Goal: Book appointment/travel/reservation: Book appointment/travel/reservation

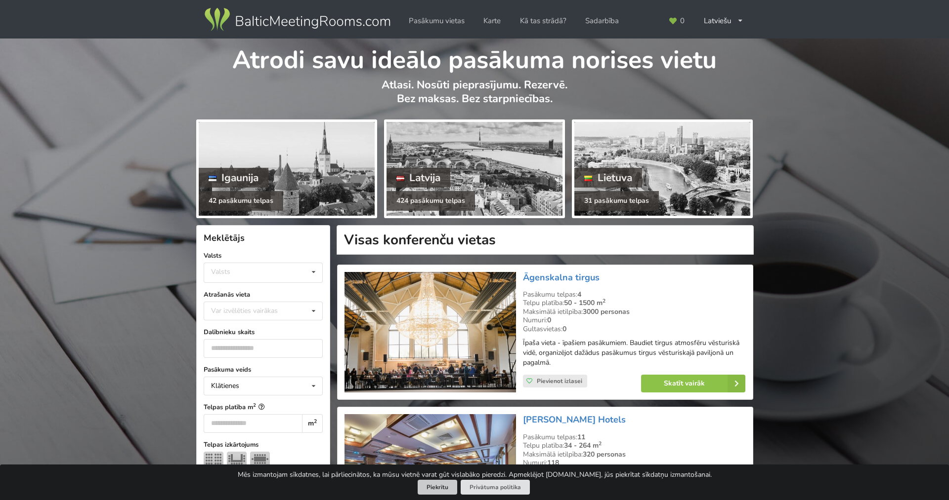
click at [447, 489] on button "Piekrītu" at bounding box center [437, 487] width 40 height 15
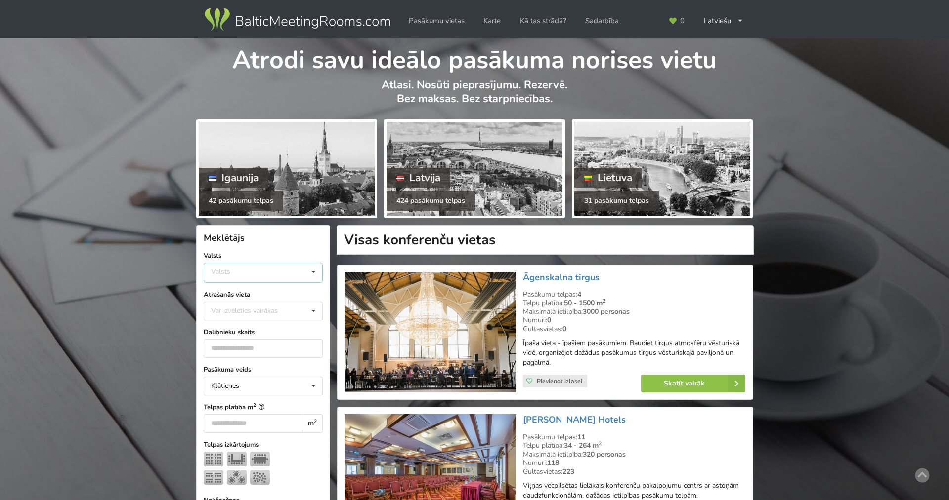
click at [279, 276] on div "Valsts Igaunija Latvija Lietuva" at bounding box center [263, 273] width 119 height 20
click at [259, 305] on div "Latvija" at bounding box center [263, 310] width 118 height 18
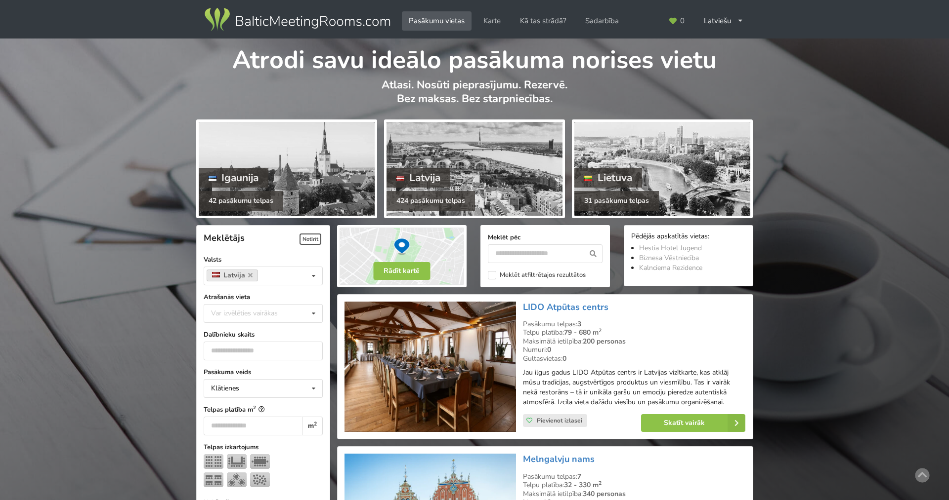
click at [255, 312] on div "Var izvēlēties vairākas" at bounding box center [253, 313] width 91 height 11
click at [260, 312] on div "Var izvēlēties vairākas Pārdaugava Teika Apšuciems Jūrkalne Mārupes novads Rīga…" at bounding box center [263, 313] width 119 height 19
click at [242, 357] on input "number" at bounding box center [263, 351] width 119 height 19
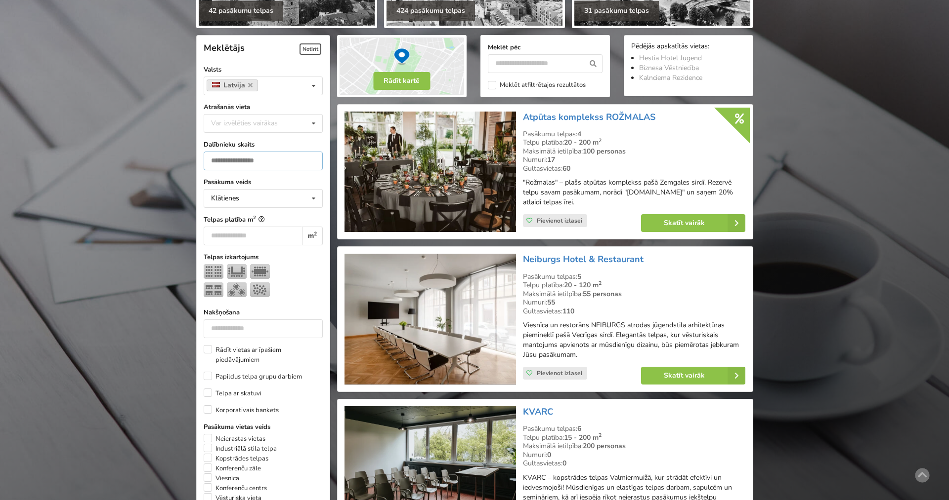
scroll to position [221, 0]
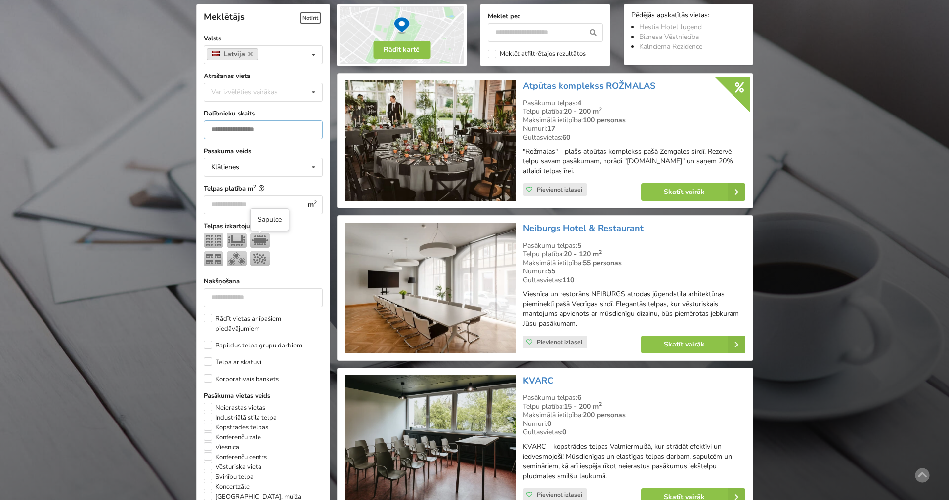
type input "*"
click at [260, 243] on img at bounding box center [260, 240] width 20 height 15
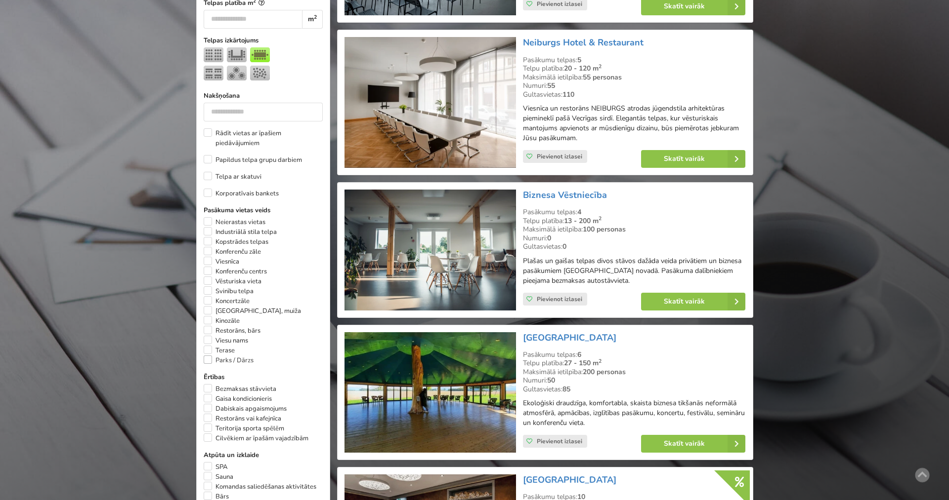
scroll to position [423, 0]
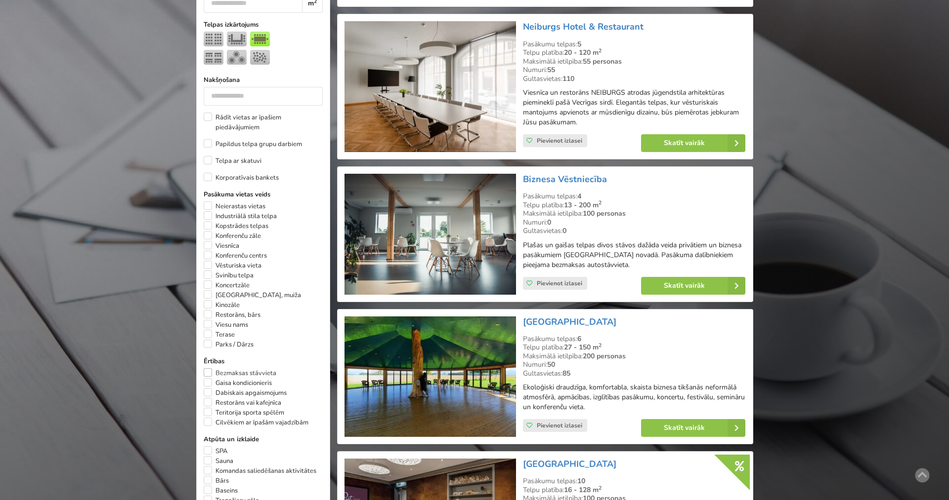
click at [213, 378] on label "Bezmaksas stāvvieta" at bounding box center [240, 374] width 73 height 10
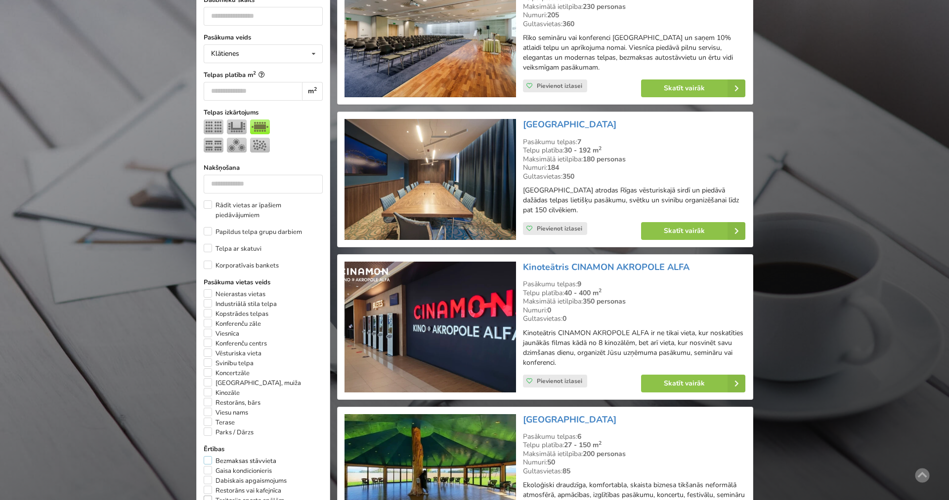
scroll to position [423, 0]
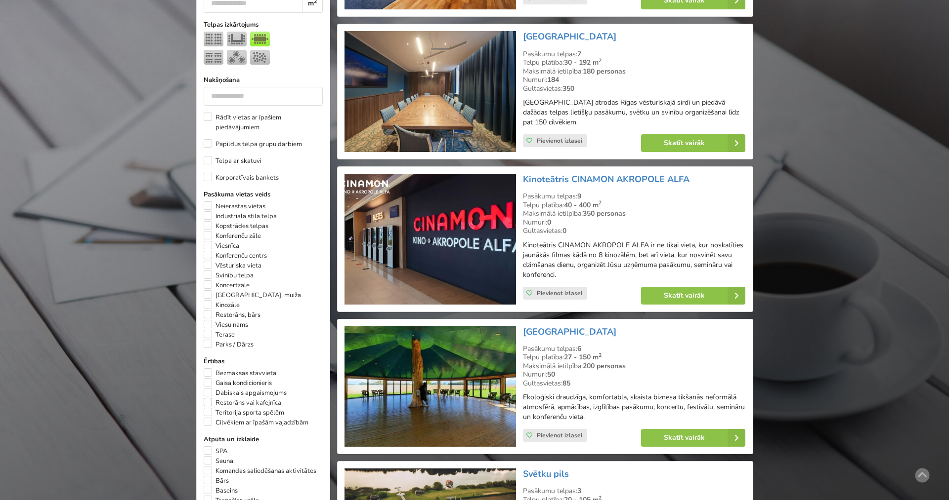
click at [209, 408] on label "Restorāns vai kafejnīca" at bounding box center [243, 403] width 78 height 10
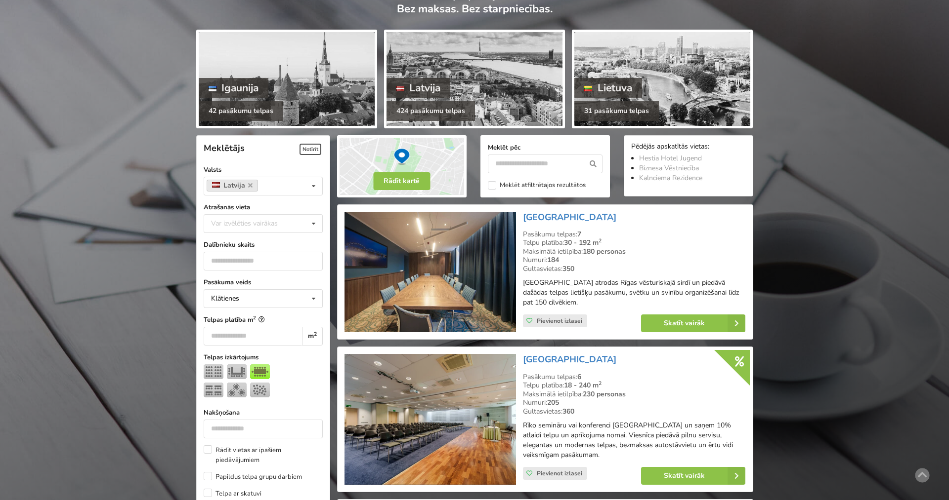
scroll to position [151, 0]
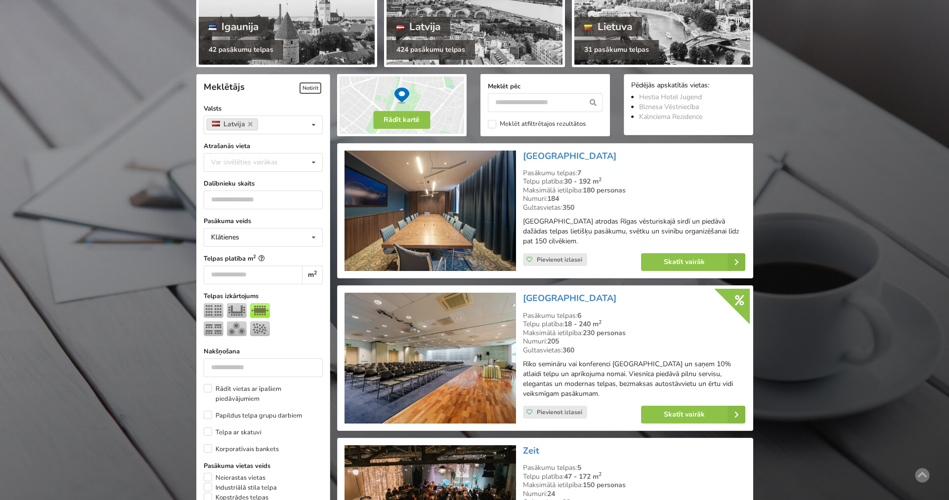
click at [616, 248] on div "Pievienot izlasei" at bounding box center [575, 263] width 118 height 32
click at [658, 263] on link "Skatīt vairāk" at bounding box center [693, 262] width 104 height 18
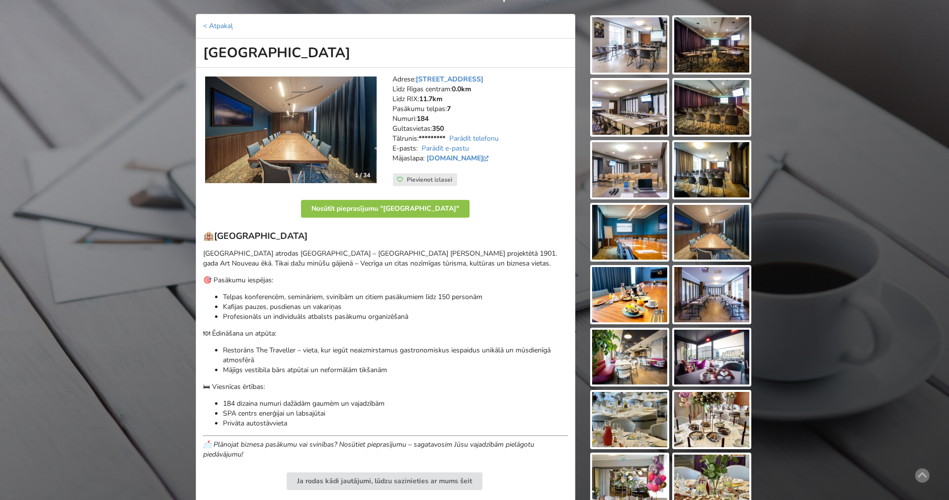
scroll to position [101, 0]
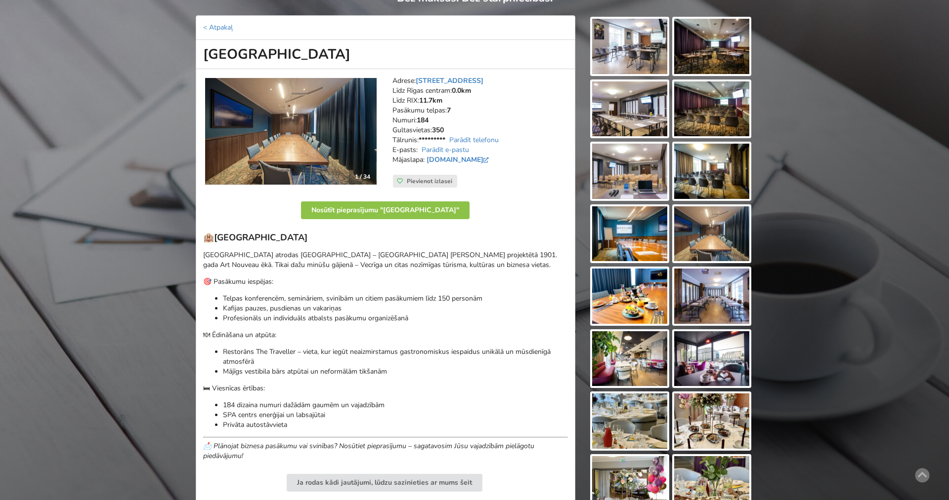
click at [322, 136] on img at bounding box center [290, 131] width 171 height 107
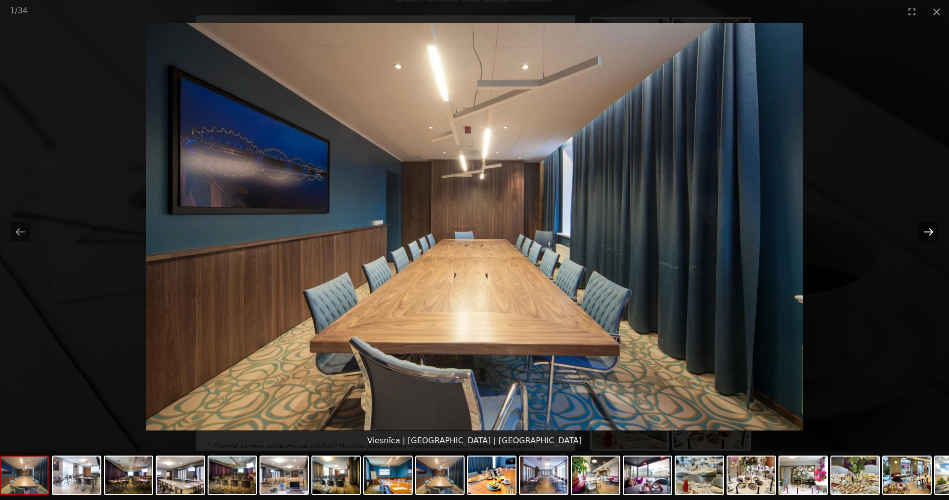
click at [922, 235] on button "Next slide" at bounding box center [928, 231] width 21 height 19
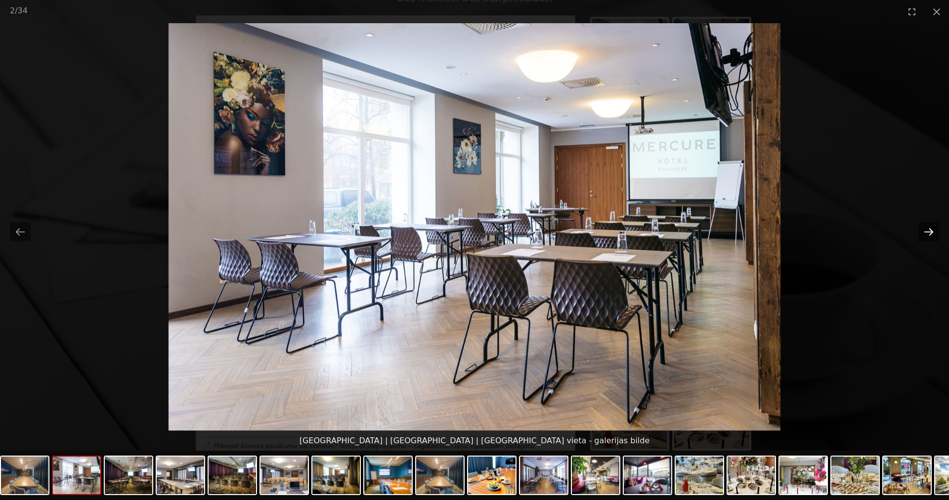
click at [922, 235] on button "Next slide" at bounding box center [928, 231] width 21 height 19
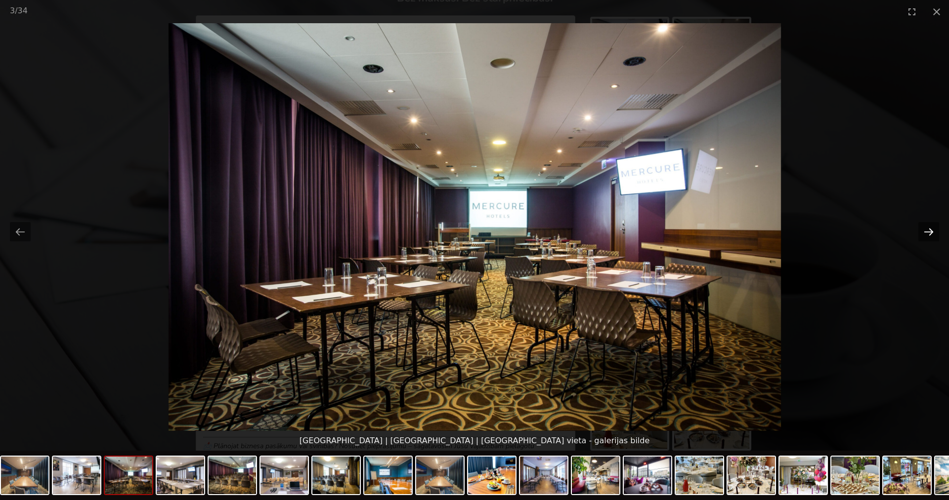
click at [922, 235] on button "Next slide" at bounding box center [928, 231] width 21 height 19
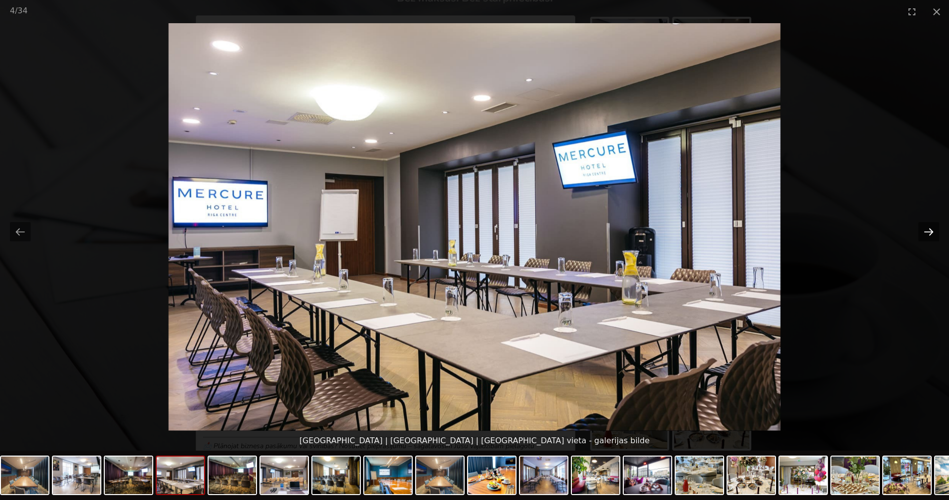
click at [922, 235] on button "Next slide" at bounding box center [928, 231] width 21 height 19
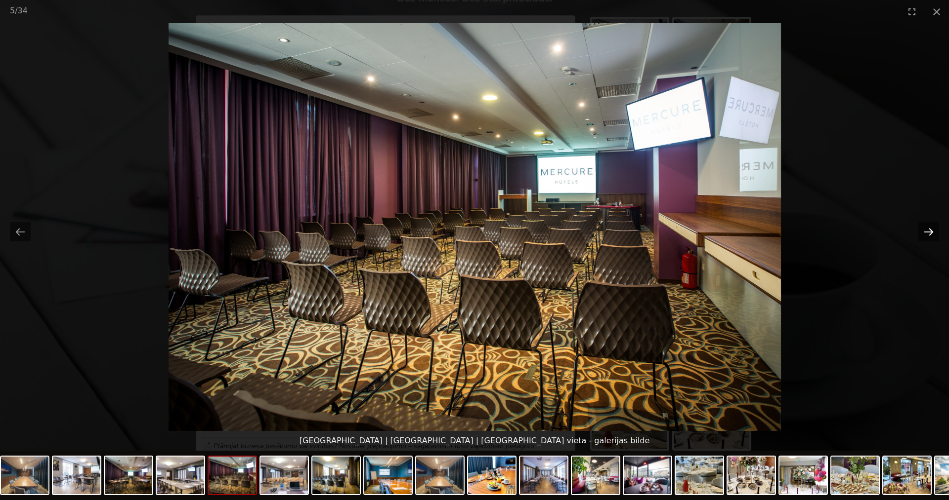
click at [922, 235] on button "Next slide" at bounding box center [928, 231] width 21 height 19
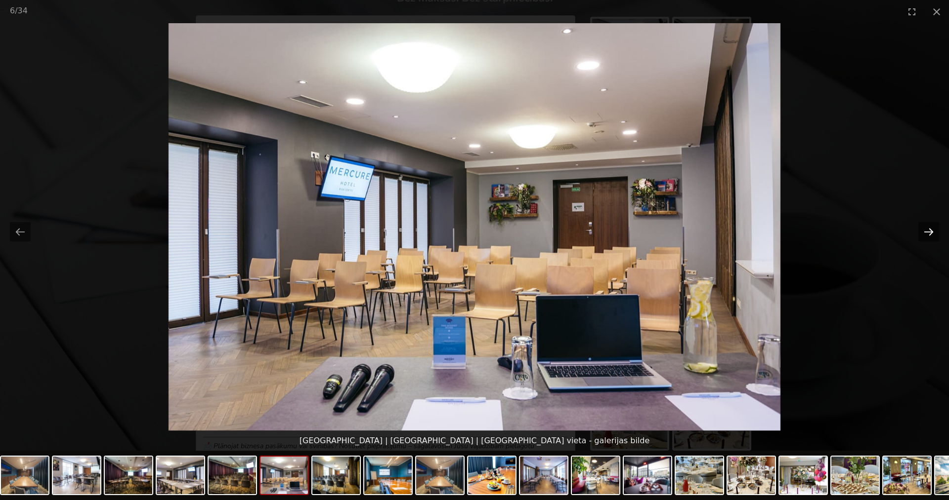
click at [922, 235] on button "Next slide" at bounding box center [928, 231] width 21 height 19
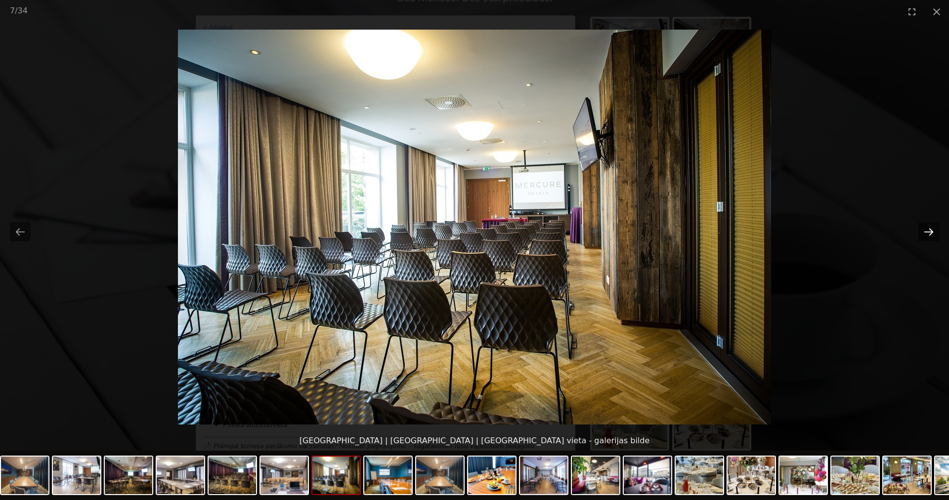
click at [922, 235] on button "Next slide" at bounding box center [928, 231] width 21 height 19
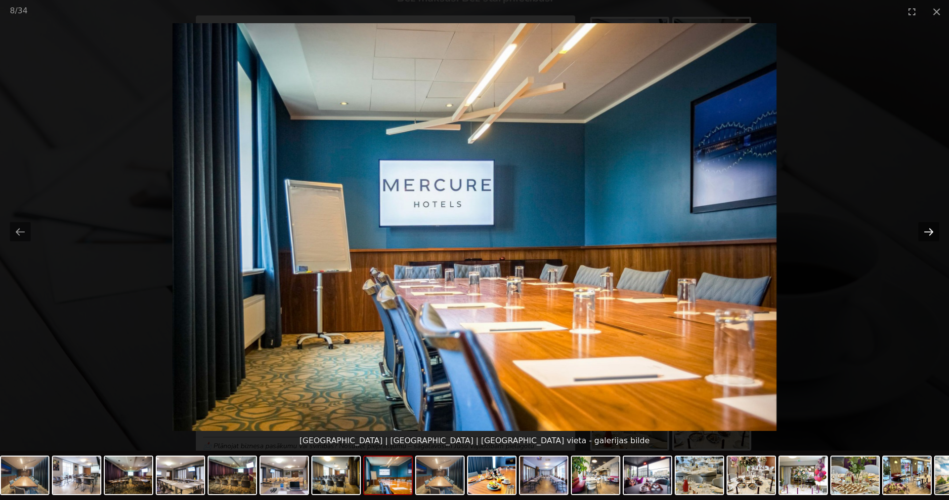
click at [922, 235] on button "Next slide" at bounding box center [928, 231] width 21 height 19
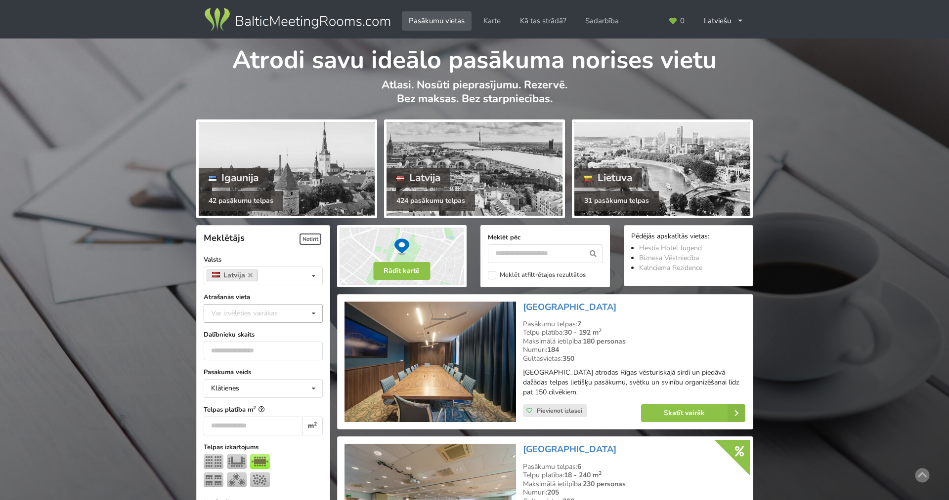
scroll to position [151, 0]
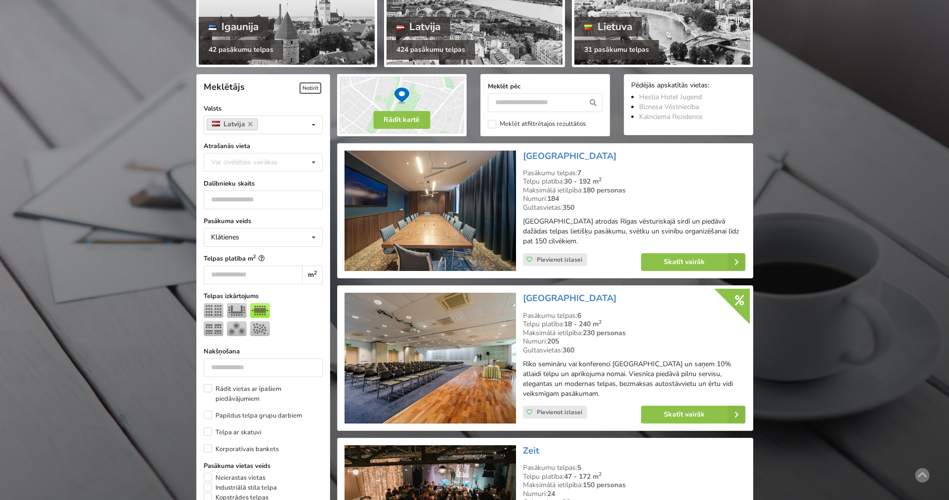
drag, startPoint x: 560, startPoint y: 259, endPoint x: 596, endPoint y: 240, distance: 41.1
click at [596, 240] on div "Mercure Riga Centre Pasākumu telpas: 7 Telpu platība: 30 - 192 m 2 Maksimālā ie…" at bounding box center [633, 211] width 229 height 128
click at [647, 255] on link "Skatīt vairāk" at bounding box center [693, 262] width 104 height 18
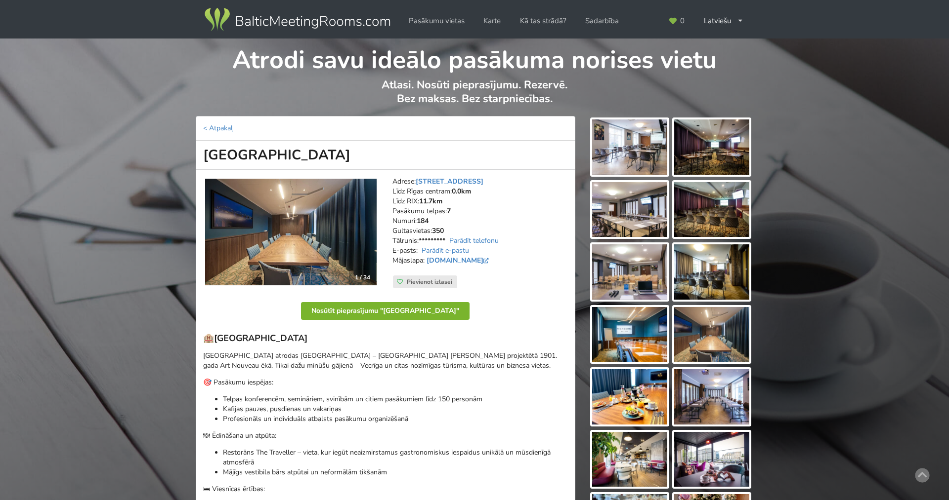
click at [339, 310] on button "Nosūtīt pieprasījumu "[GEOGRAPHIC_DATA]"" at bounding box center [385, 311] width 168 height 18
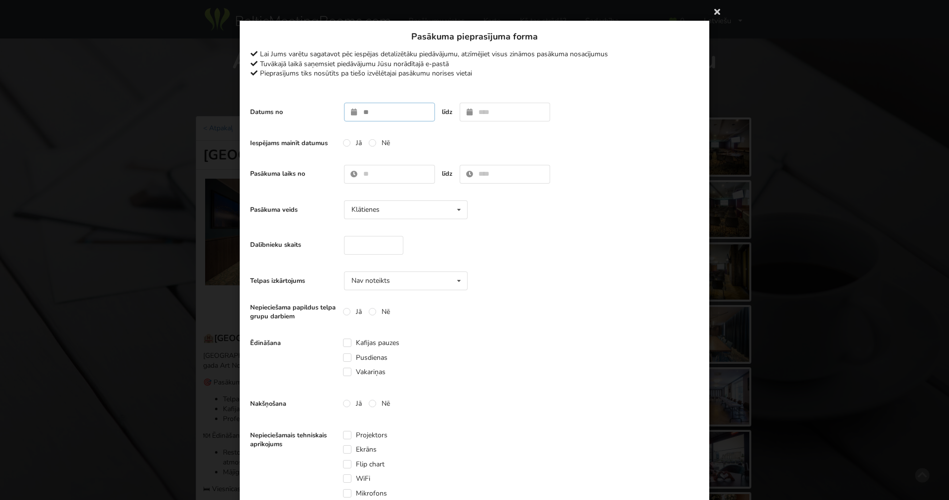
click at [360, 112] on input "text" at bounding box center [389, 112] width 91 height 19
type input "**********"
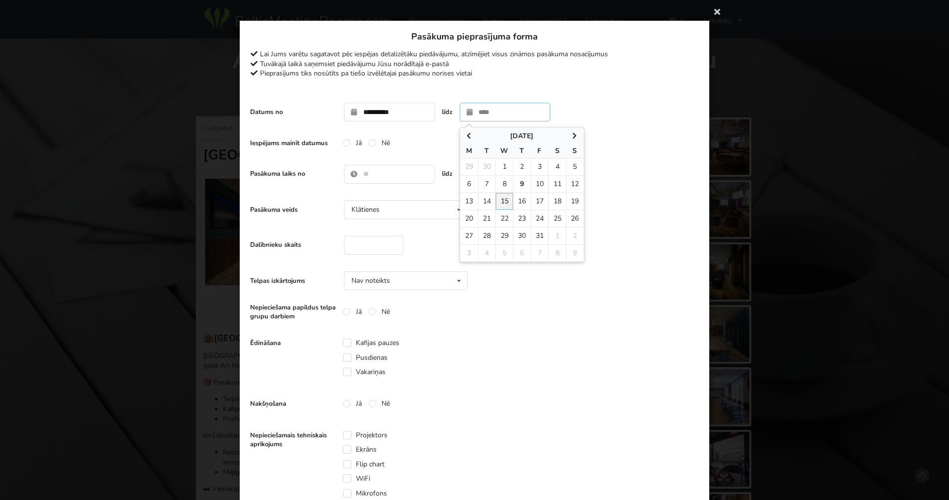
type input "**********"
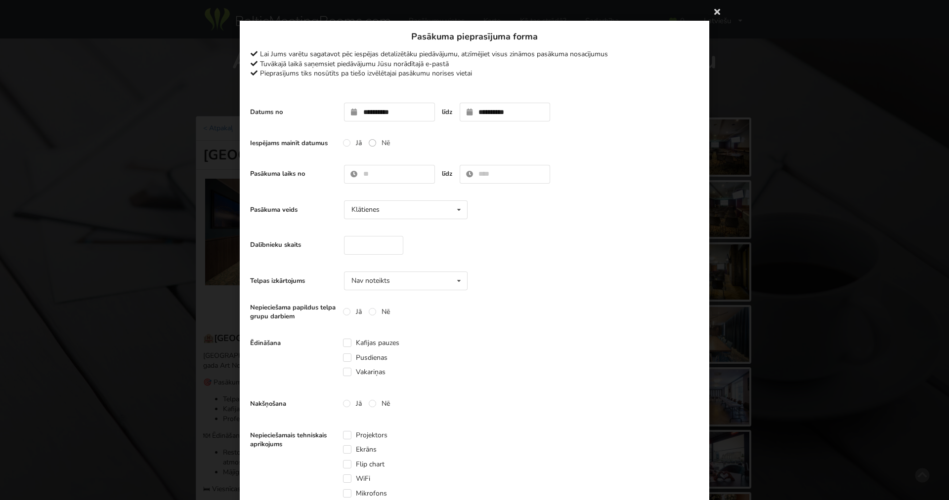
click at [383, 146] on label "Nē" at bounding box center [379, 143] width 21 height 8
click at [379, 176] on input "text" at bounding box center [389, 174] width 91 height 19
type input "****"
click at [485, 176] on input "text" at bounding box center [504, 174] width 91 height 19
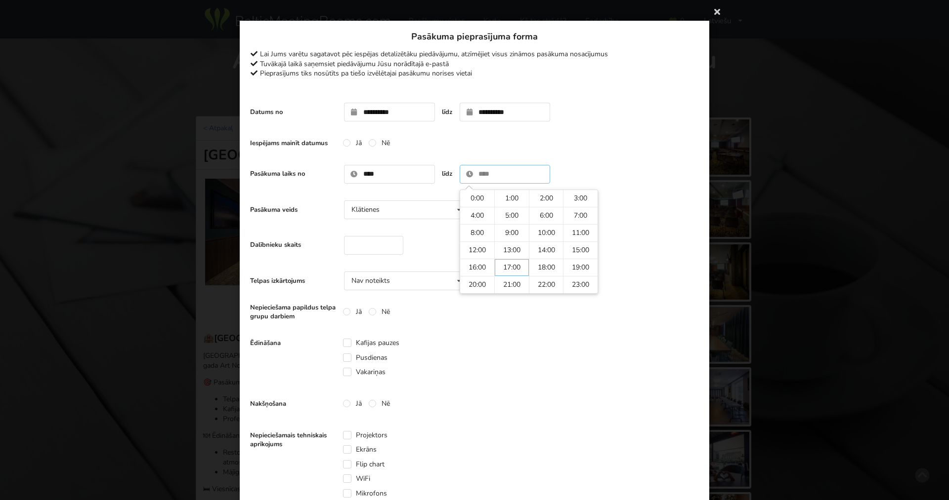
type input "*****"
click at [370, 239] on input "number" at bounding box center [373, 245] width 59 height 19
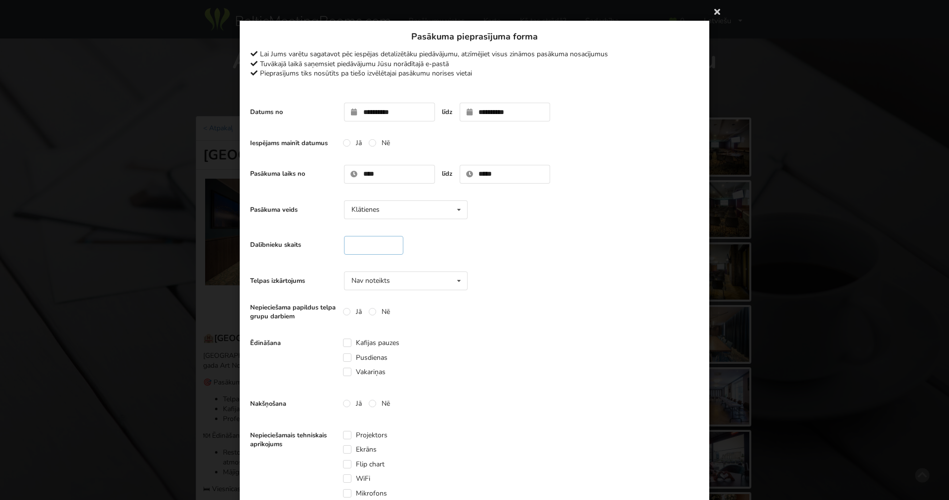
type input "*"
click at [471, 372] on div "Ēdināšana Kafijas pauzes Pusdienas Vakariņas" at bounding box center [474, 358] width 449 height 59
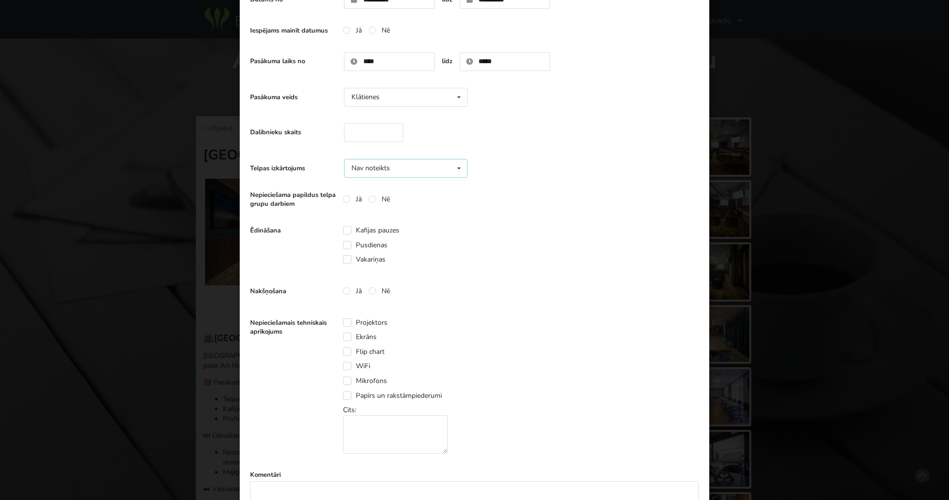
click at [382, 172] on div "Nav noteikts" at bounding box center [370, 168] width 39 height 7
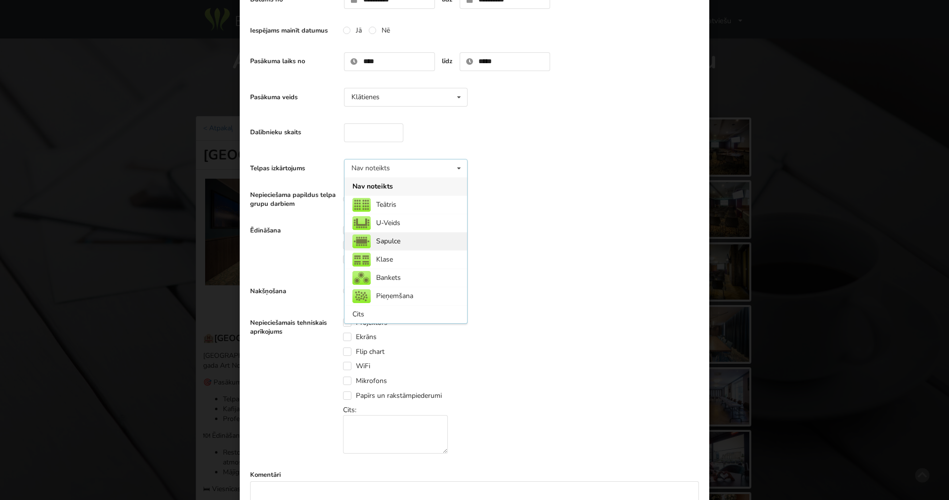
click at [390, 246] on div "Sapulce" at bounding box center [405, 241] width 123 height 18
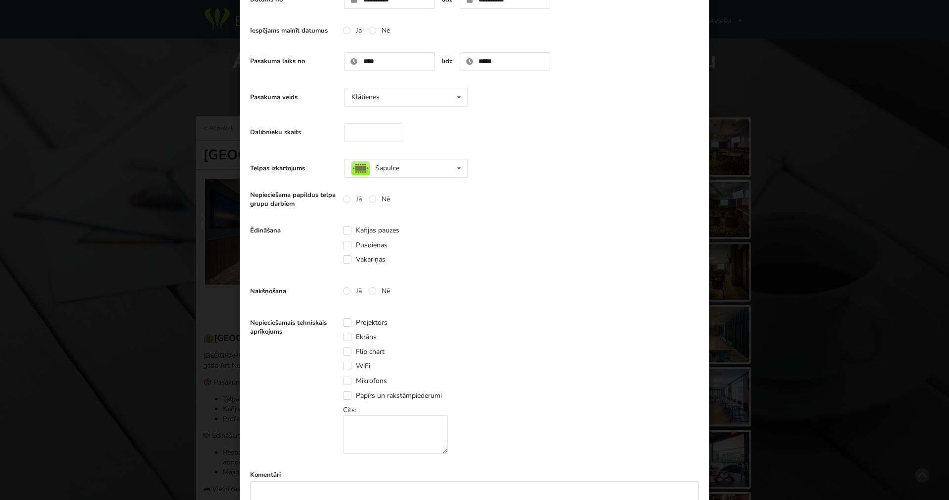
click at [430, 267] on div "Ēdināšana Kafijas pauzes Pusdienas Vakariņas" at bounding box center [474, 245] width 449 height 59
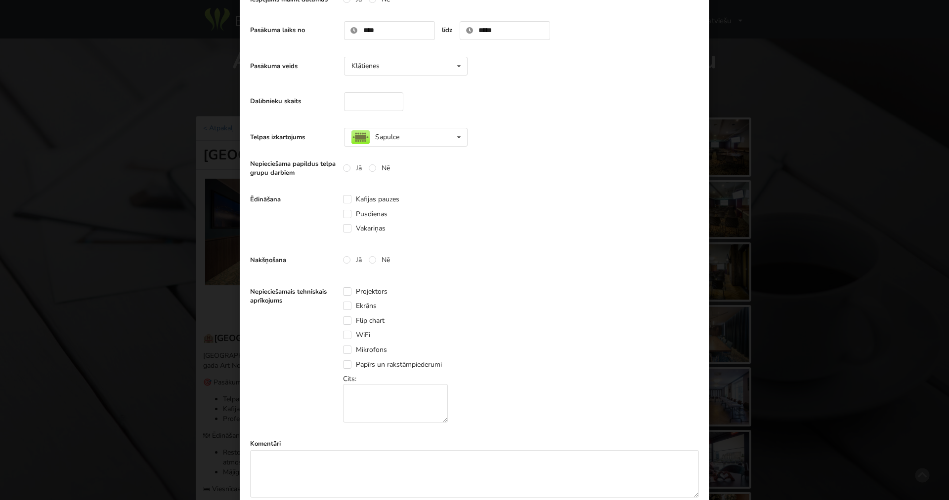
scroll to position [169, 0]
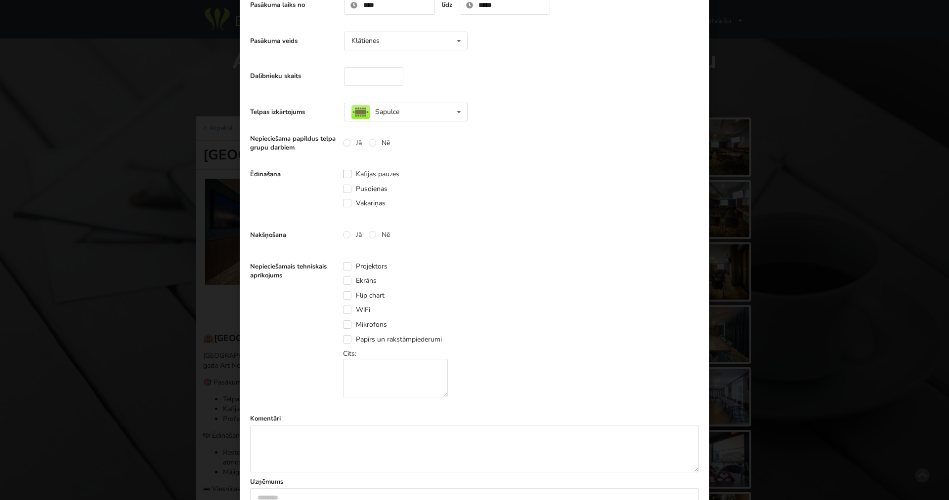
click at [350, 178] on label "Kafijas pauzes" at bounding box center [371, 174] width 56 height 8
click at [349, 187] on div "Kafijas pauzes Pusdienas Vakariņas" at bounding box center [381, 189] width 76 height 49
click at [350, 193] on label "Pusdienas" at bounding box center [365, 189] width 44 height 8
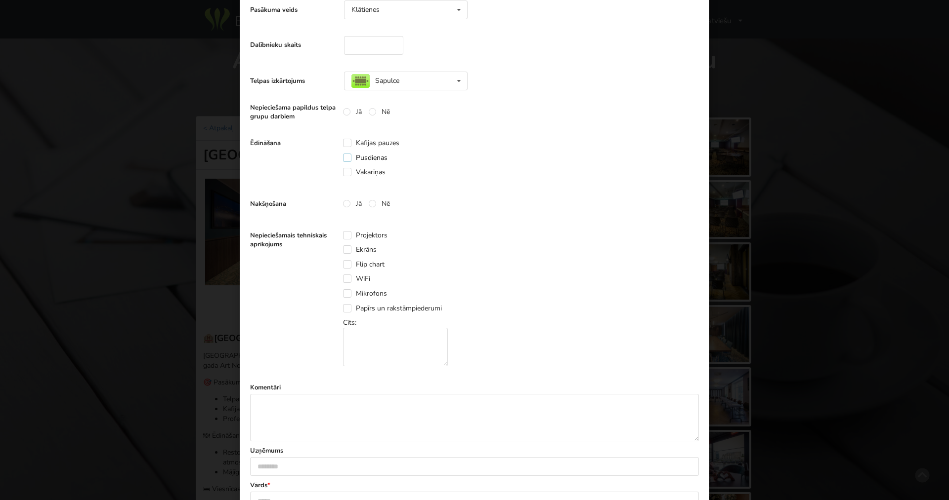
scroll to position [225, 0]
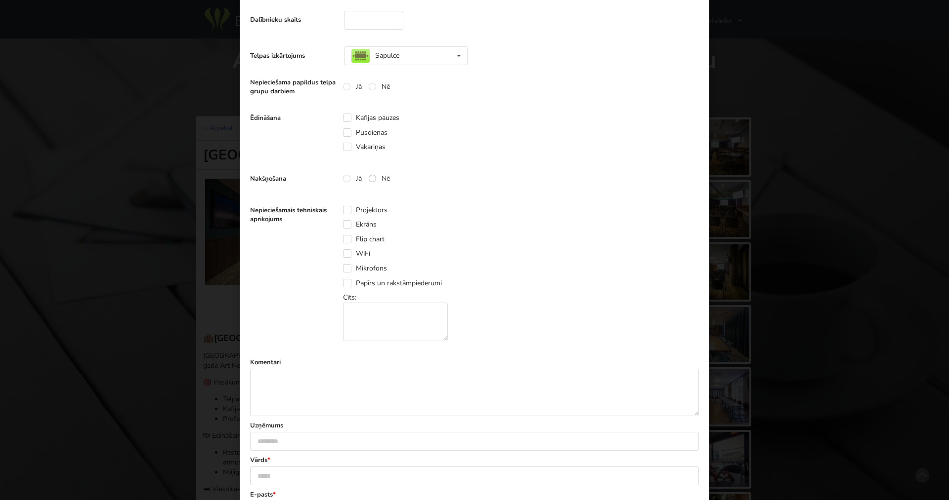
click at [371, 180] on label "Nē" at bounding box center [379, 178] width 21 height 8
click at [349, 229] on label "Ekrāns" at bounding box center [360, 224] width 34 height 8
click at [346, 241] on label "Flip chart" at bounding box center [363, 239] width 41 height 8
click at [347, 255] on label "WiFi" at bounding box center [356, 253] width 27 height 8
click at [345, 286] on label "Papīrs un rakstāmpiederumi" at bounding box center [392, 283] width 99 height 8
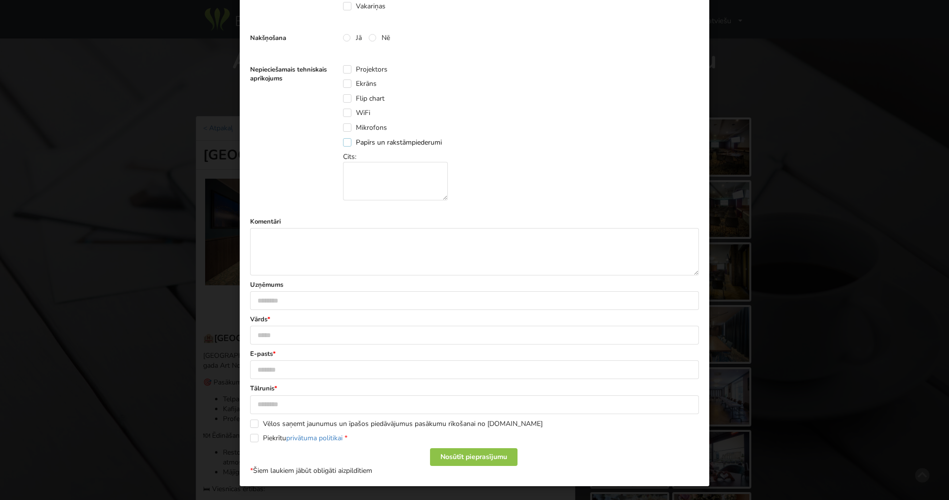
scroll to position [373, 0]
click at [351, 291] on input "text" at bounding box center [474, 300] width 449 height 19
click at [334, 323] on div "Vārds *" at bounding box center [474, 330] width 449 height 30
click at [332, 327] on input "text" at bounding box center [474, 335] width 449 height 19
type input "****"
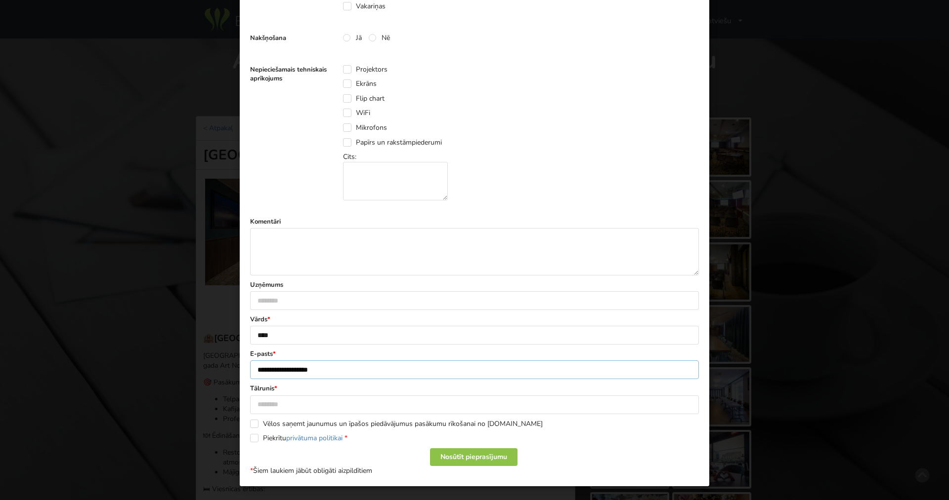
type input "**********"
click at [279, 396] on input "text" at bounding box center [474, 405] width 449 height 19
type input "********"
click at [257, 440] on label "Piekrītu privātuma politikai *" at bounding box center [298, 438] width 97 height 8
click at [479, 449] on div "Nosūtīt pieprasījumu" at bounding box center [473, 458] width 87 height 18
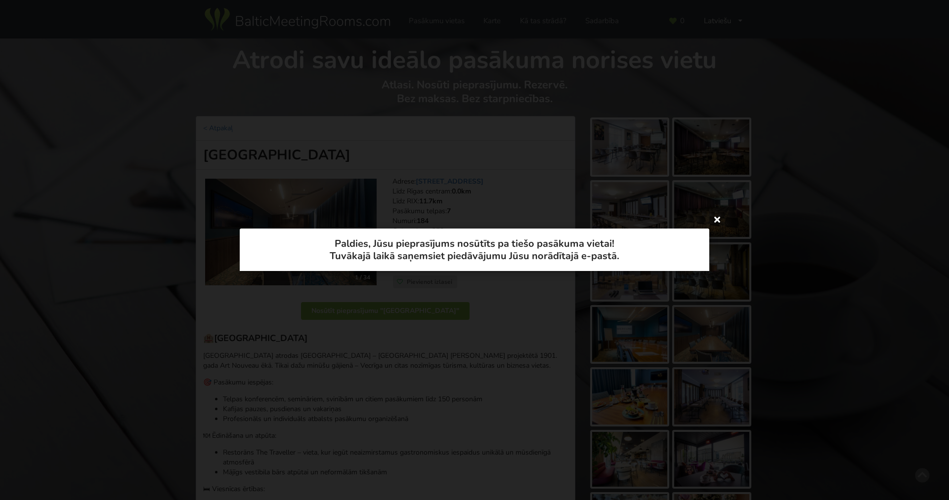
click at [717, 217] on icon at bounding box center [717, 219] width 16 height 16
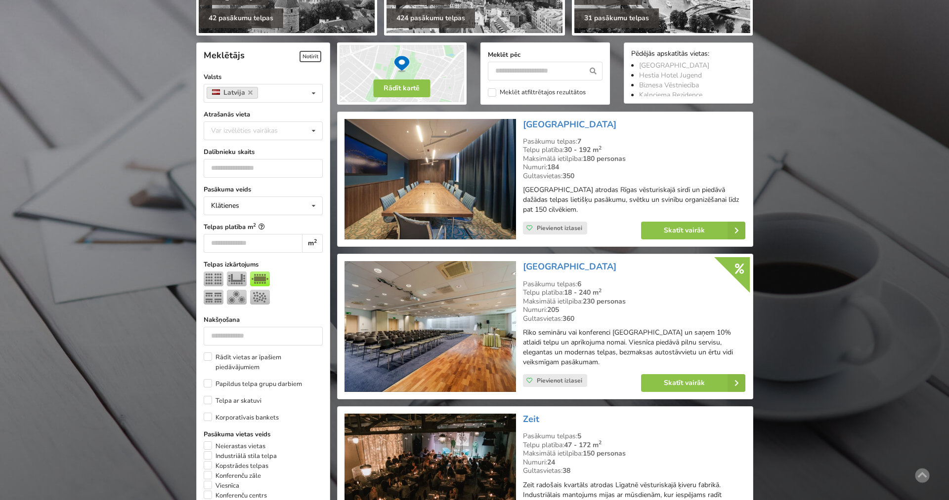
scroll to position [202, 0]
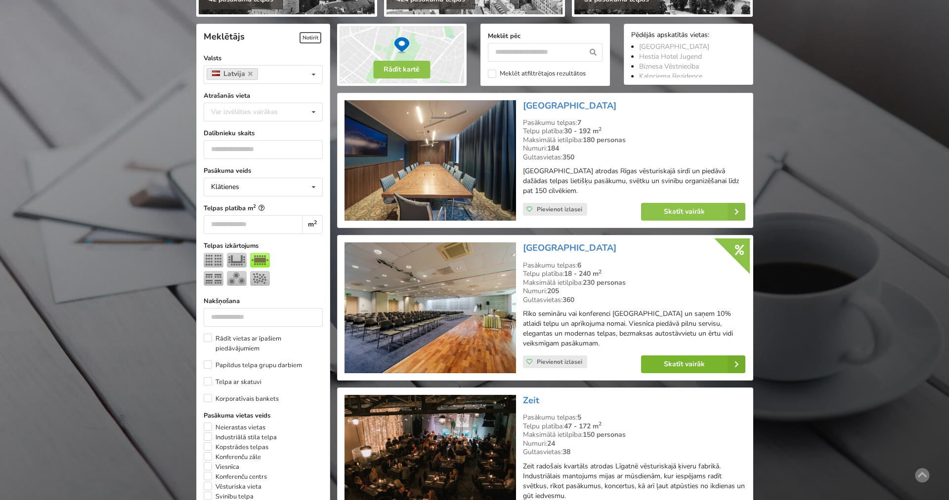
click at [671, 367] on link "Skatīt vairāk" at bounding box center [693, 365] width 104 height 18
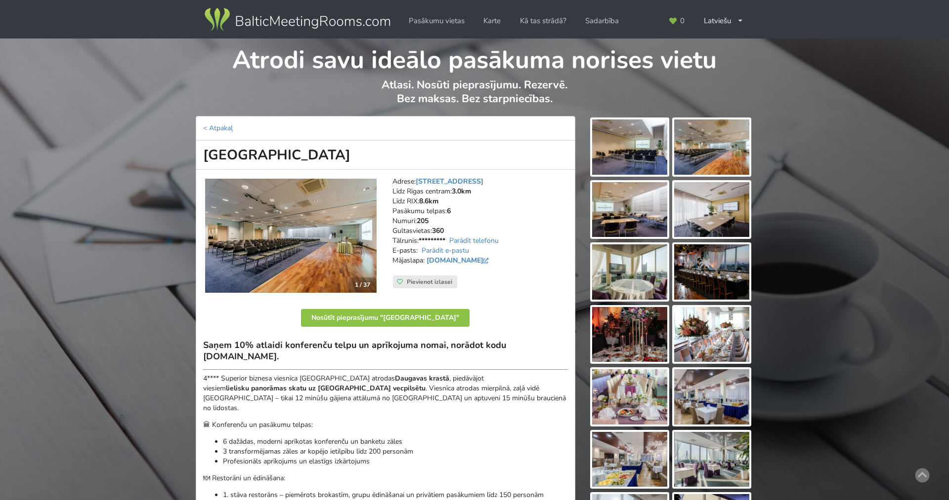
click at [370, 259] on img at bounding box center [290, 236] width 171 height 115
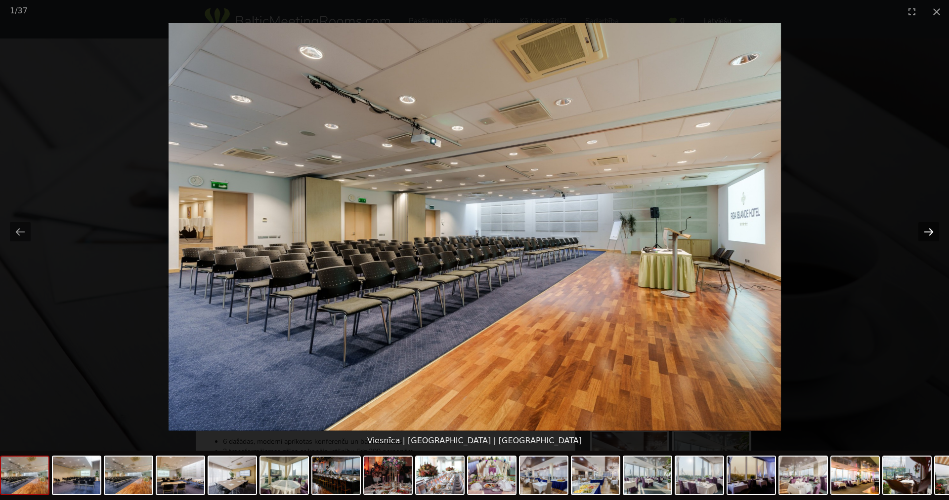
click at [932, 233] on button "Next slide" at bounding box center [928, 231] width 21 height 19
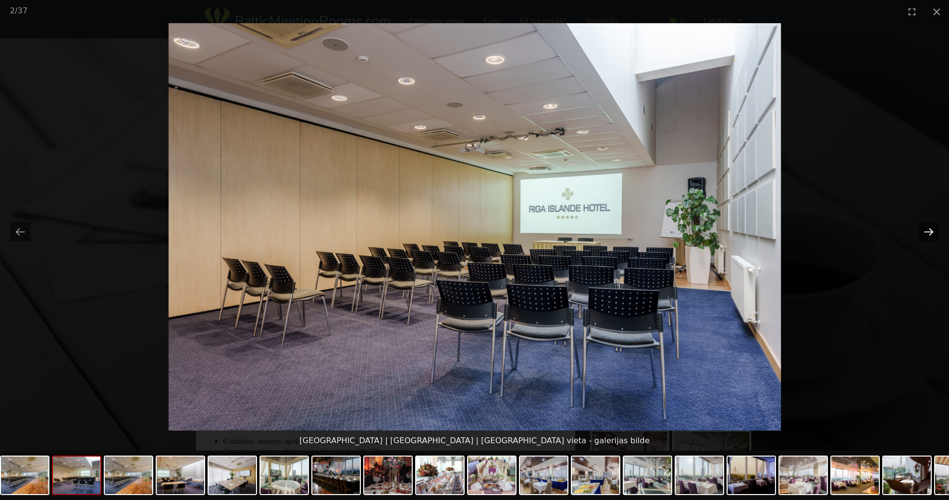
click at [932, 233] on button "Next slide" at bounding box center [928, 231] width 21 height 19
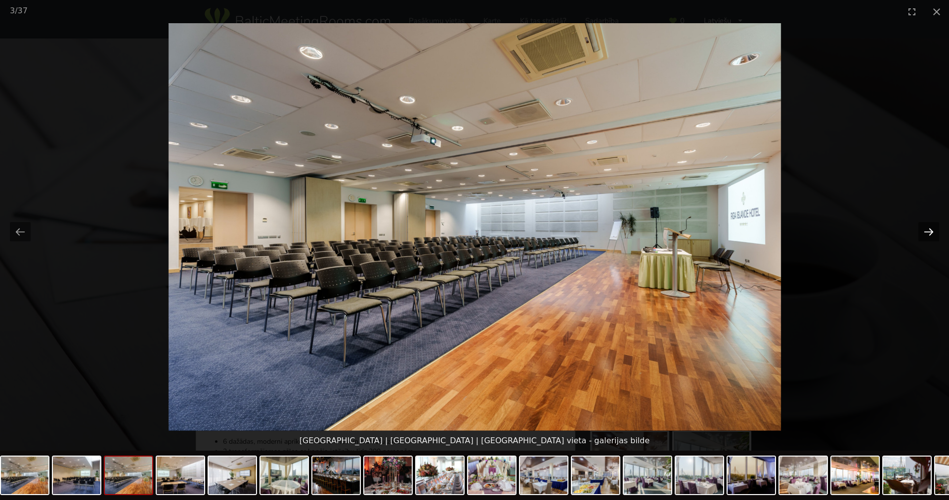
click at [932, 233] on button "Next slide" at bounding box center [928, 231] width 21 height 19
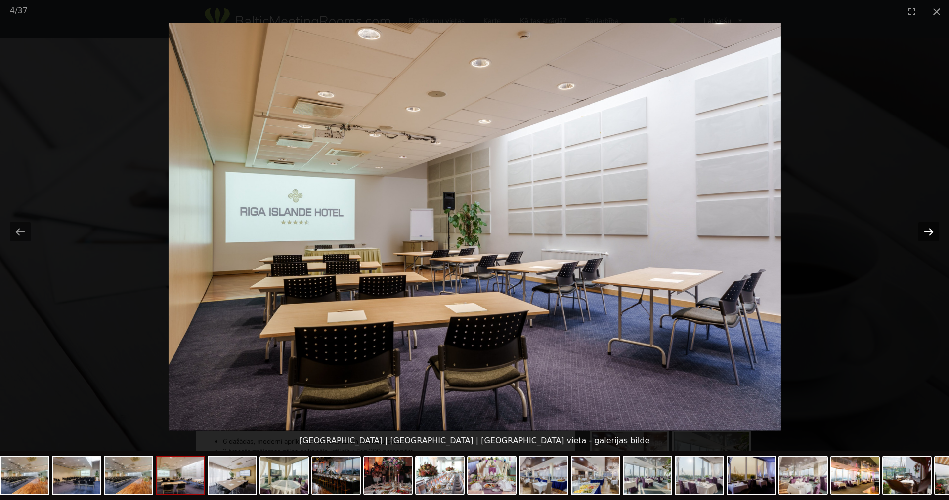
click at [932, 233] on button "Next slide" at bounding box center [928, 231] width 21 height 19
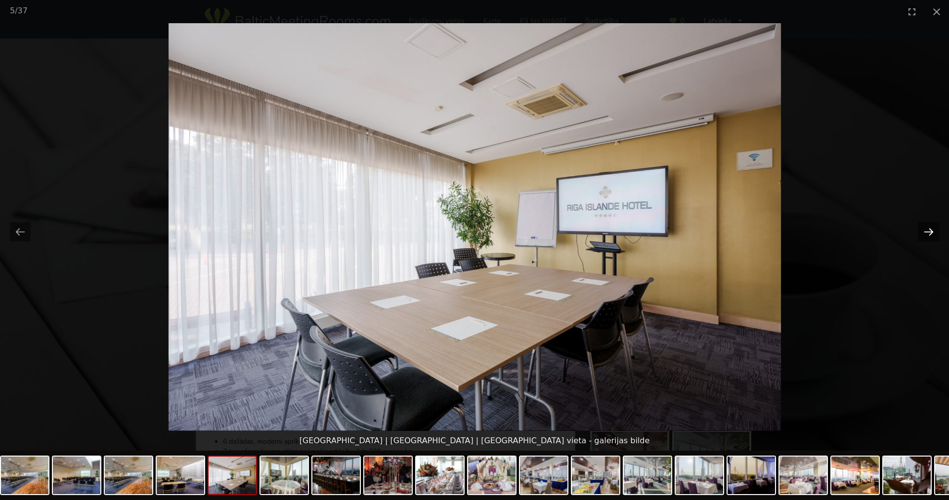
click at [932, 233] on button "Next slide" at bounding box center [928, 231] width 21 height 19
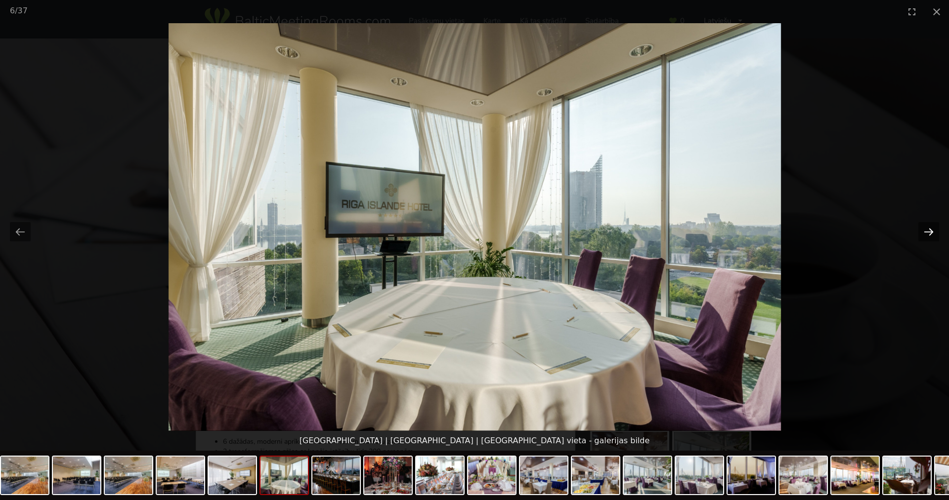
click at [932, 233] on button "Next slide" at bounding box center [928, 231] width 21 height 19
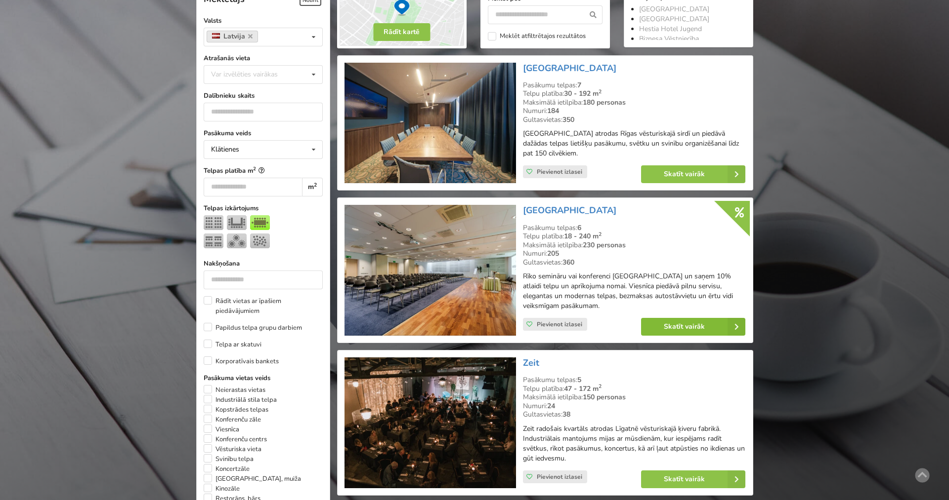
scroll to position [252, 0]
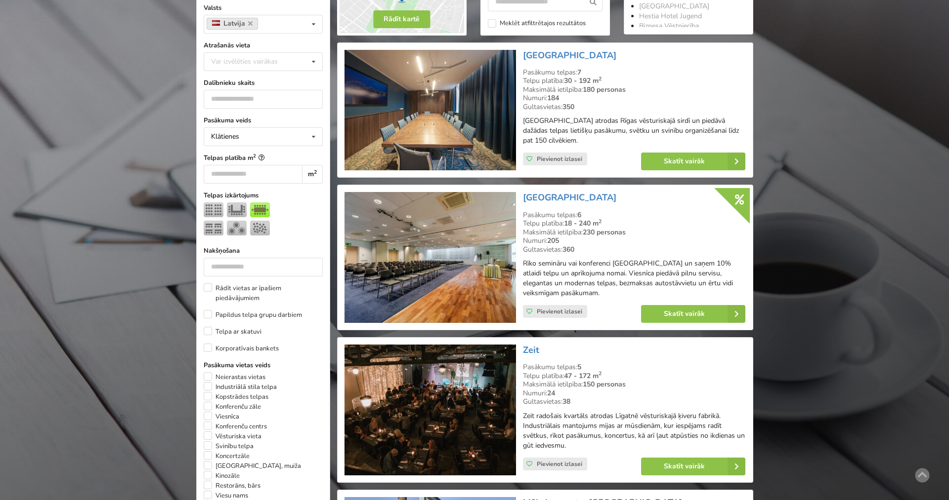
click at [684, 321] on link "Skatīt vairāk" at bounding box center [693, 314] width 104 height 18
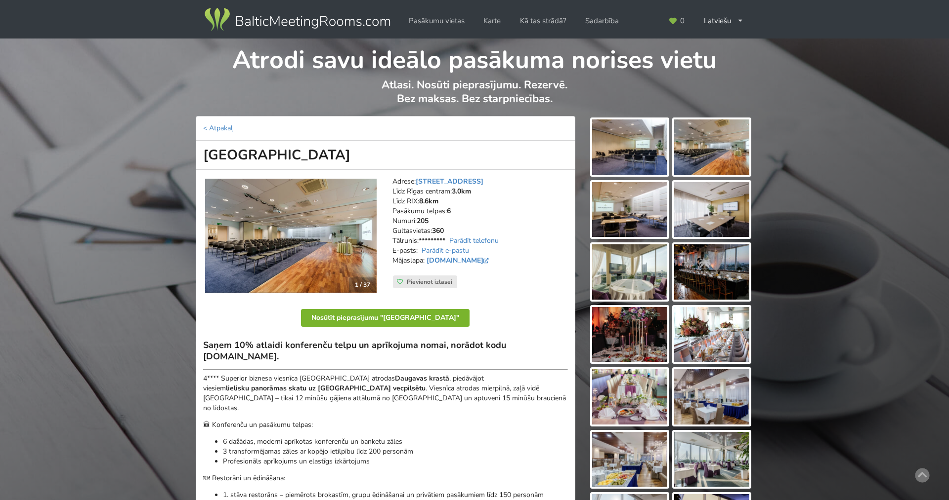
click at [411, 325] on button "Nosūtīt pieprasījumu "[GEOGRAPHIC_DATA]"" at bounding box center [385, 318] width 168 height 18
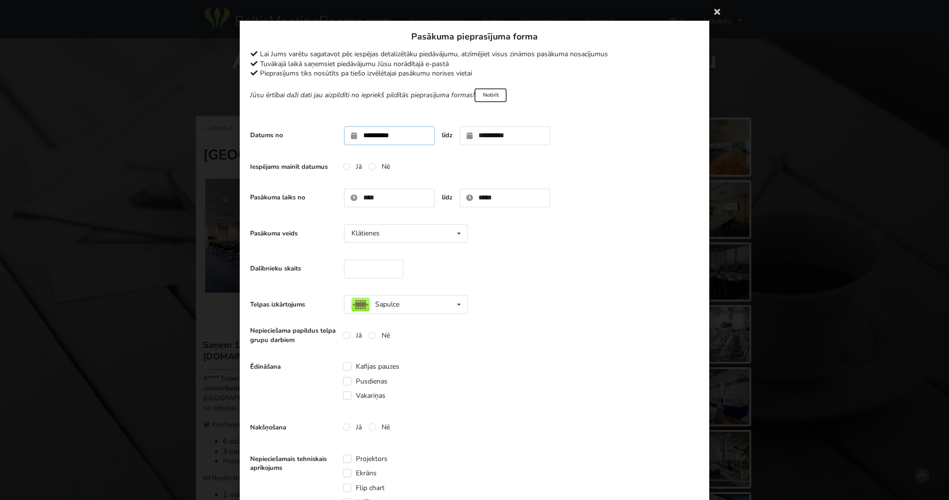
click at [383, 137] on input "**********" at bounding box center [389, 135] width 91 height 19
click at [683, 296] on div "Telpas izkārtojums [GEOGRAPHIC_DATA] Nav noteikts Teātris U-Veids [GEOGRAPHIC_D…" at bounding box center [474, 304] width 449 height 29
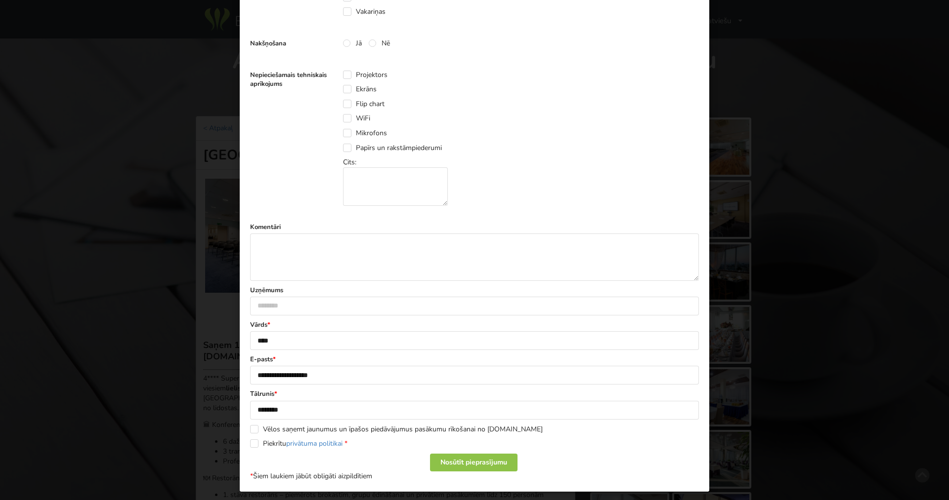
scroll to position [397, 0]
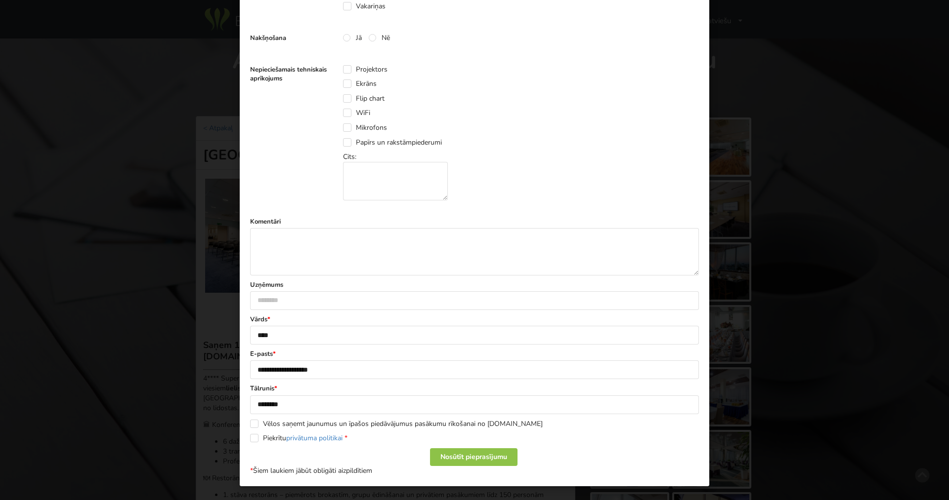
click at [247, 440] on div "**********" at bounding box center [474, 59] width 469 height 856
click at [250, 439] on label "Piekrītu privātuma politikai *" at bounding box center [298, 438] width 97 height 8
click at [486, 460] on div "Nosūtīt pieprasījumu" at bounding box center [473, 458] width 87 height 18
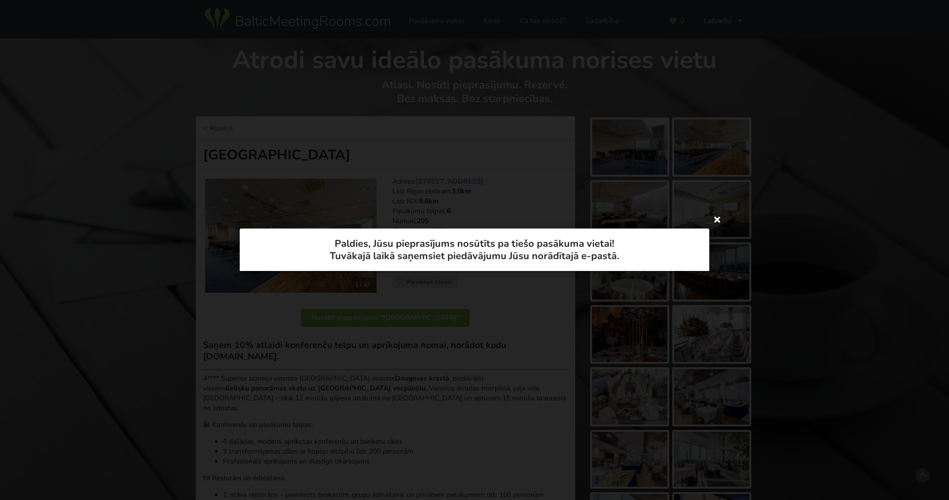
click at [712, 222] on icon at bounding box center [717, 219] width 16 height 16
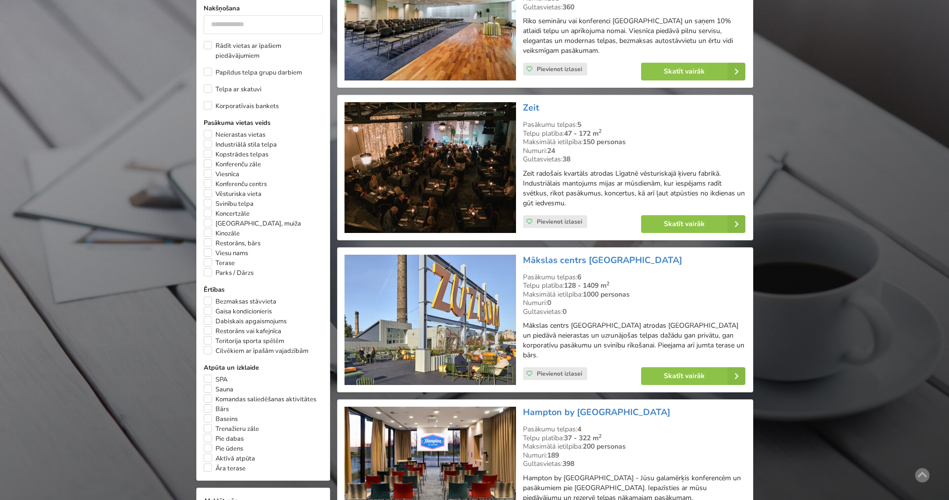
scroll to position [504, 0]
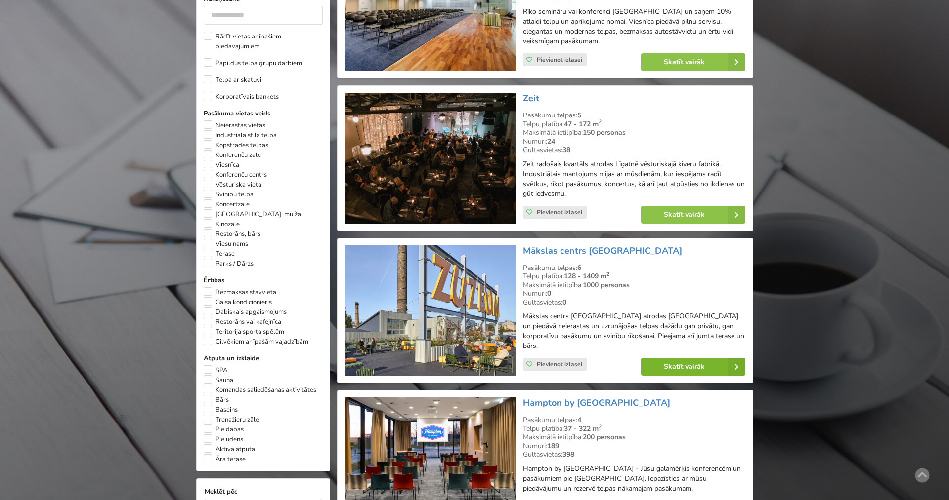
click at [664, 360] on link "Skatīt vairāk" at bounding box center [693, 367] width 104 height 18
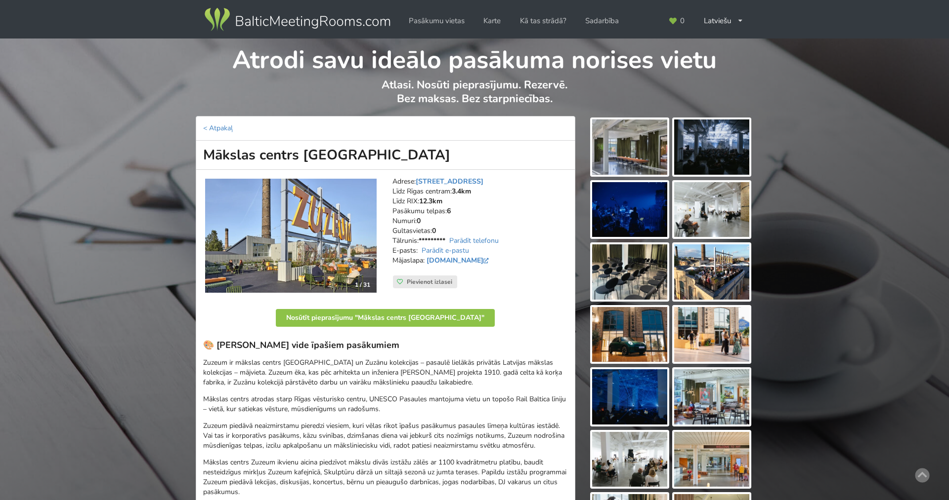
click at [312, 233] on img at bounding box center [290, 236] width 171 height 115
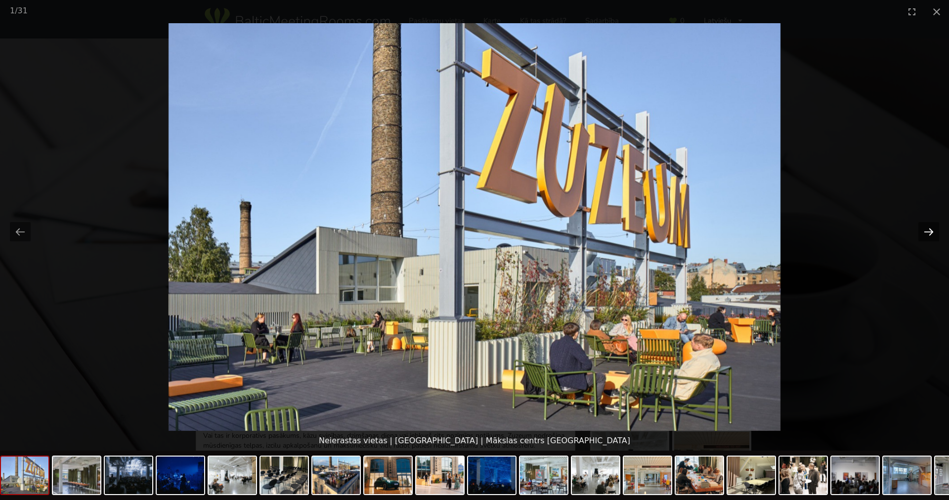
click at [936, 230] on button "Next slide" at bounding box center [928, 231] width 21 height 19
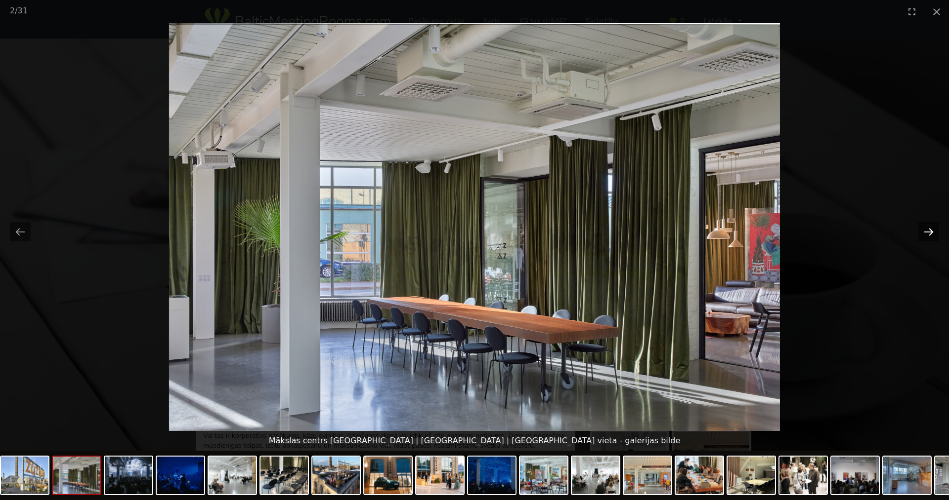
click at [936, 230] on button "Next slide" at bounding box center [928, 231] width 21 height 19
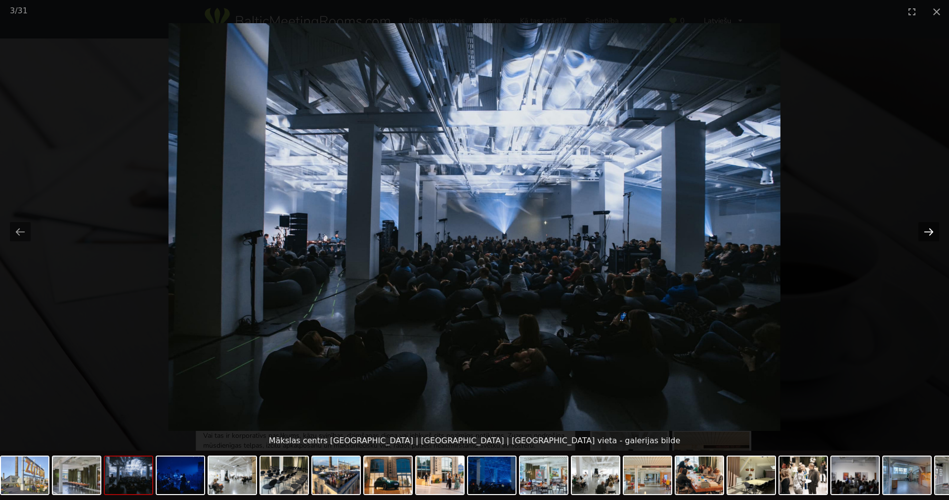
click at [936, 230] on button "Next slide" at bounding box center [928, 231] width 21 height 19
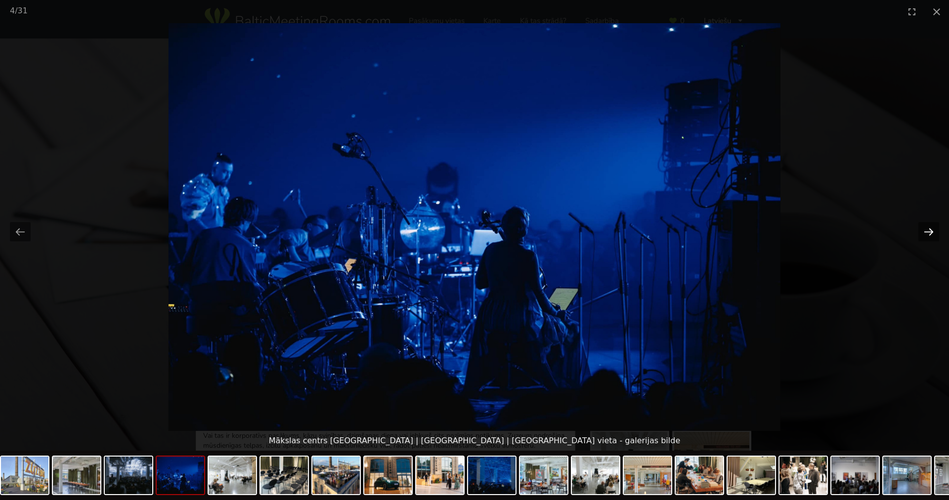
click at [936, 230] on button "Next slide" at bounding box center [928, 231] width 21 height 19
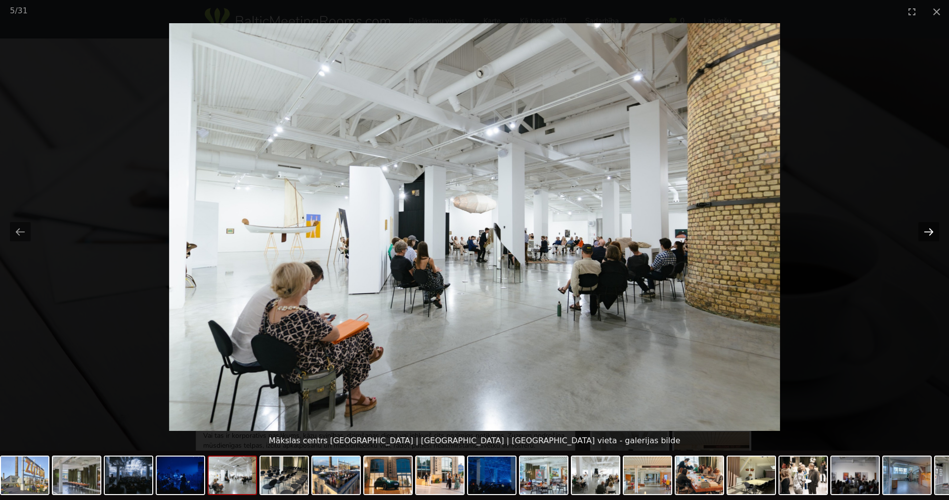
click at [936, 230] on button "Next slide" at bounding box center [928, 231] width 21 height 19
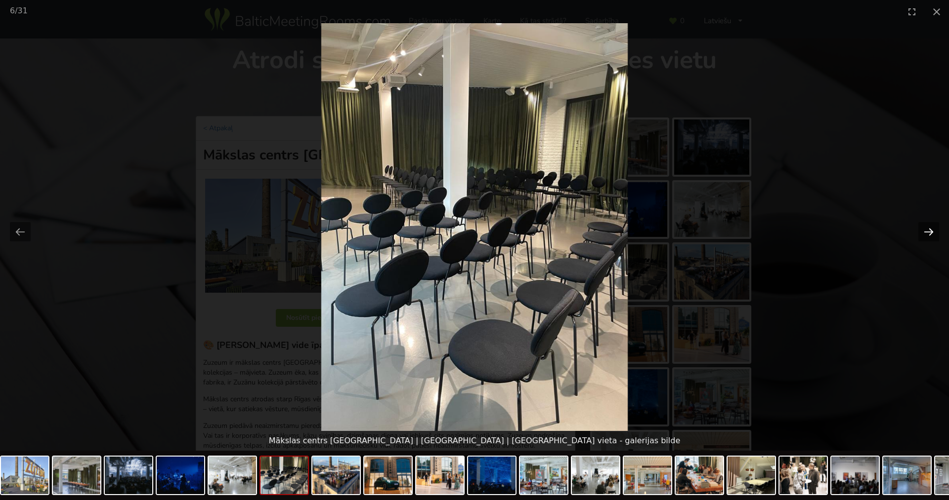
click at [936, 230] on button "Next slide" at bounding box center [928, 231] width 21 height 19
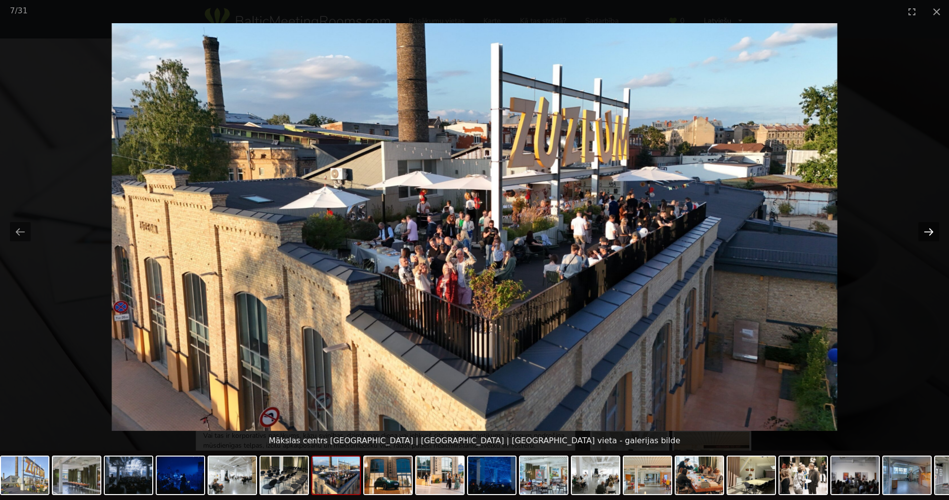
click at [936, 230] on button "Next slide" at bounding box center [928, 231] width 21 height 19
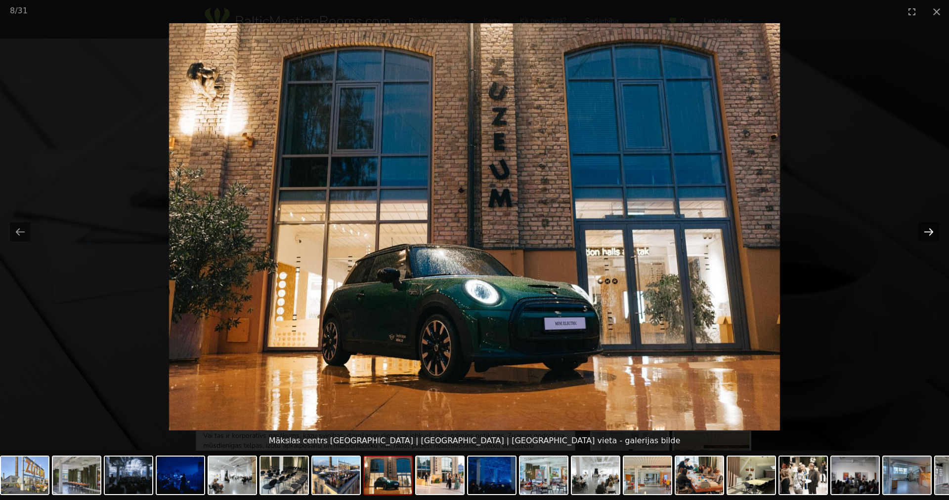
click at [936, 230] on button "Next slide" at bounding box center [928, 231] width 21 height 19
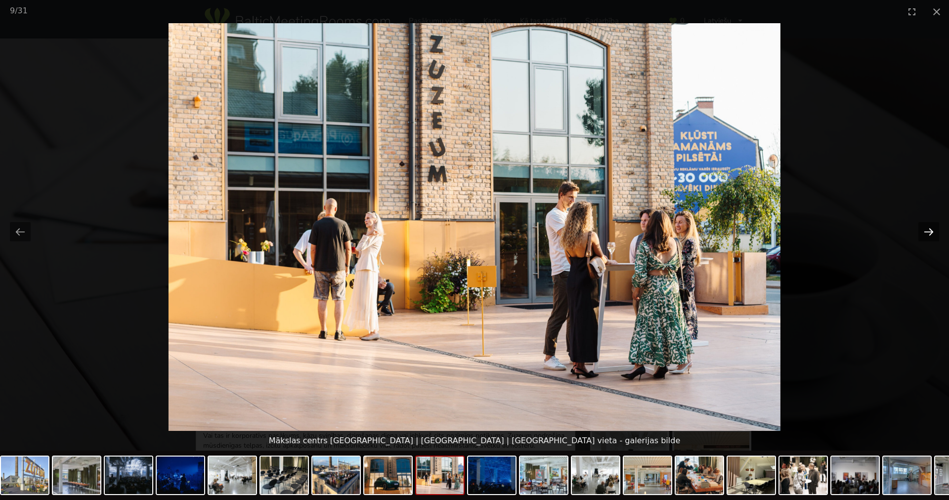
click at [936, 230] on button "Next slide" at bounding box center [928, 231] width 21 height 19
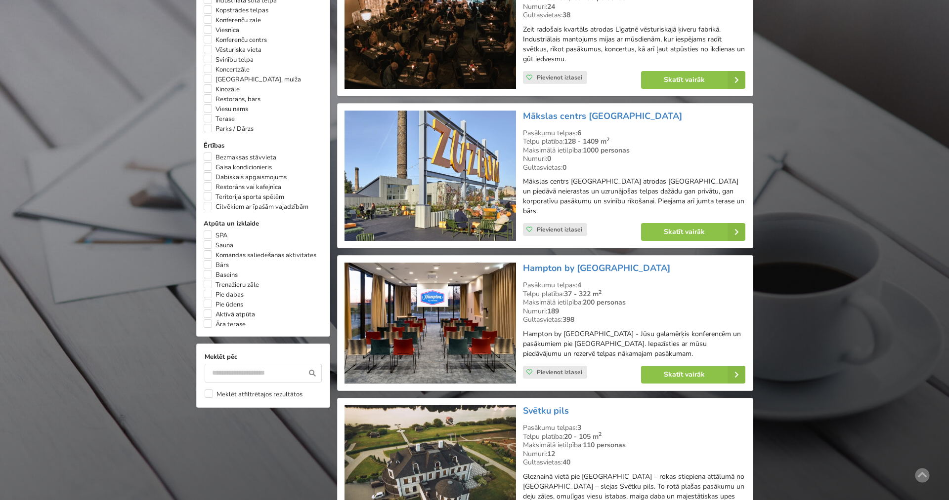
scroll to position [655, 0]
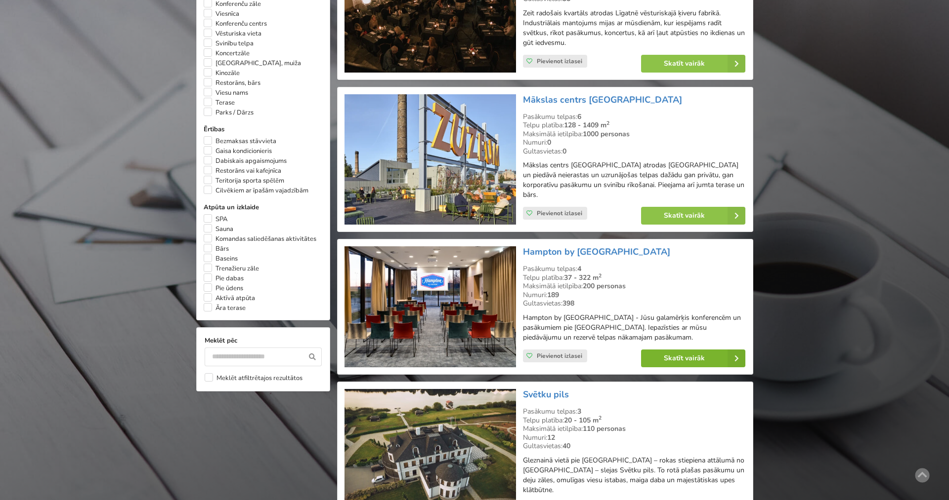
click at [675, 353] on link "Skatīt vairāk" at bounding box center [693, 359] width 104 height 18
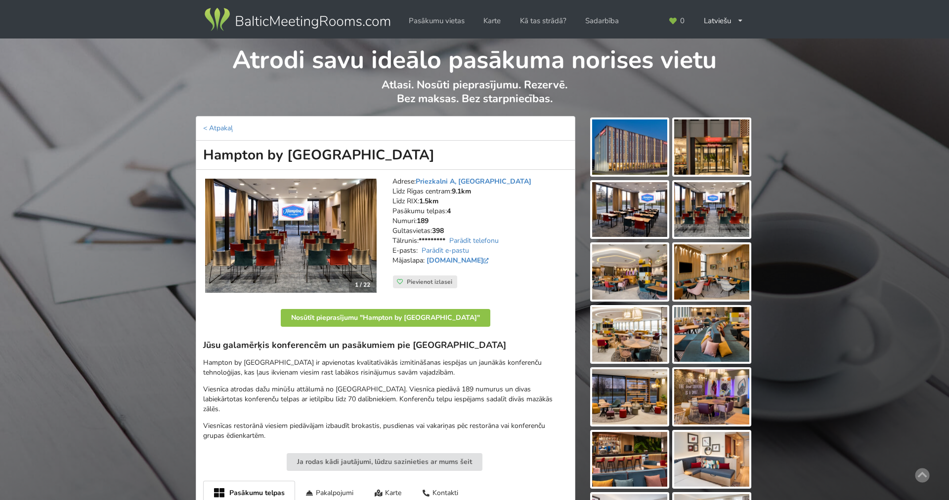
click at [362, 258] on img at bounding box center [290, 236] width 171 height 115
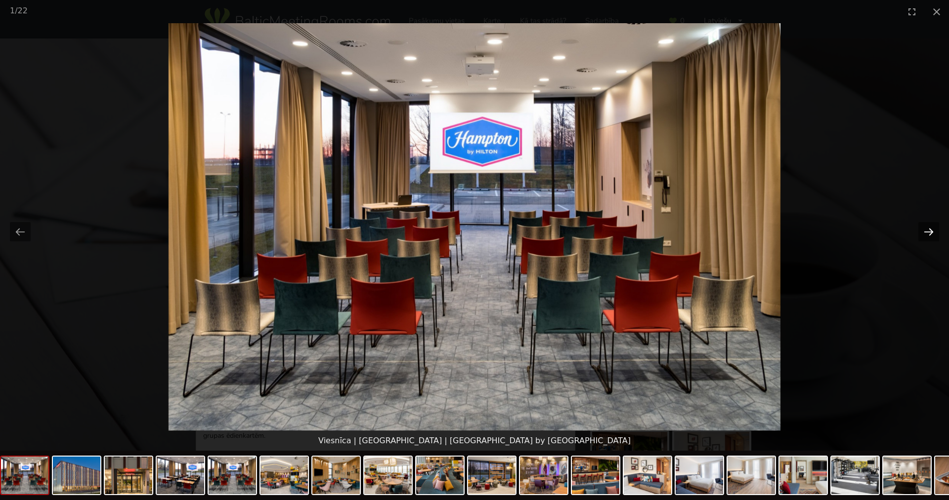
click at [926, 227] on button "Next slide" at bounding box center [928, 231] width 21 height 19
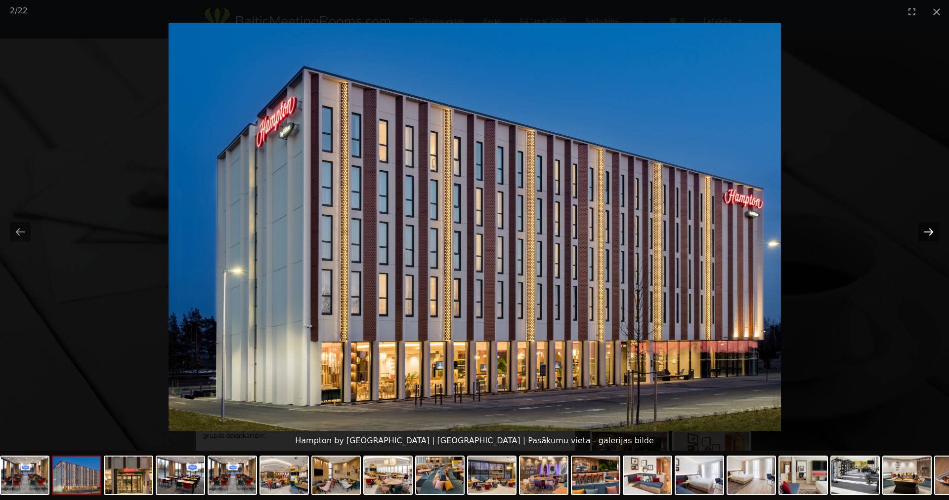
click at [926, 227] on button "Next slide" at bounding box center [928, 231] width 21 height 19
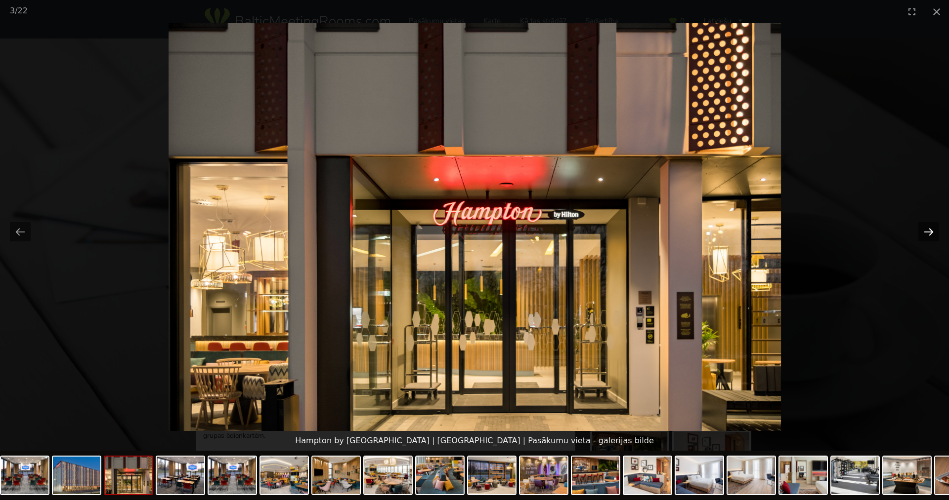
click at [926, 227] on button "Next slide" at bounding box center [928, 231] width 21 height 19
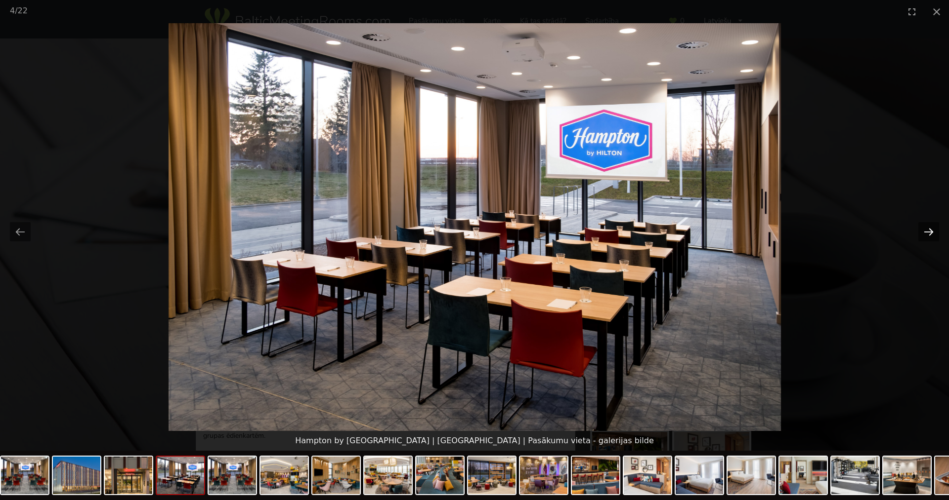
click at [926, 227] on button "Next slide" at bounding box center [928, 231] width 21 height 19
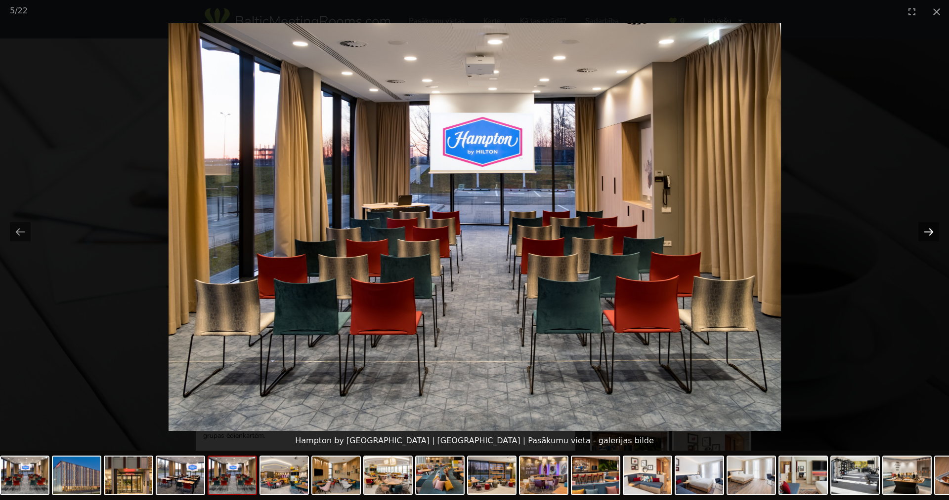
click at [926, 227] on button "Next slide" at bounding box center [928, 231] width 21 height 19
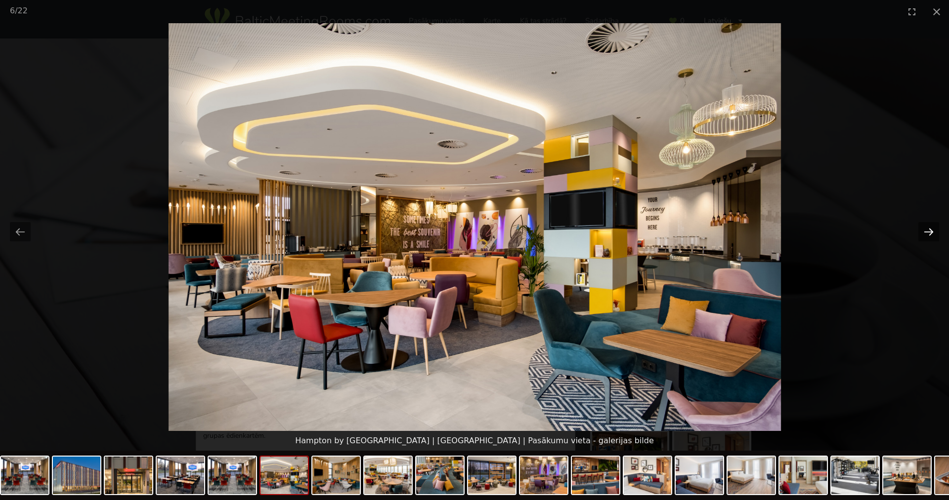
click at [926, 227] on button "Next slide" at bounding box center [928, 231] width 21 height 19
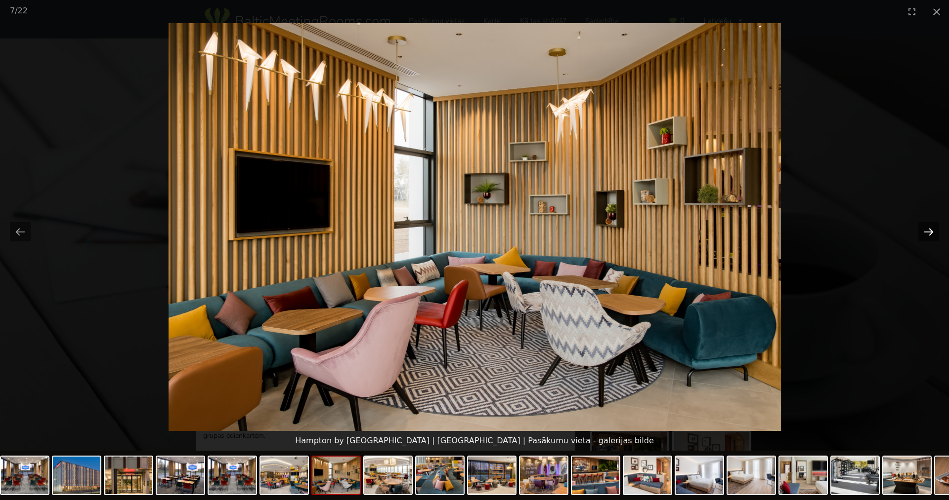
click at [926, 227] on button "Next slide" at bounding box center [928, 231] width 21 height 19
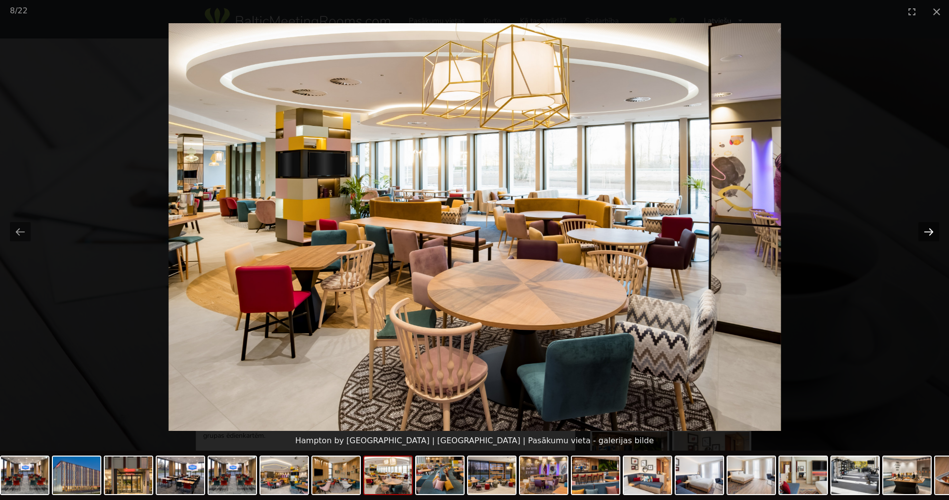
click at [926, 227] on button "Next slide" at bounding box center [928, 231] width 21 height 19
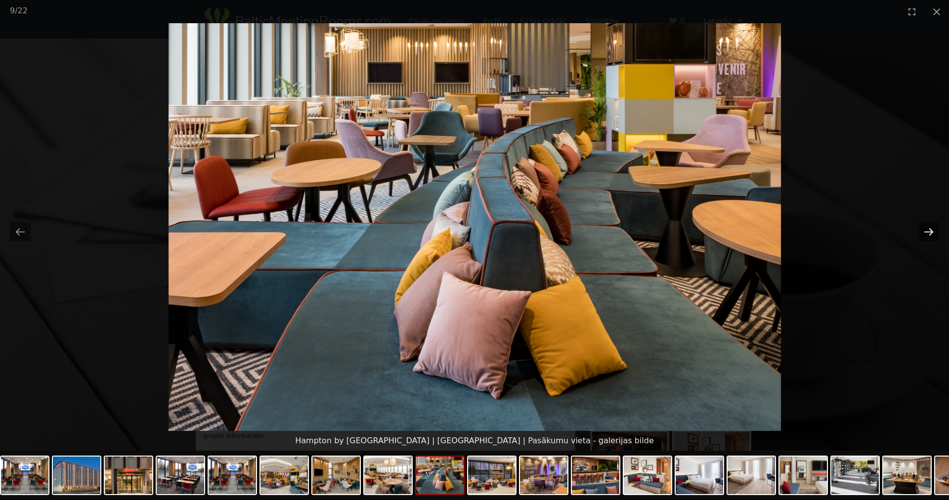
click at [926, 227] on button "Next slide" at bounding box center [928, 231] width 21 height 19
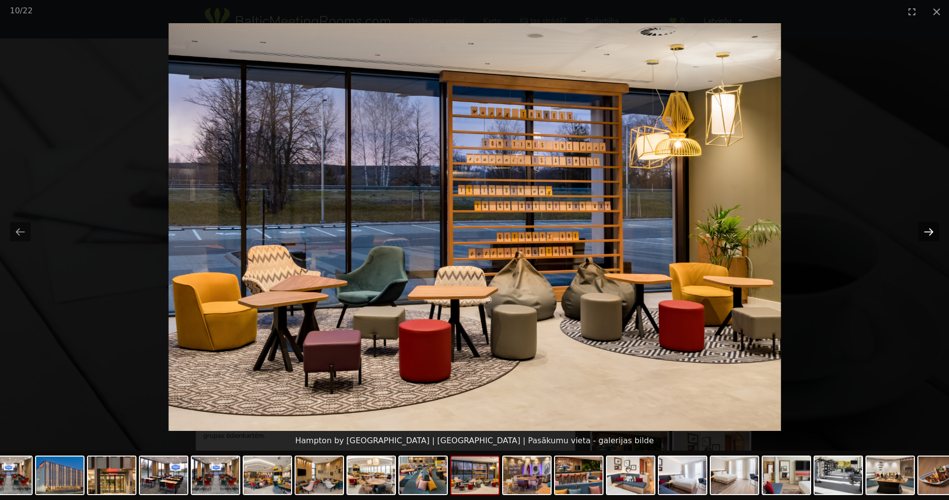
click at [926, 227] on button "Next slide" at bounding box center [928, 231] width 21 height 19
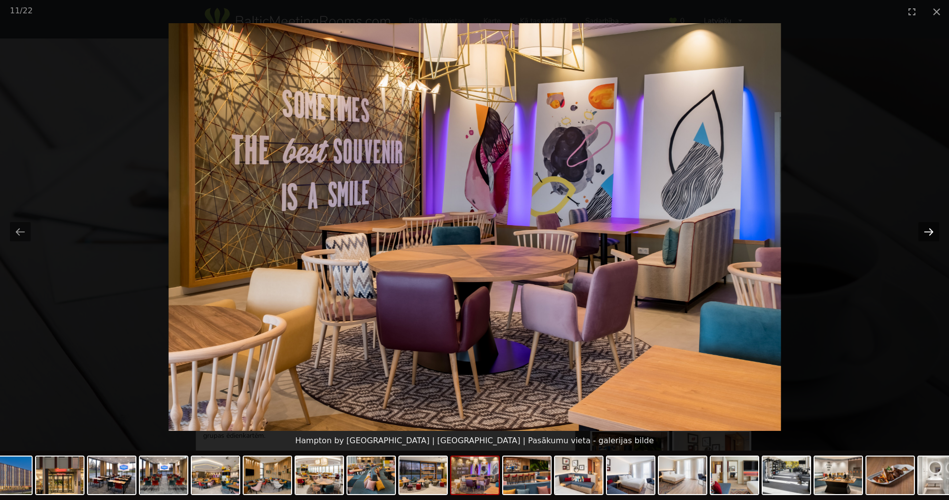
click at [926, 227] on button "Next slide" at bounding box center [928, 231] width 21 height 19
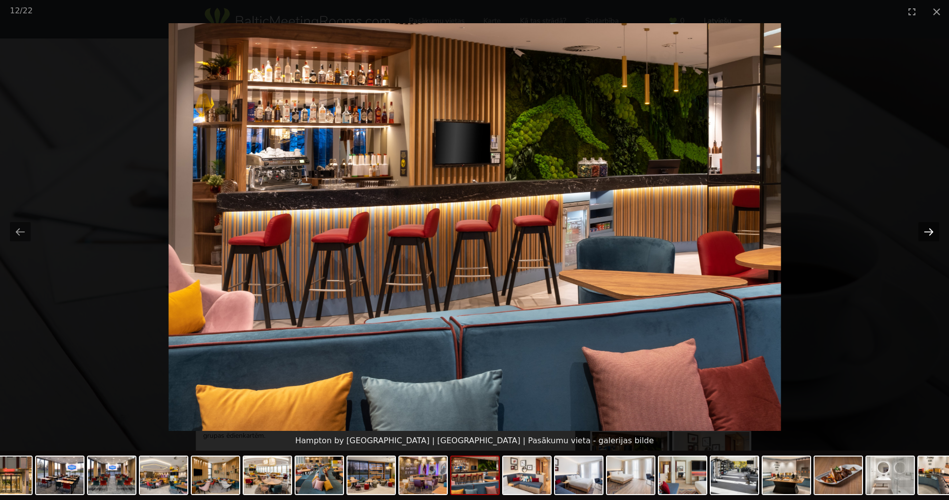
click at [926, 227] on button "Next slide" at bounding box center [928, 231] width 21 height 19
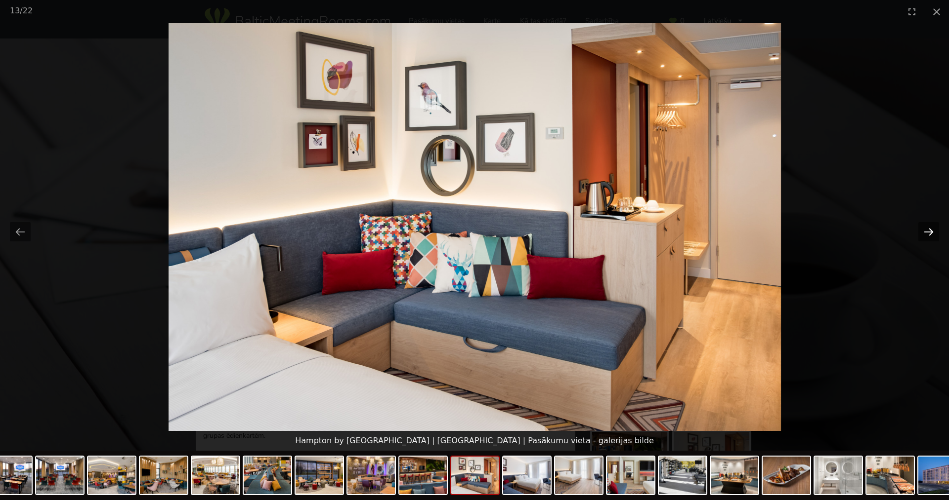
click at [926, 227] on button "Next slide" at bounding box center [928, 231] width 21 height 19
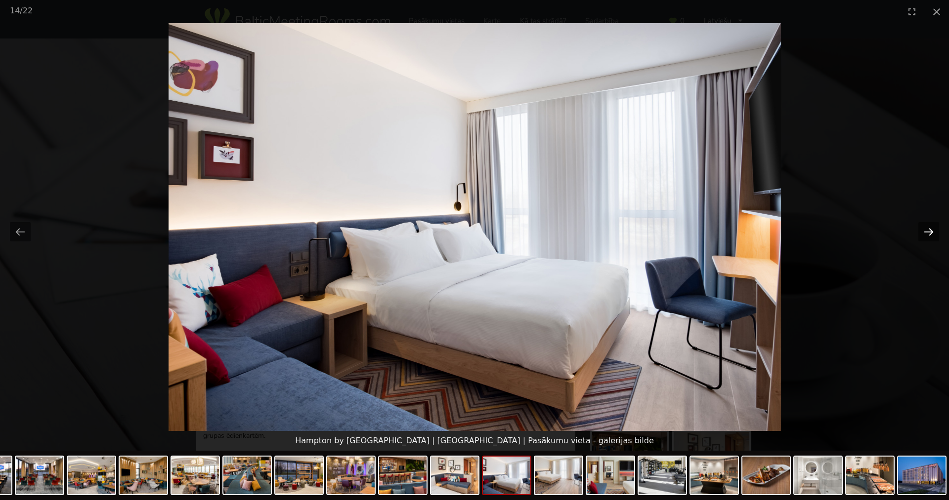
click at [926, 227] on button "Next slide" at bounding box center [928, 231] width 21 height 19
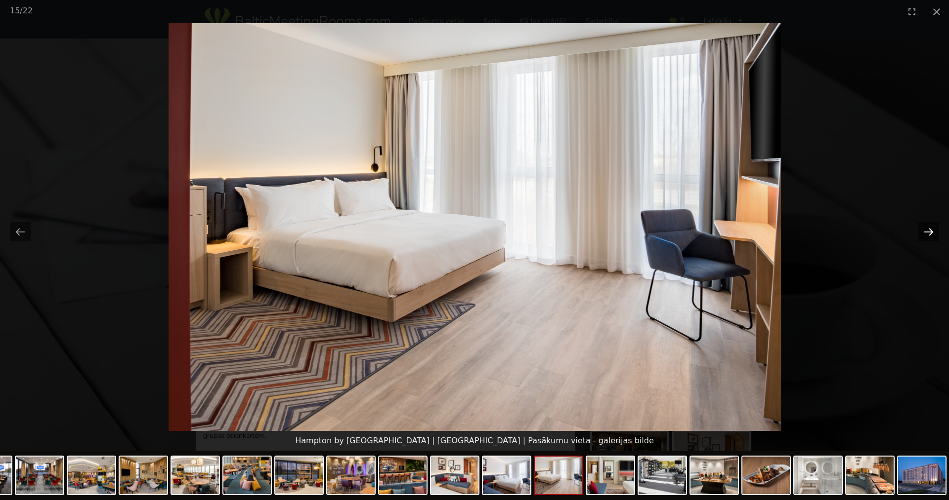
click at [926, 227] on button "Next slide" at bounding box center [928, 231] width 21 height 19
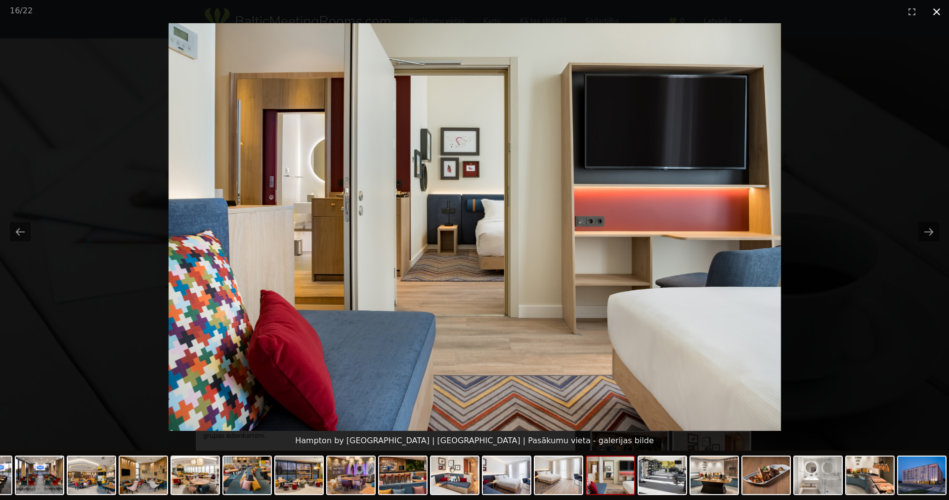
click at [934, 12] on button "Close gallery" at bounding box center [936, 11] width 25 height 23
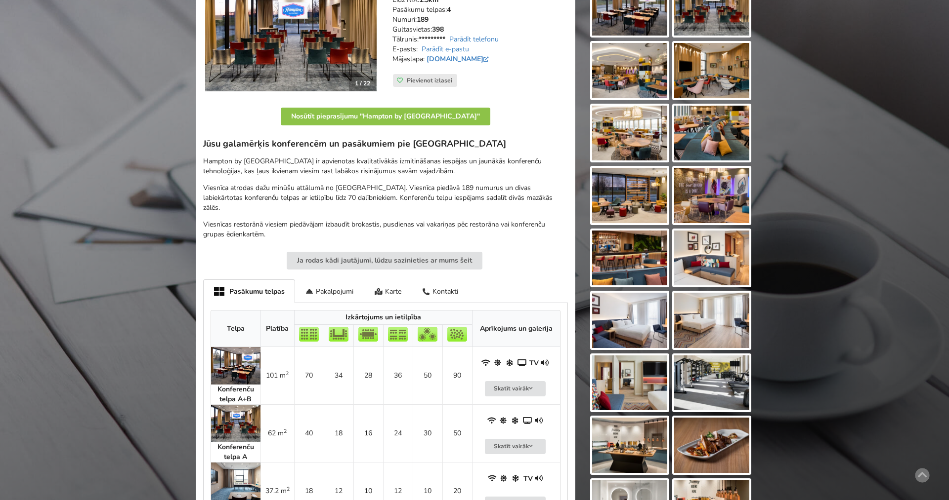
scroll to position [403, 0]
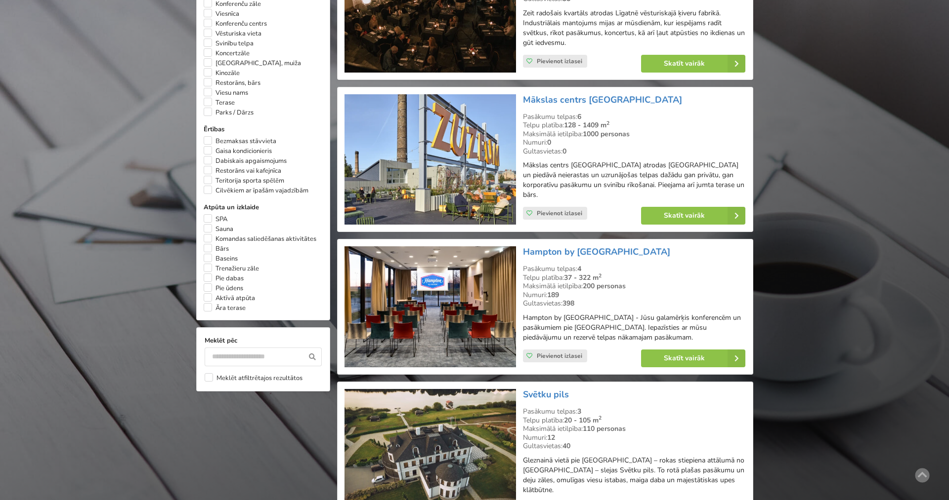
scroll to position [655, 0]
click at [702, 350] on link "Skatīt vairāk" at bounding box center [693, 359] width 104 height 18
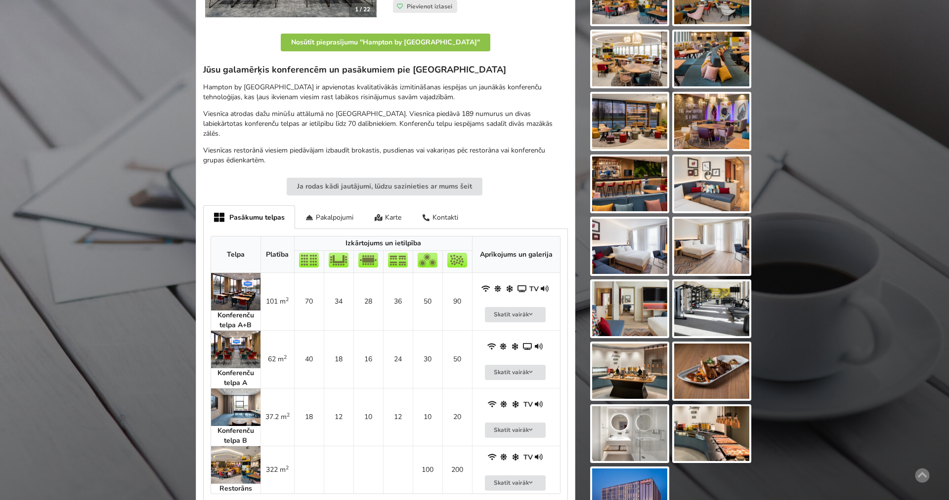
scroll to position [302, 0]
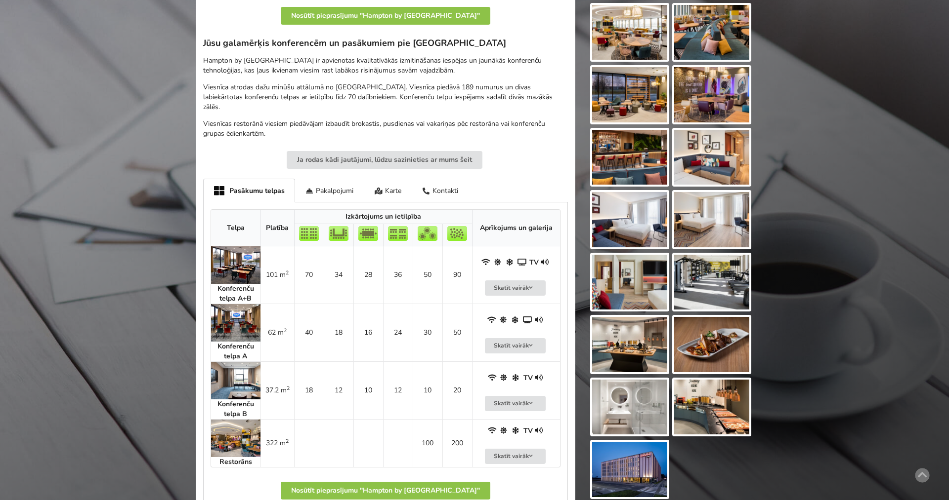
click at [235, 377] on img at bounding box center [235, 381] width 49 height 38
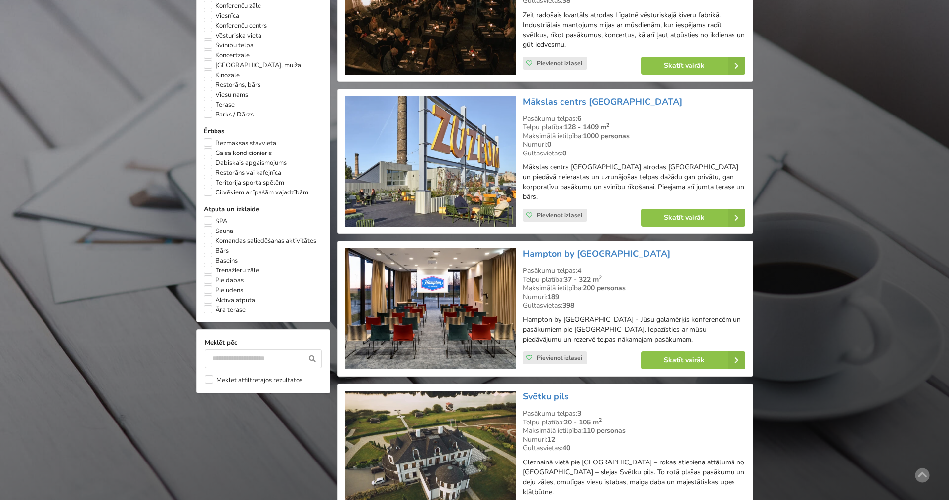
scroll to position [655, 0]
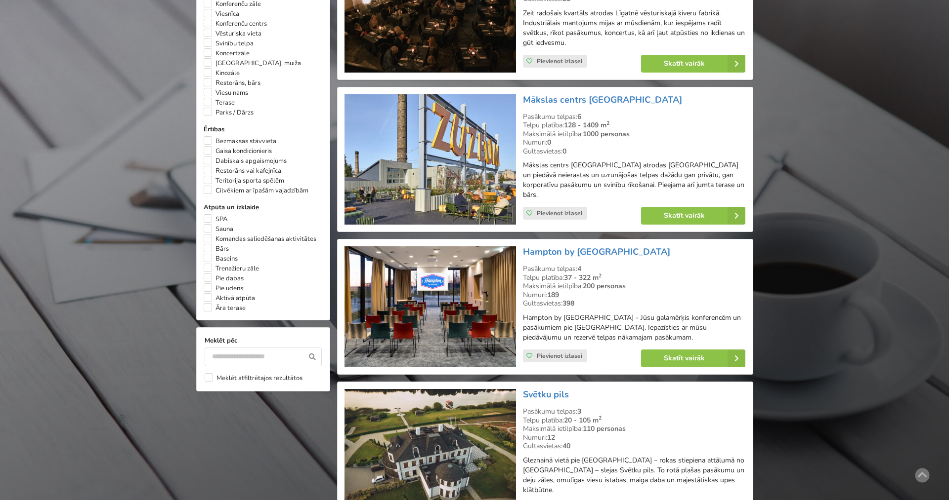
click at [673, 360] on div "Skatīt vairāk" at bounding box center [693, 359] width 118 height 32
click at [673, 354] on link "Skatīt vairāk" at bounding box center [693, 359] width 104 height 18
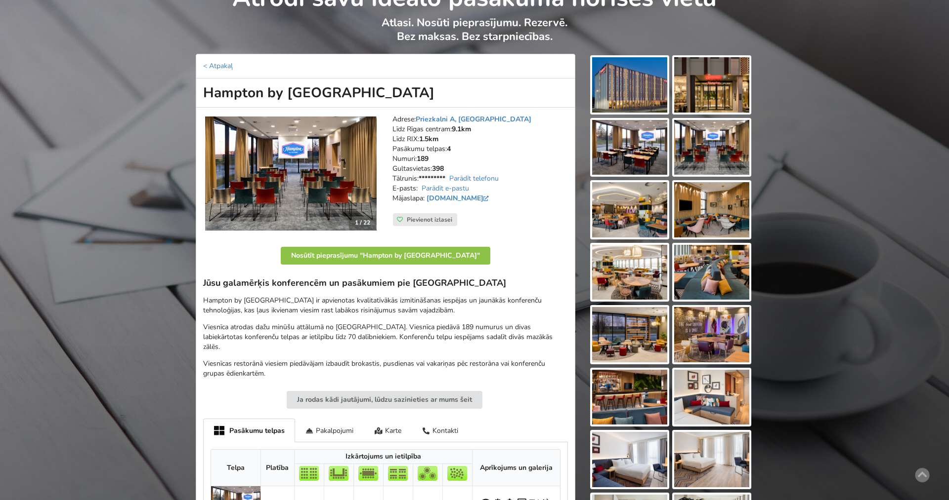
scroll to position [101, 0]
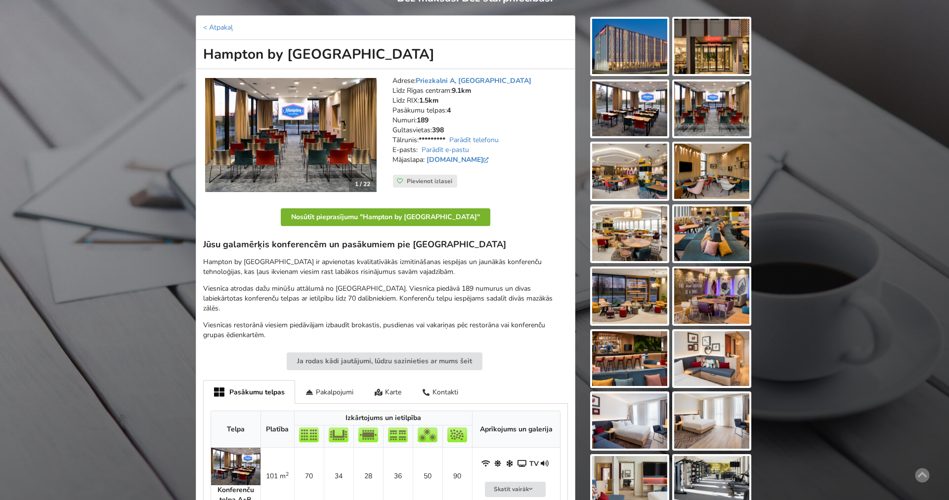
click at [340, 220] on button "Nosūtīt pieprasījumu "Hampton by [GEOGRAPHIC_DATA]"" at bounding box center [385, 217] width 209 height 18
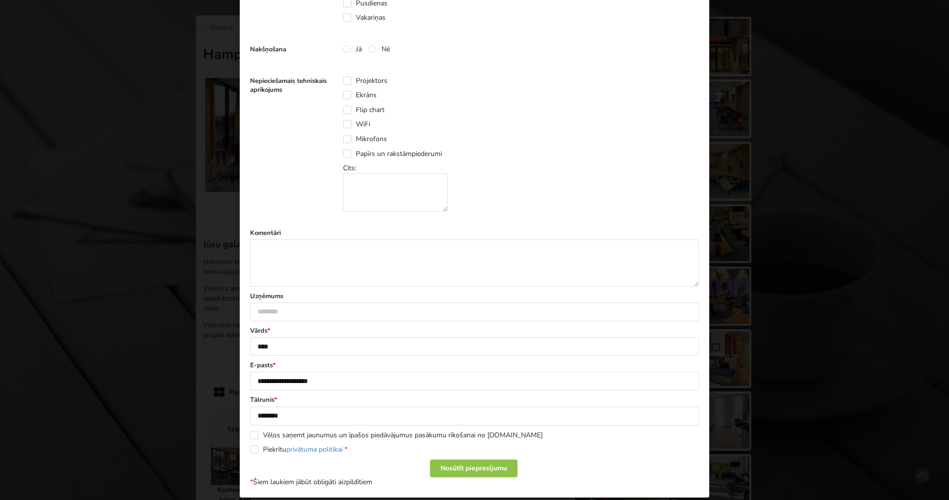
scroll to position [397, 0]
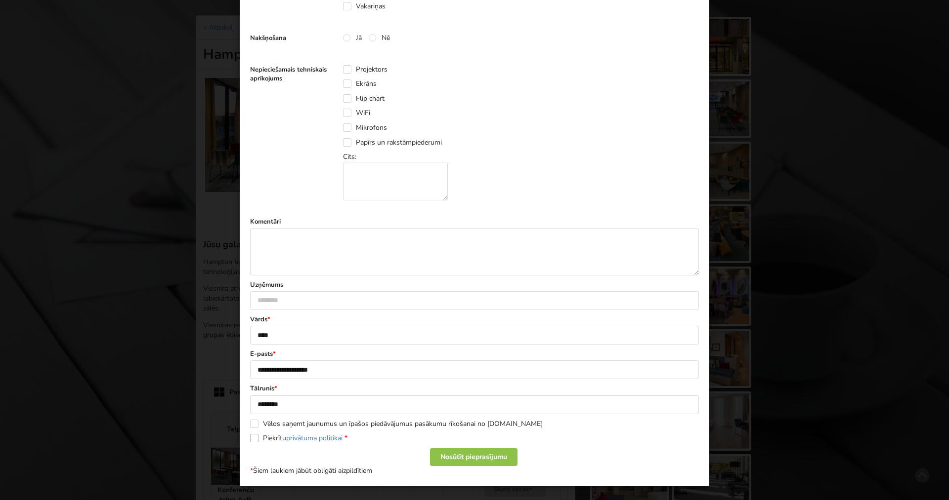
click at [251, 438] on label "Piekrītu privātuma politikai *" at bounding box center [298, 438] width 97 height 8
click at [439, 453] on div "Nosūtīt pieprasījumu" at bounding box center [473, 458] width 87 height 18
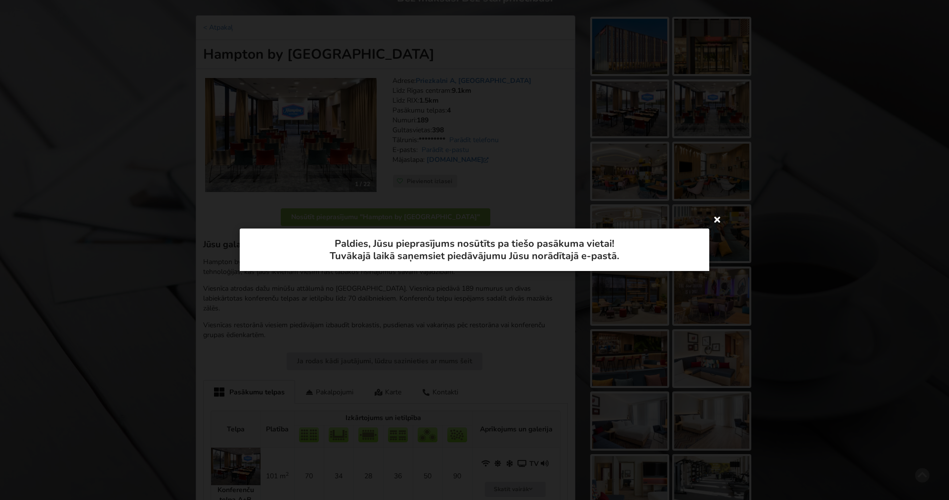
click at [718, 219] on icon at bounding box center [717, 219] width 16 height 16
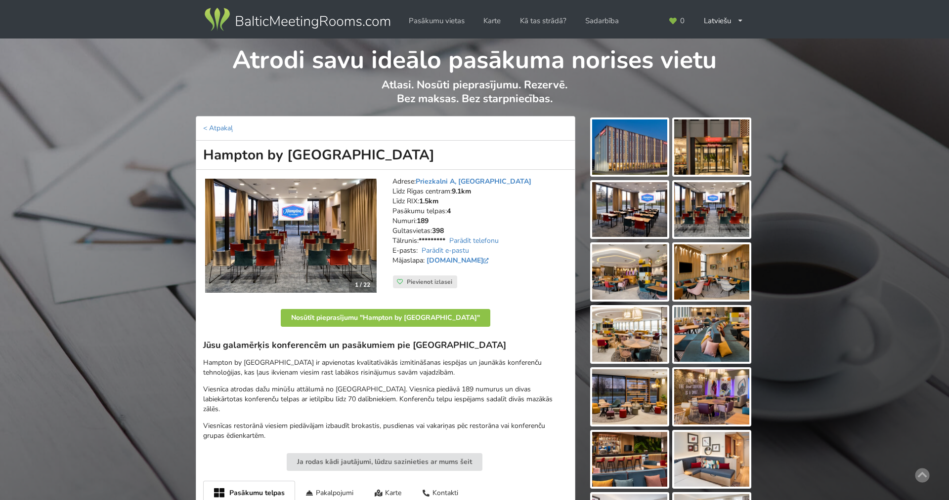
scroll to position [101, 0]
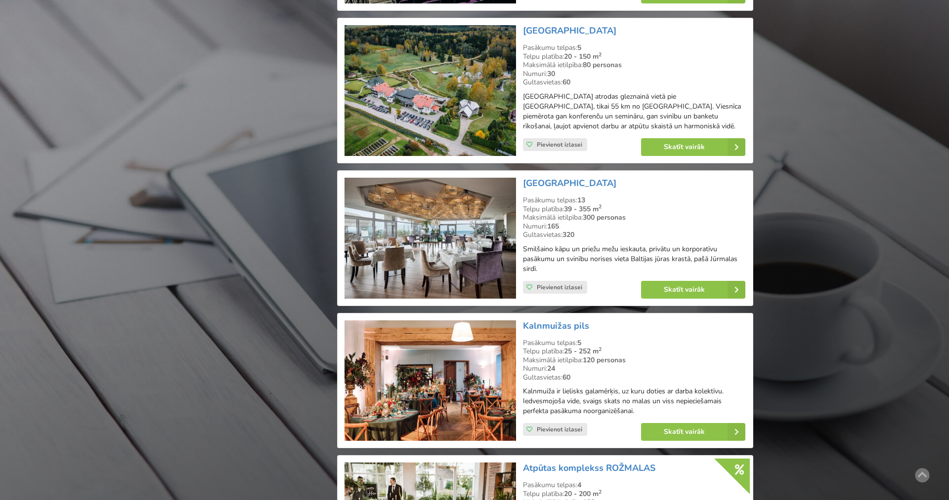
scroll to position [1361, 0]
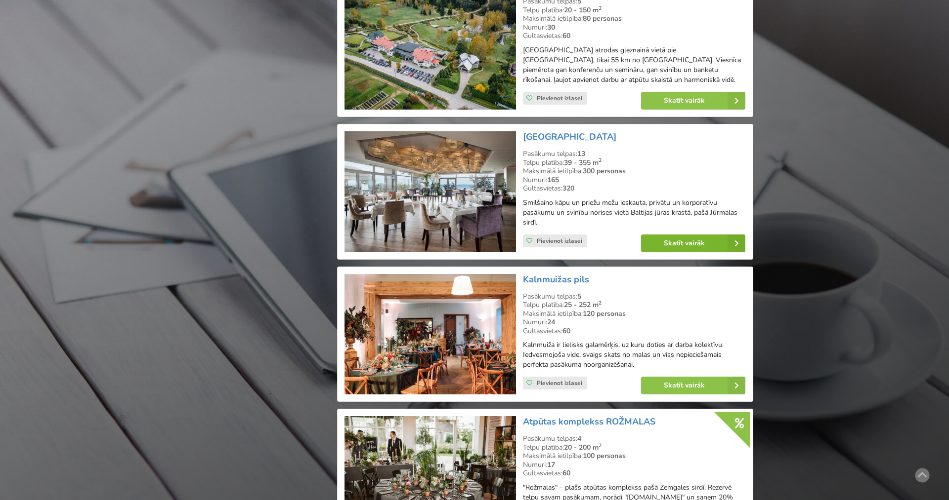
click at [649, 235] on link "Skatīt vairāk" at bounding box center [693, 244] width 104 height 18
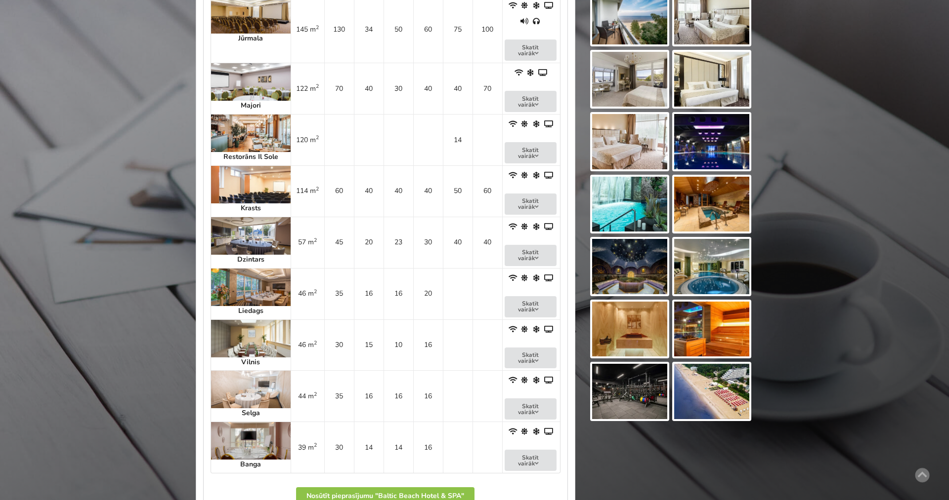
scroll to position [907, 0]
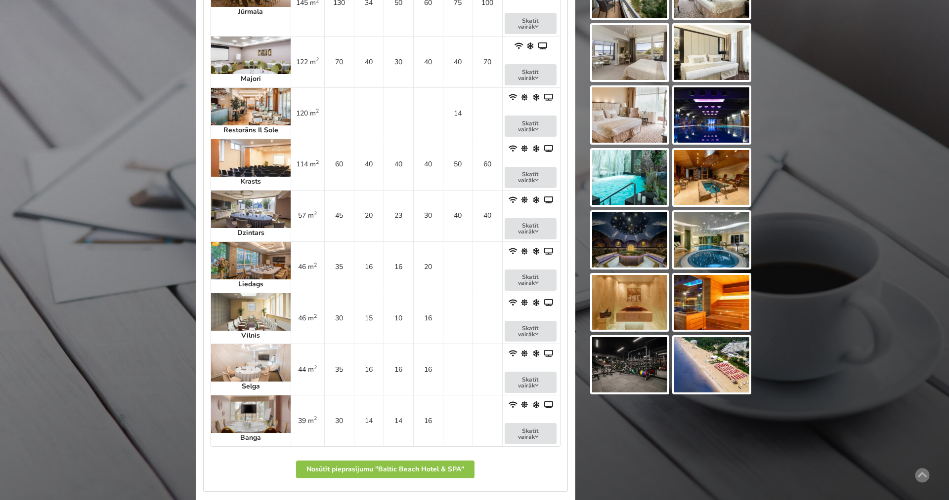
click at [246, 396] on img at bounding box center [251, 415] width 80 height 38
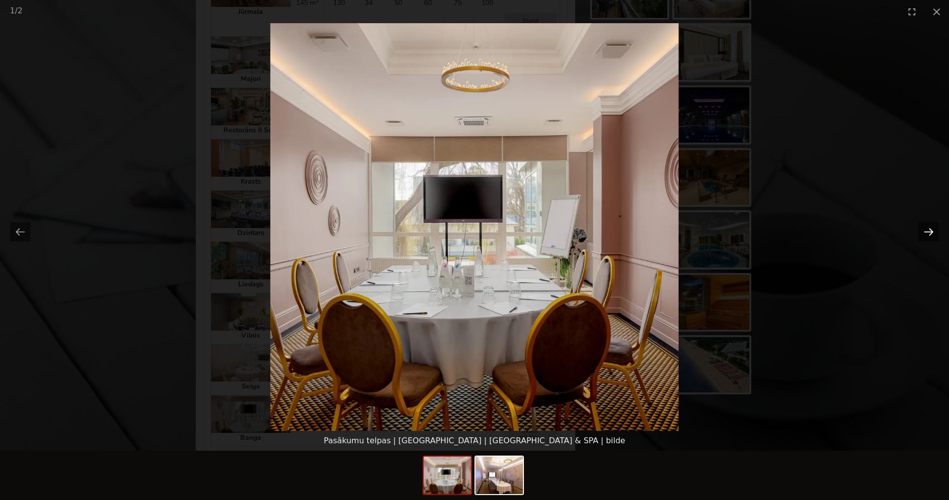
click at [918, 229] on button "Next slide" at bounding box center [928, 231] width 21 height 19
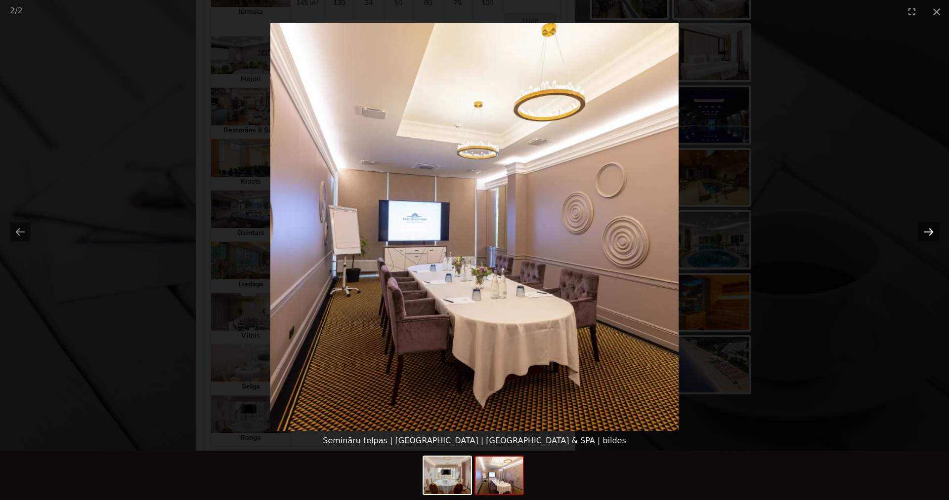
click at [920, 228] on button "Next slide" at bounding box center [928, 231] width 21 height 19
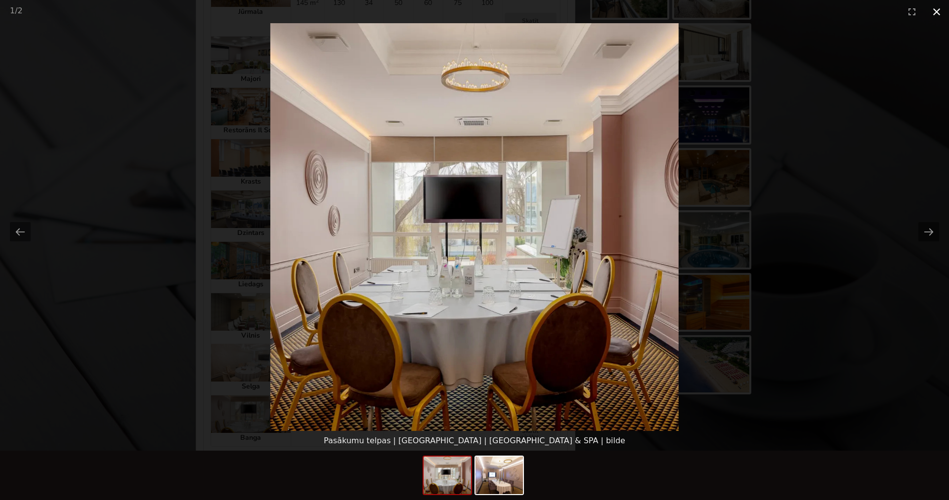
drag, startPoint x: 923, startPoint y: 4, endPoint x: 934, endPoint y: 8, distance: 11.4
click at [934, 8] on div "1 / 2" at bounding box center [474, 11] width 949 height 23
click at [934, 8] on button "Close gallery" at bounding box center [936, 11] width 25 height 23
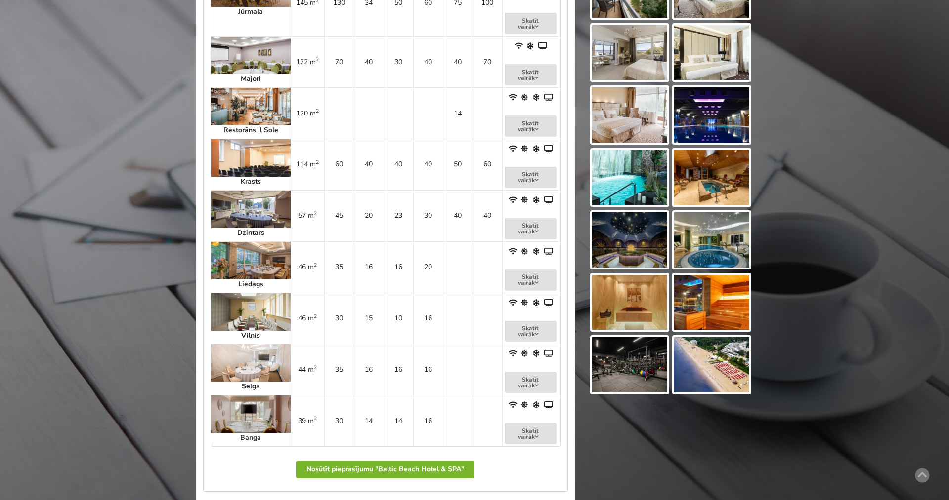
click at [402, 461] on button "Nosūtīt pieprasījumu "Baltic Beach Hotel & SPA"" at bounding box center [385, 470] width 178 height 18
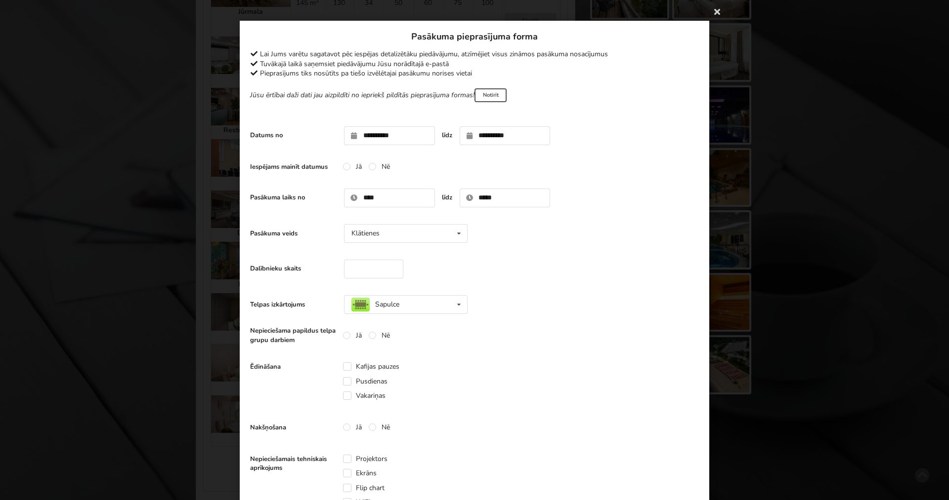
scroll to position [394, 0]
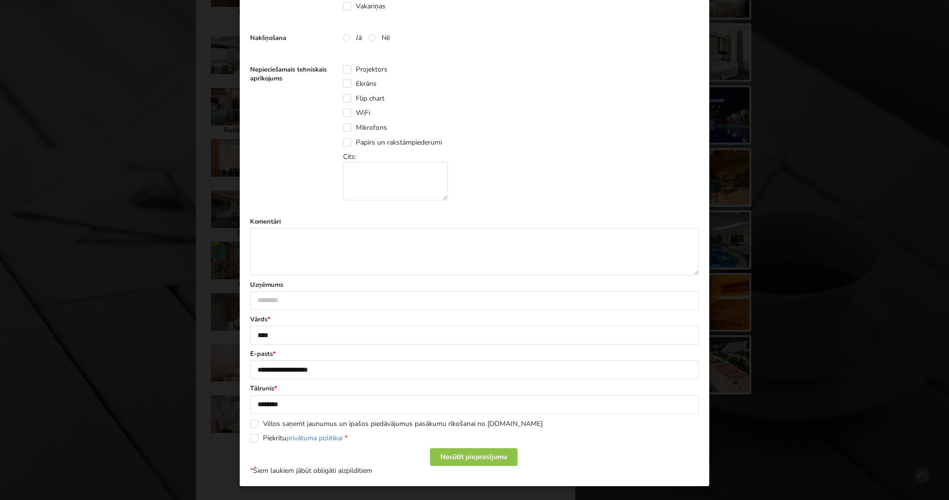
click at [259, 436] on form "**********" at bounding box center [474, 104] width 449 height 744
click at [254, 440] on label "Piekrītu privātuma politikai *" at bounding box center [298, 438] width 97 height 8
click at [503, 463] on div "Nosūtīt pieprasījumu" at bounding box center [473, 458] width 87 height 18
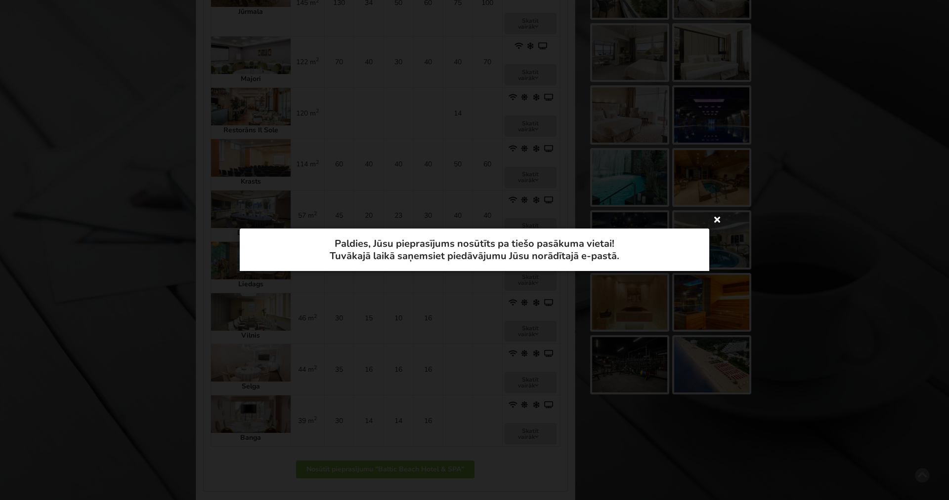
click at [722, 221] on icon at bounding box center [717, 219] width 16 height 16
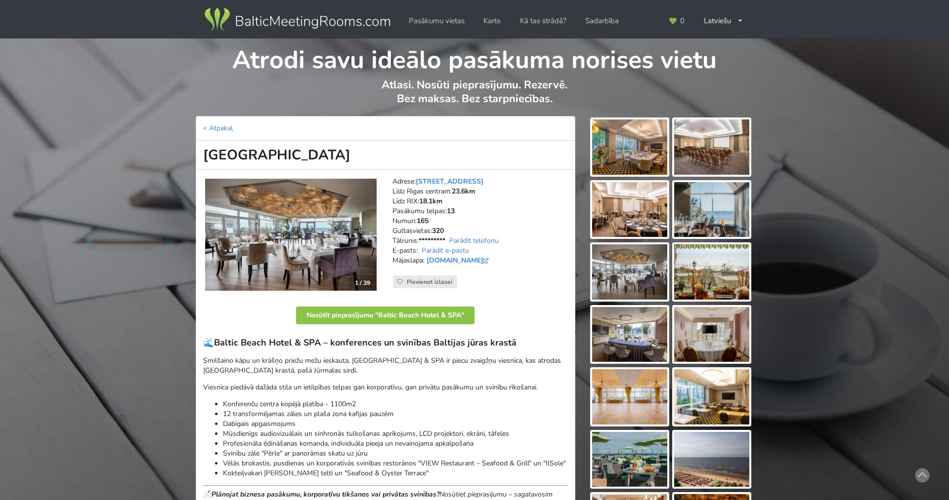
scroll to position [907, 0]
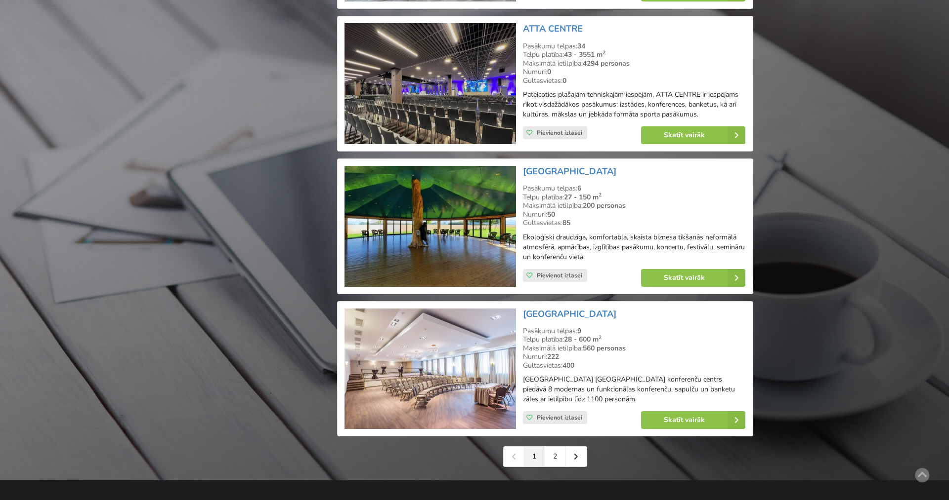
scroll to position [2066, 0]
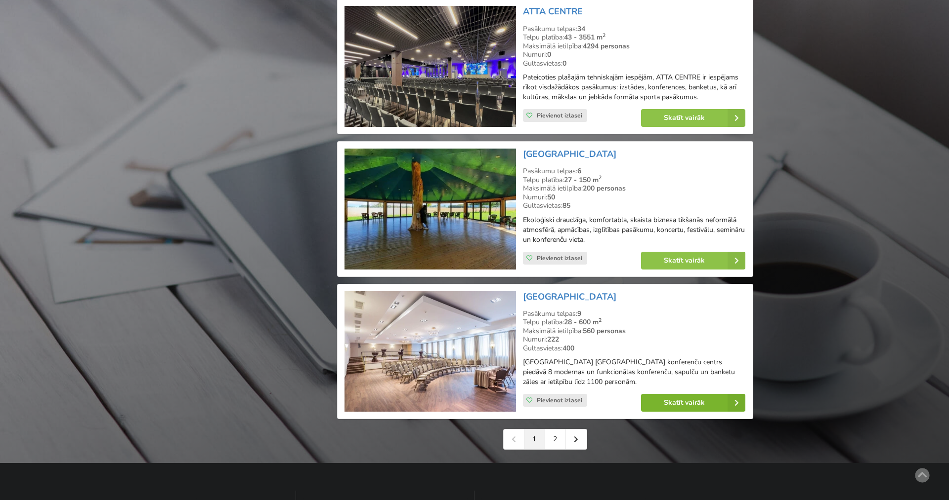
click at [702, 394] on link "Skatīt vairāk" at bounding box center [693, 403] width 104 height 18
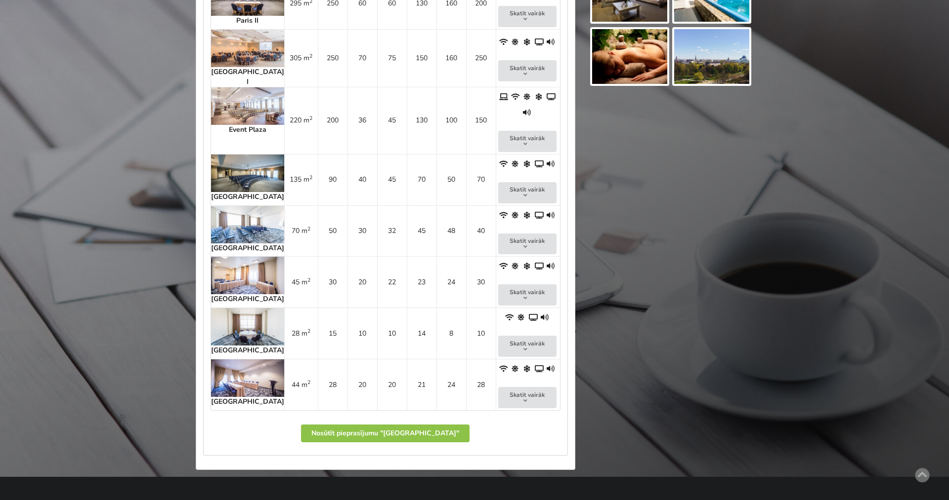
scroll to position [705, 0]
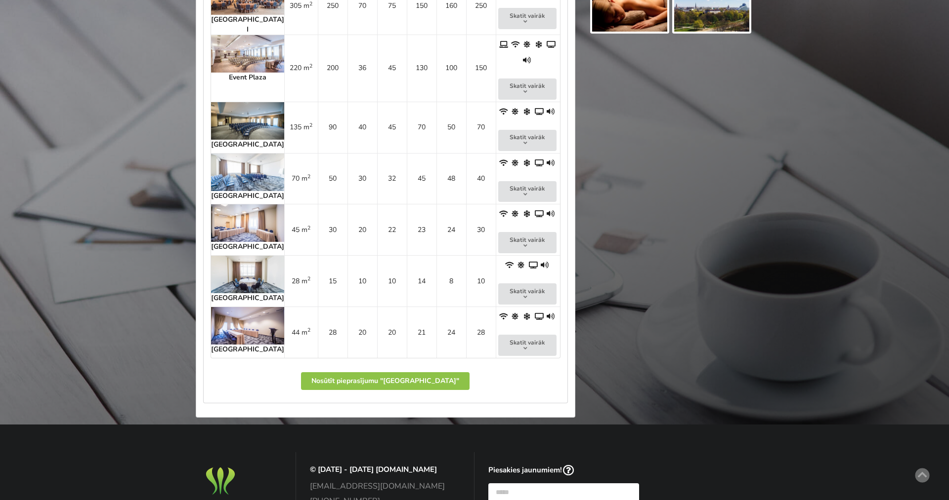
click at [252, 307] on img at bounding box center [247, 326] width 73 height 38
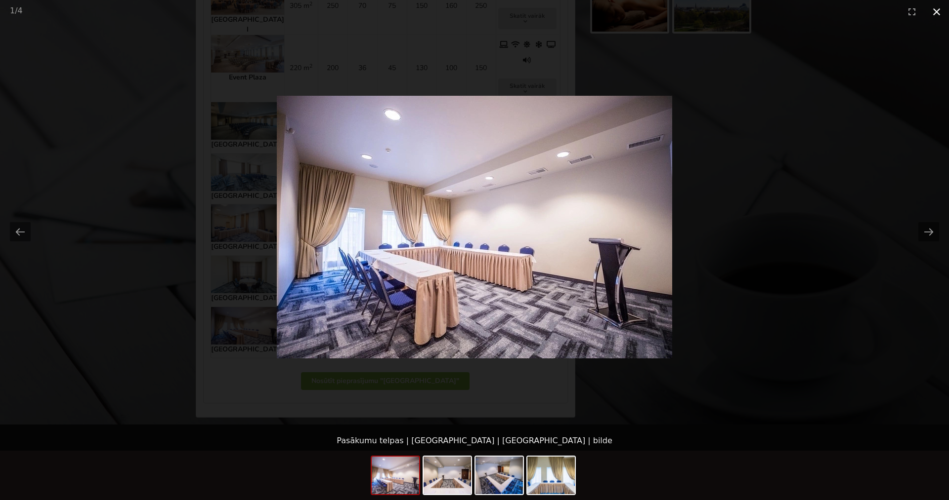
click at [936, 9] on button "Close gallery" at bounding box center [936, 11] width 25 height 23
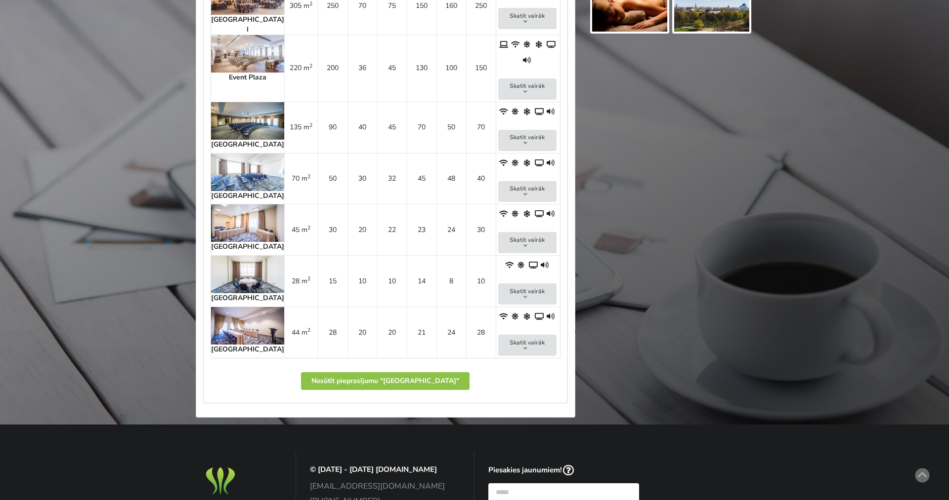
click at [248, 256] on img at bounding box center [247, 275] width 73 height 38
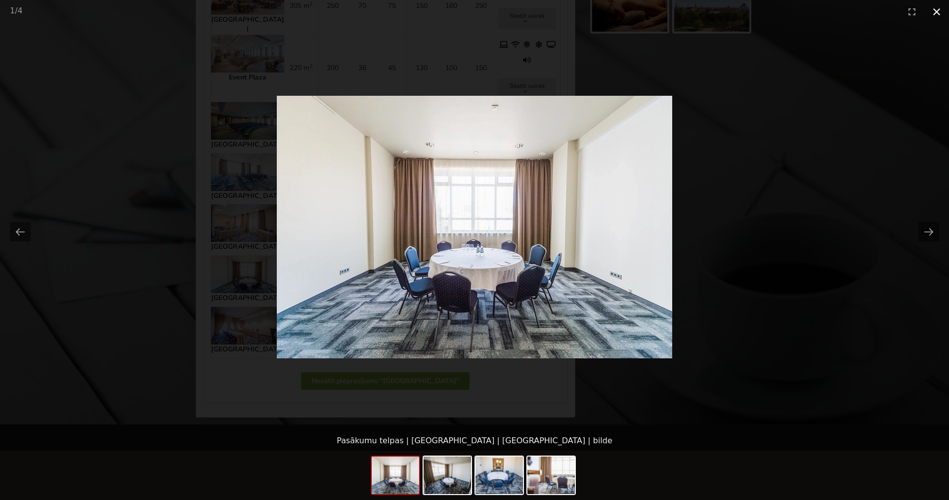
click at [937, 7] on button "Close gallery" at bounding box center [936, 11] width 25 height 23
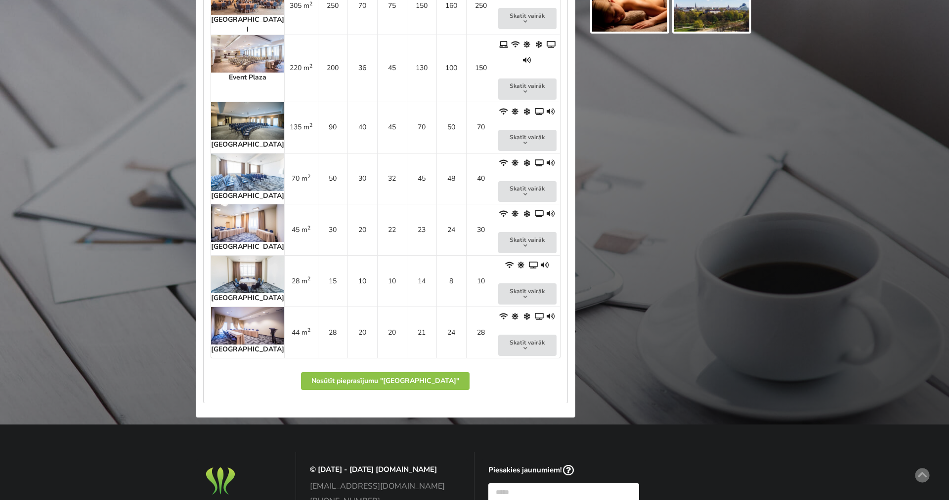
click at [238, 307] on img at bounding box center [247, 326] width 73 height 38
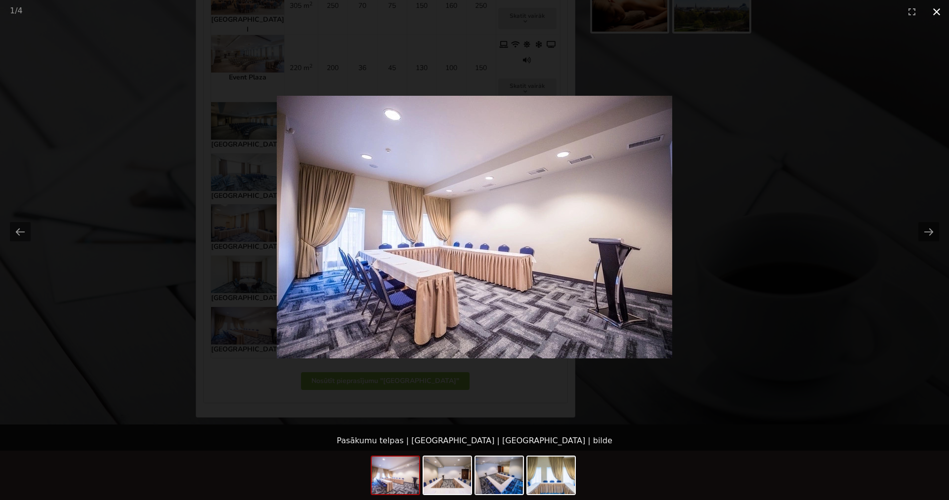
click at [940, 10] on button "Close gallery" at bounding box center [936, 11] width 25 height 23
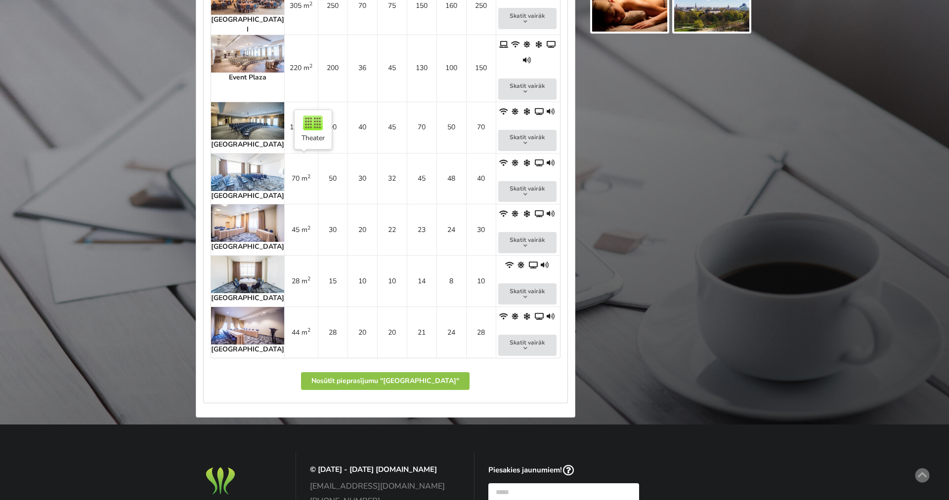
scroll to position [655, 0]
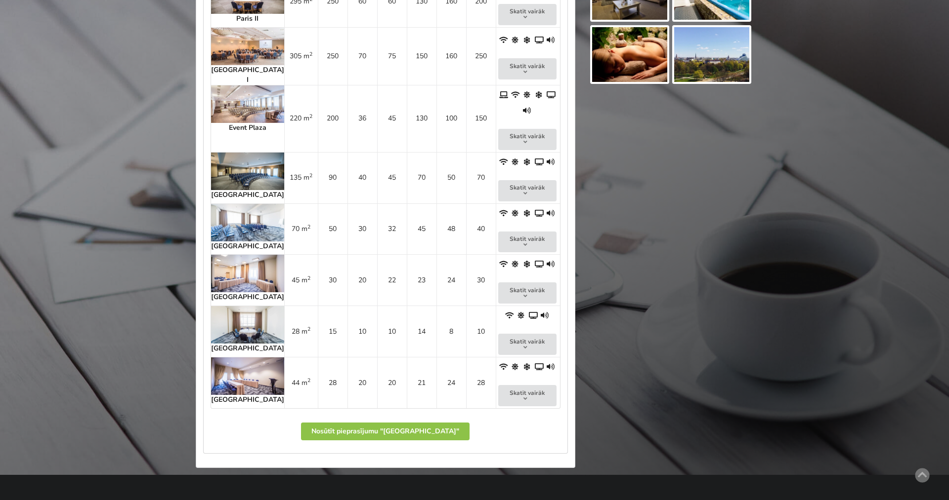
click at [248, 255] on img at bounding box center [247, 274] width 73 height 38
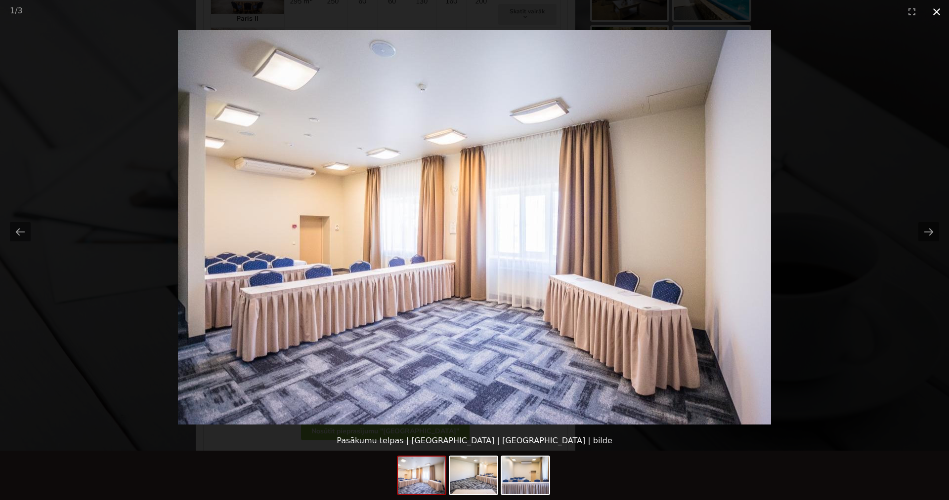
click at [934, 12] on button "Close gallery" at bounding box center [936, 11] width 25 height 23
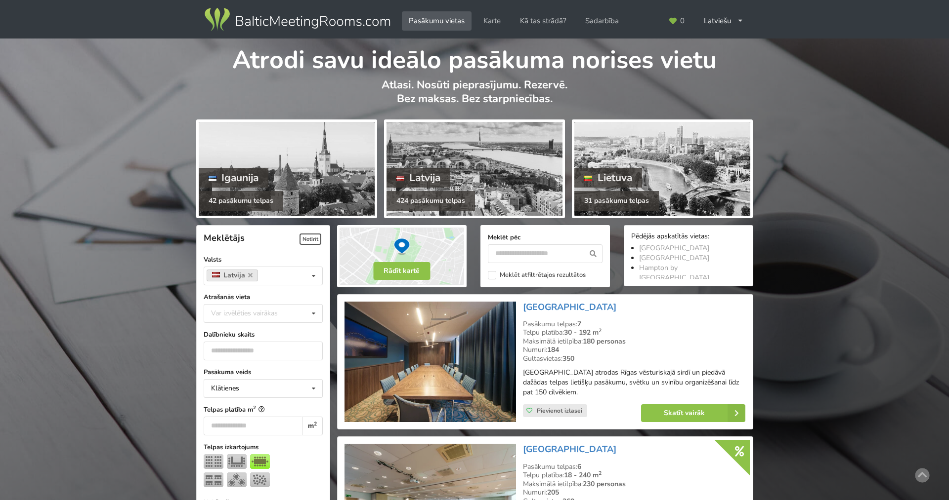
scroll to position [2066, 0]
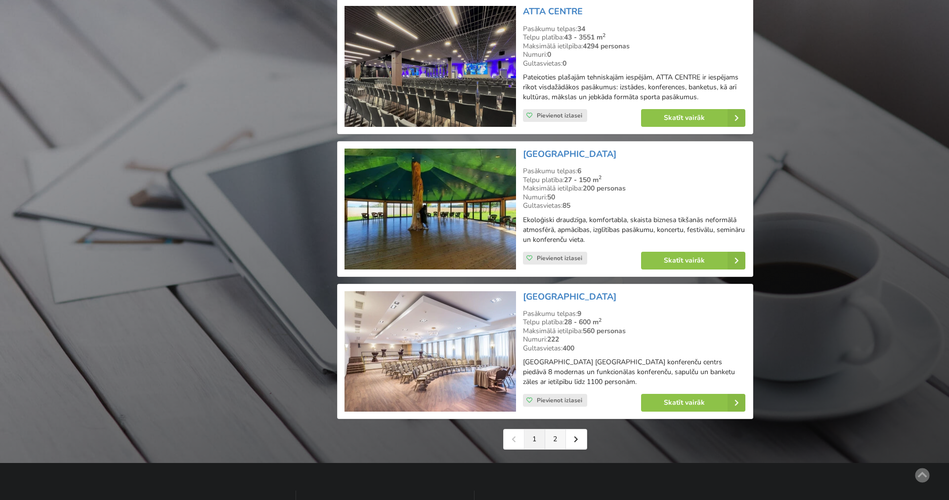
click at [549, 430] on link "2" at bounding box center [555, 440] width 21 height 20
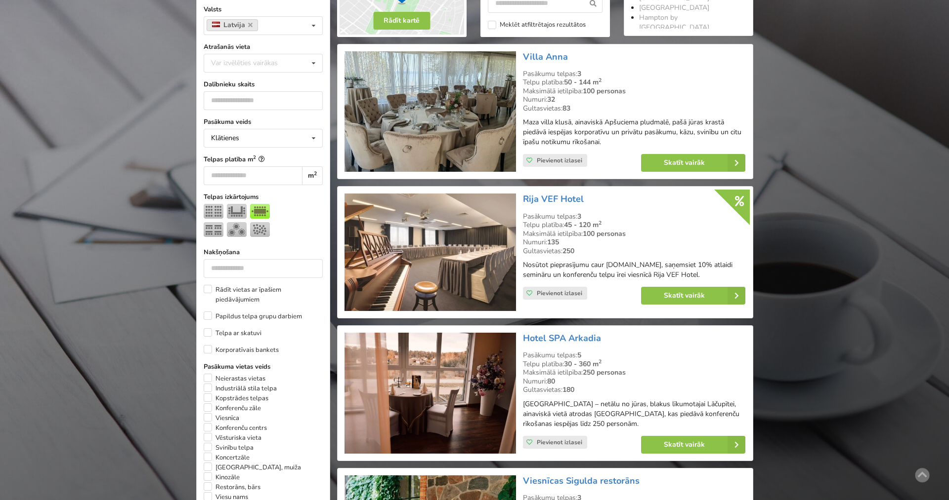
scroll to position [252, 0]
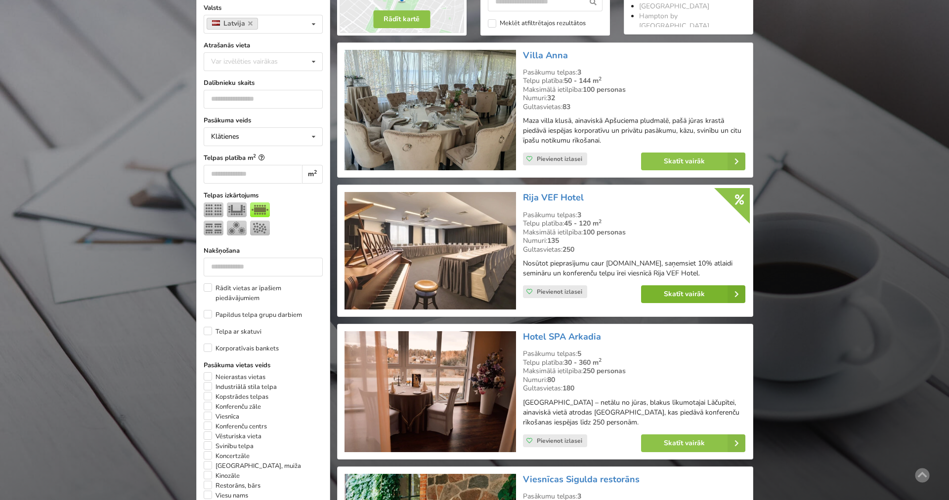
click at [662, 289] on link "Skatīt vairāk" at bounding box center [693, 295] width 104 height 18
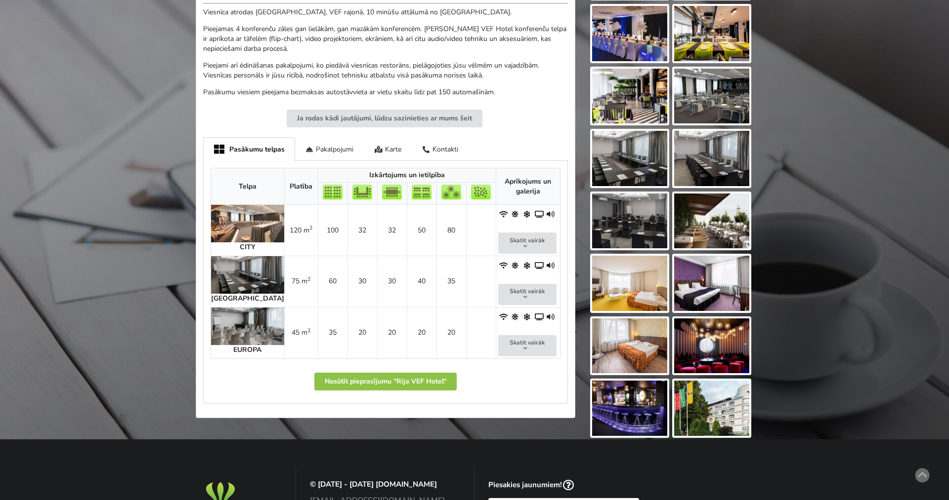
scroll to position [454, 0]
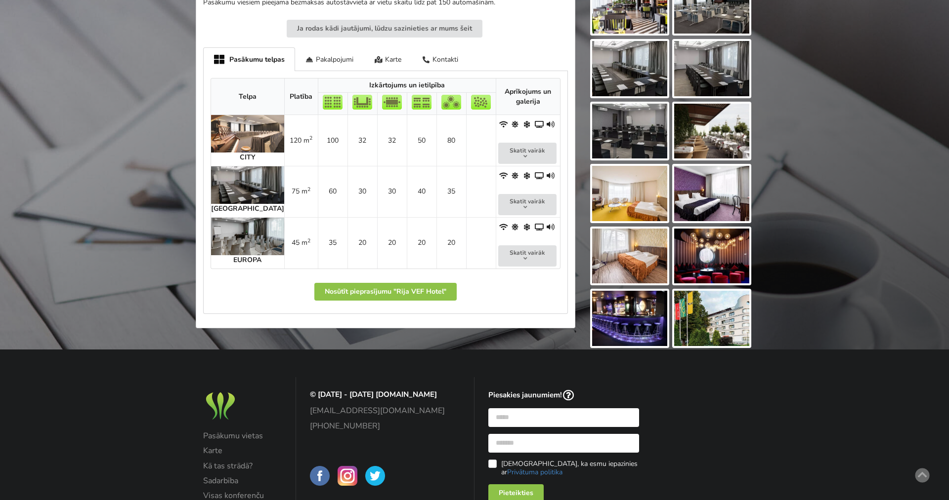
click at [220, 235] on img at bounding box center [247, 237] width 73 height 38
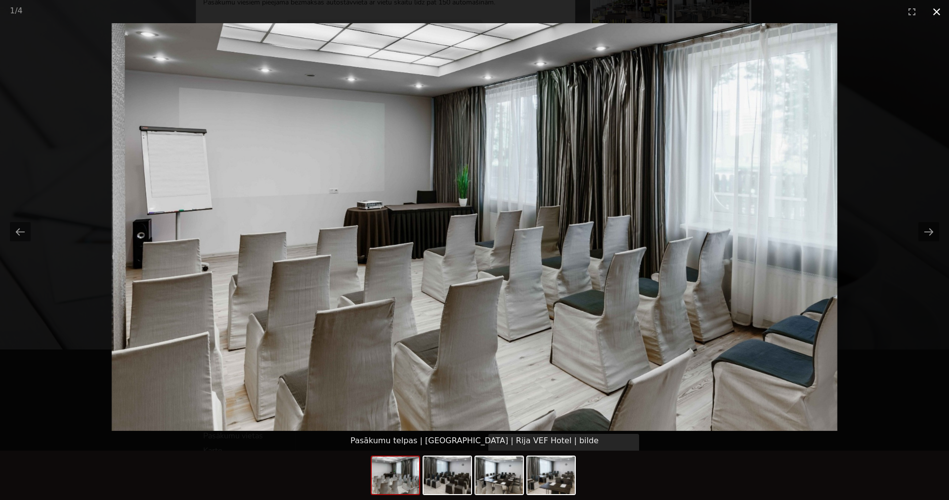
click at [930, 7] on button "Close gallery" at bounding box center [936, 11] width 25 height 23
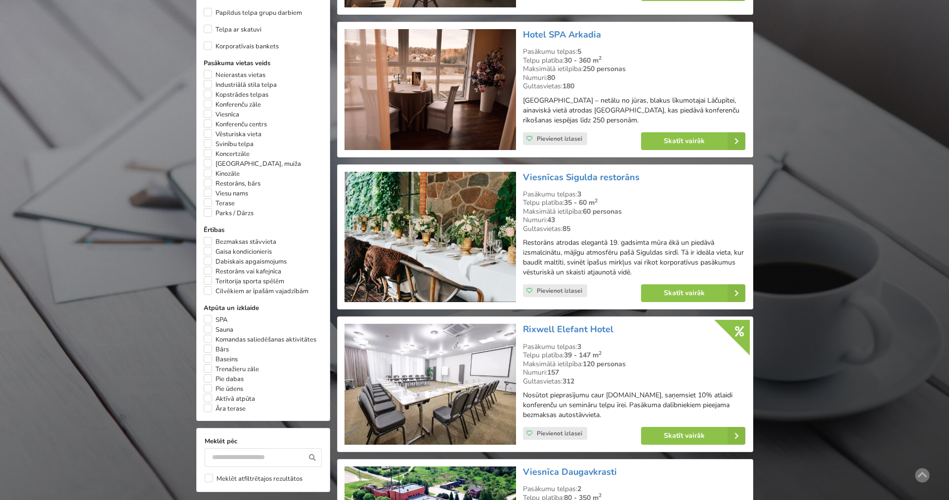
scroll to position [756, 0]
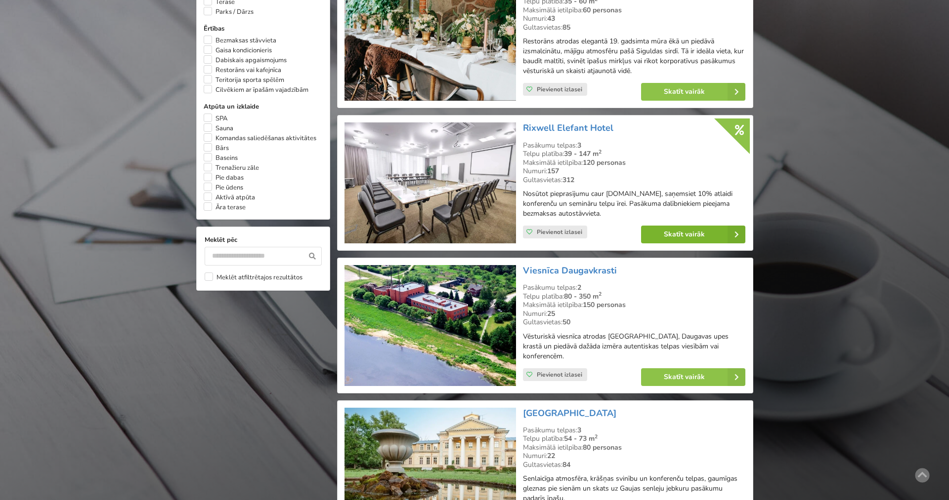
click at [673, 234] on link "Skatīt vairāk" at bounding box center [693, 235] width 104 height 18
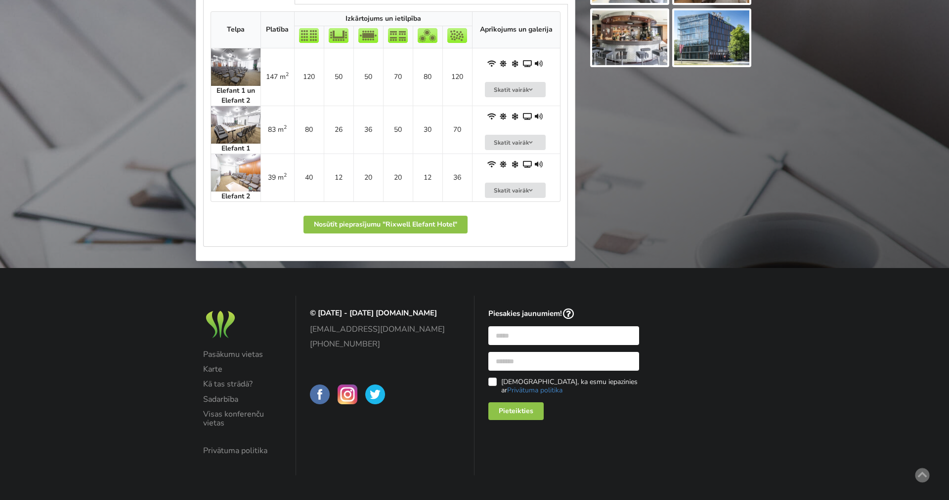
scroll to position [398, 0]
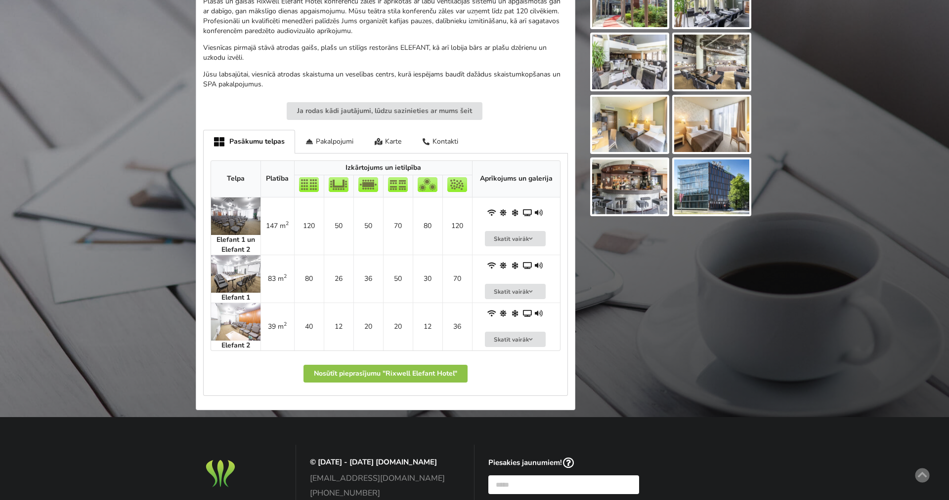
click at [239, 335] on img at bounding box center [235, 322] width 49 height 38
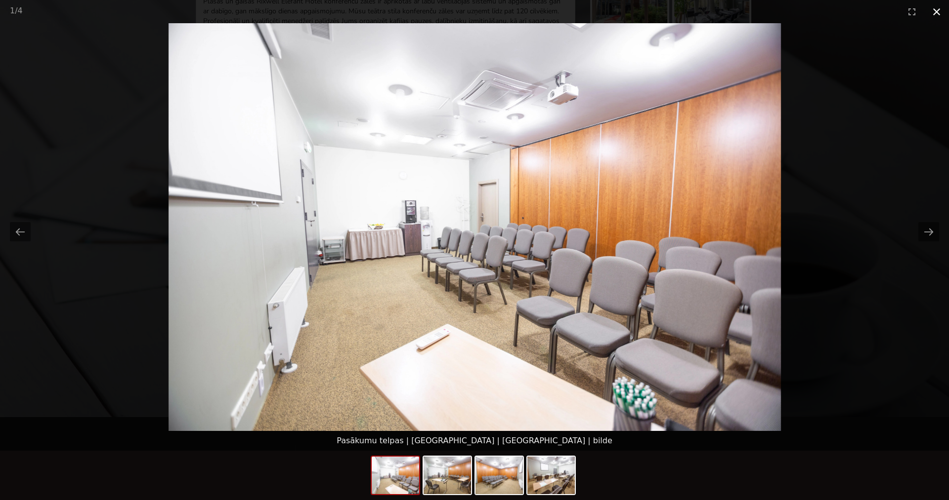
click at [934, 13] on button "Close gallery" at bounding box center [936, 11] width 25 height 23
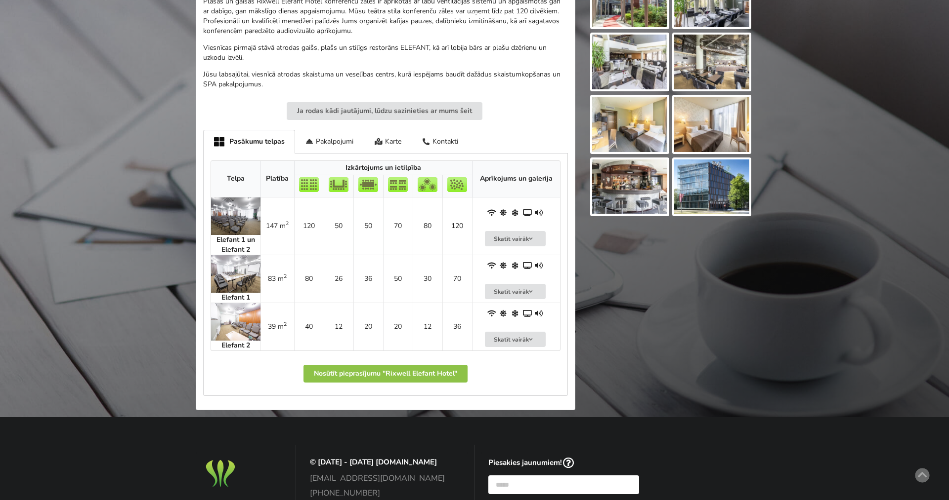
click at [239, 284] on img at bounding box center [235, 274] width 49 height 38
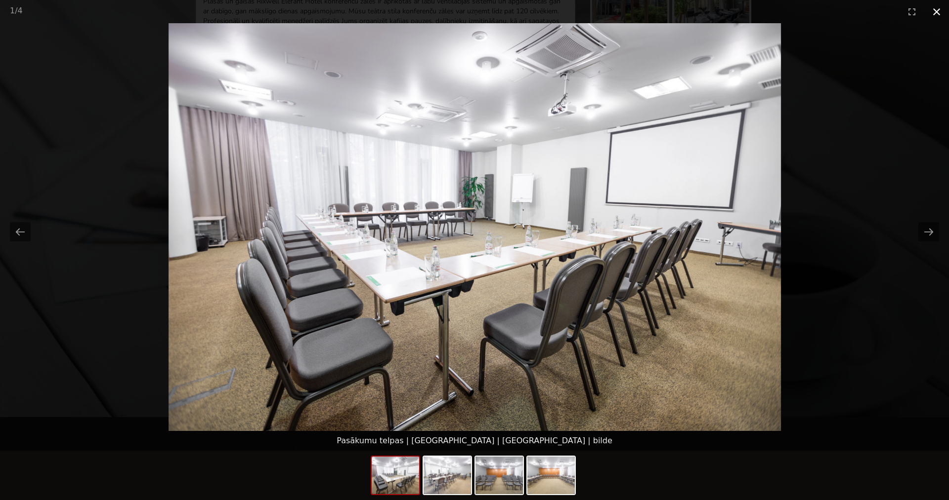
click at [931, 7] on button "Close gallery" at bounding box center [936, 11] width 25 height 23
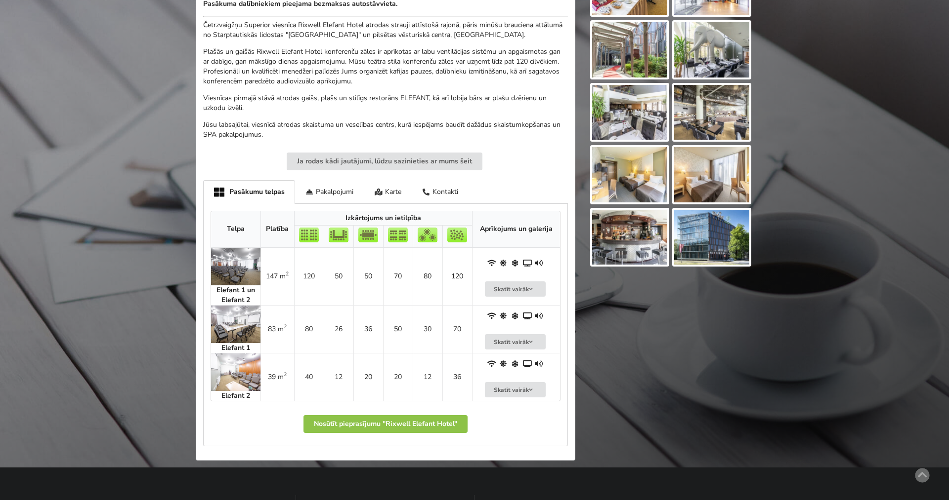
scroll to position [297, 0]
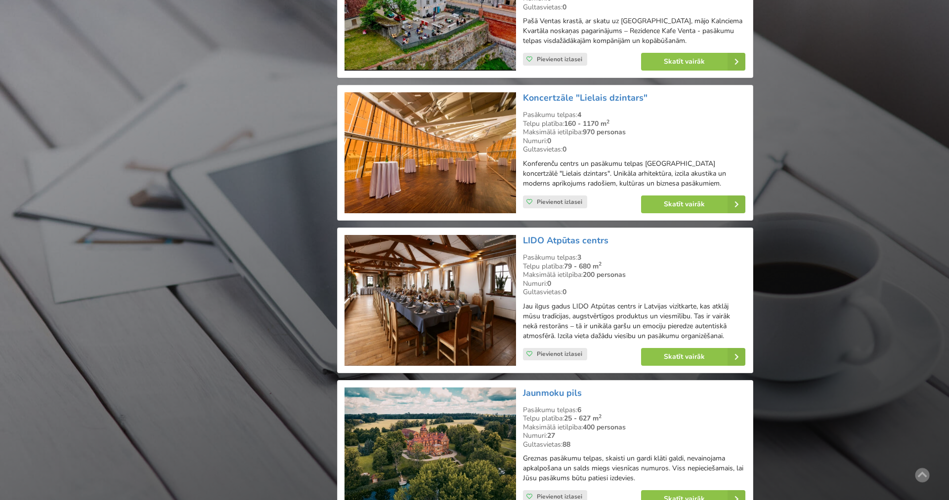
scroll to position [1663, 0]
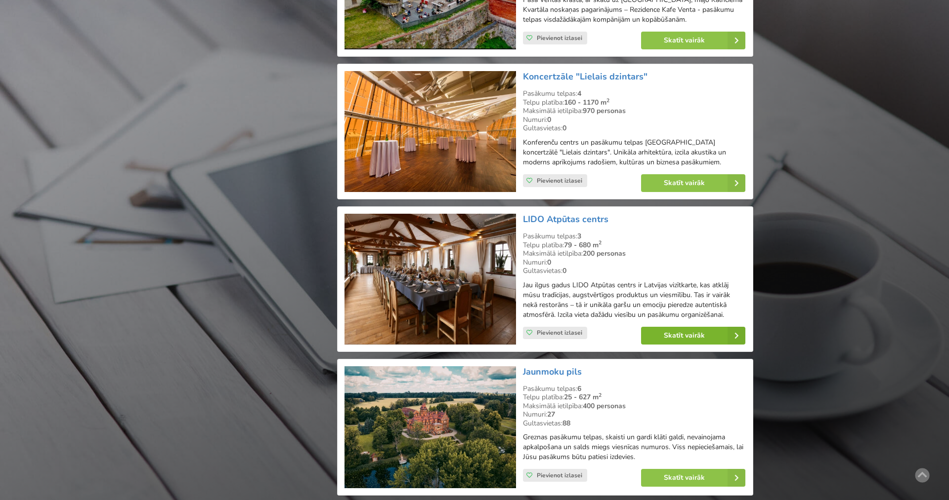
click at [667, 330] on link "Skatīt vairāk" at bounding box center [693, 336] width 104 height 18
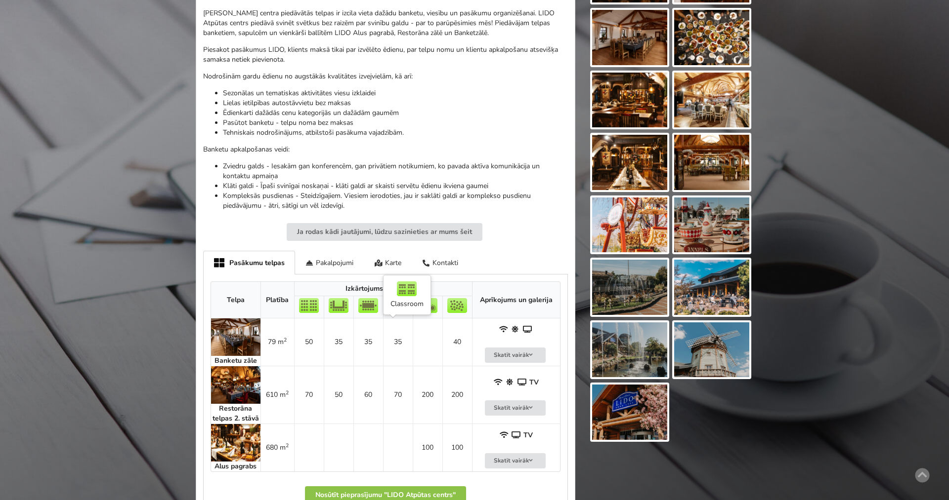
scroll to position [454, 0]
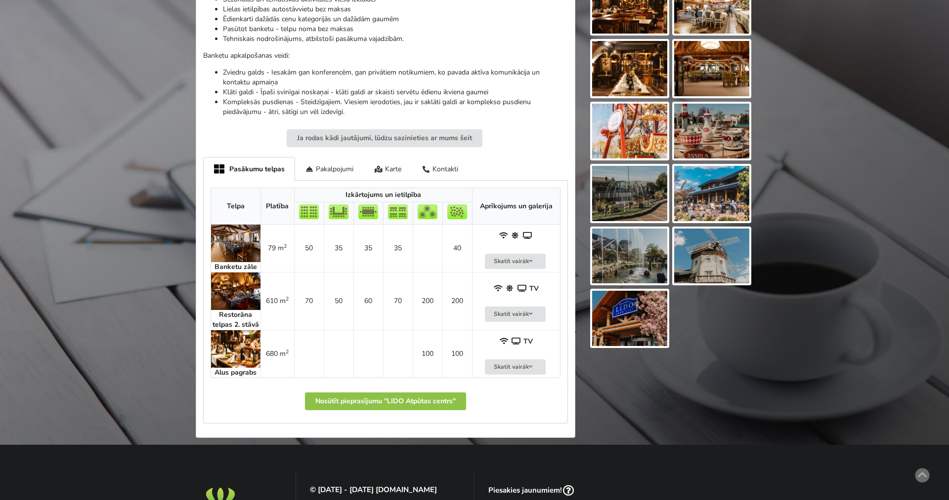
click at [244, 255] on img at bounding box center [235, 244] width 49 height 38
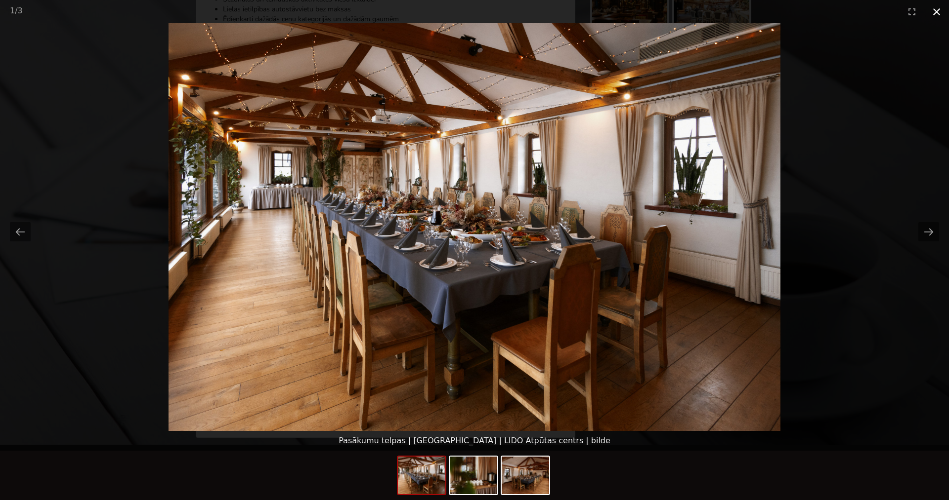
click at [934, 12] on button "Close gallery" at bounding box center [936, 11] width 25 height 23
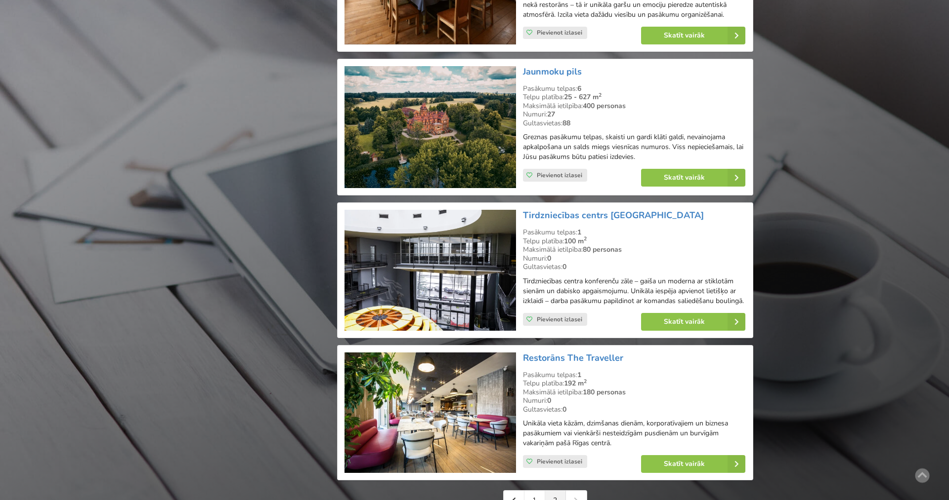
scroll to position [1965, 0]
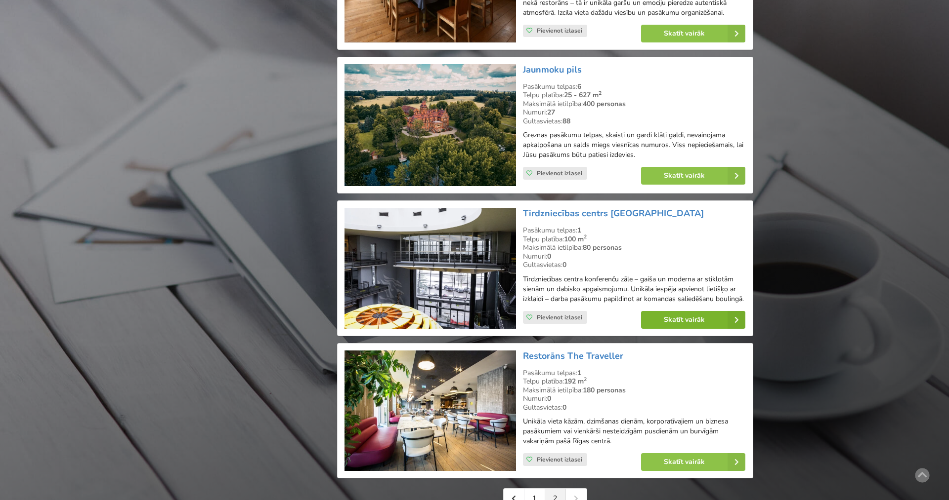
click at [662, 313] on link "Skatīt vairāk" at bounding box center [693, 320] width 104 height 18
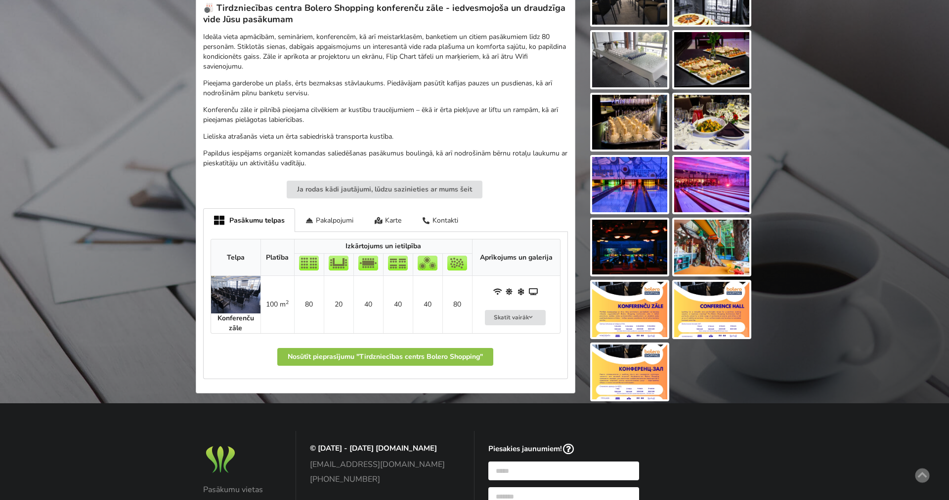
scroll to position [403, 0]
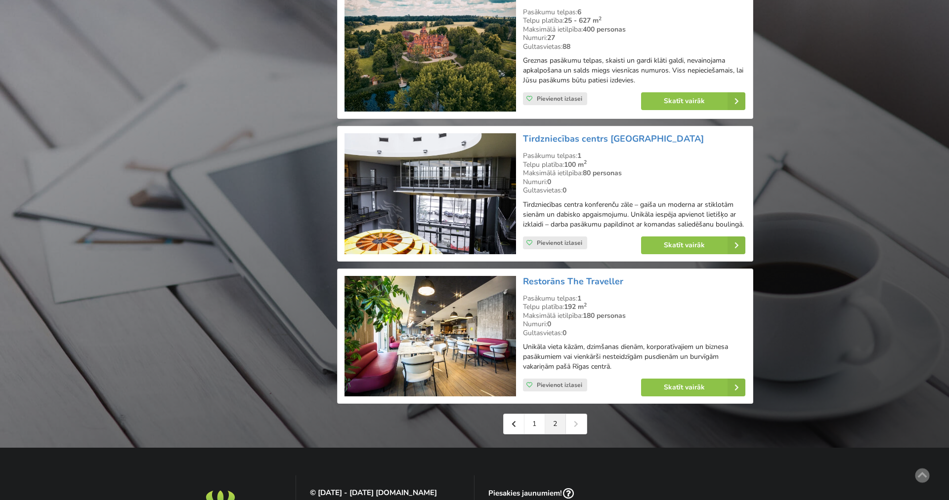
scroll to position [2066, 0]
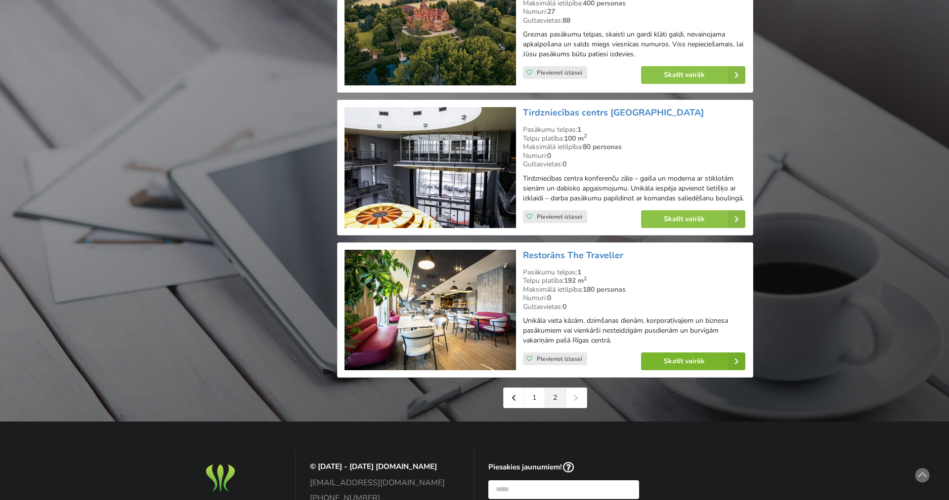
click at [659, 353] on link "Skatīt vairāk" at bounding box center [693, 362] width 104 height 18
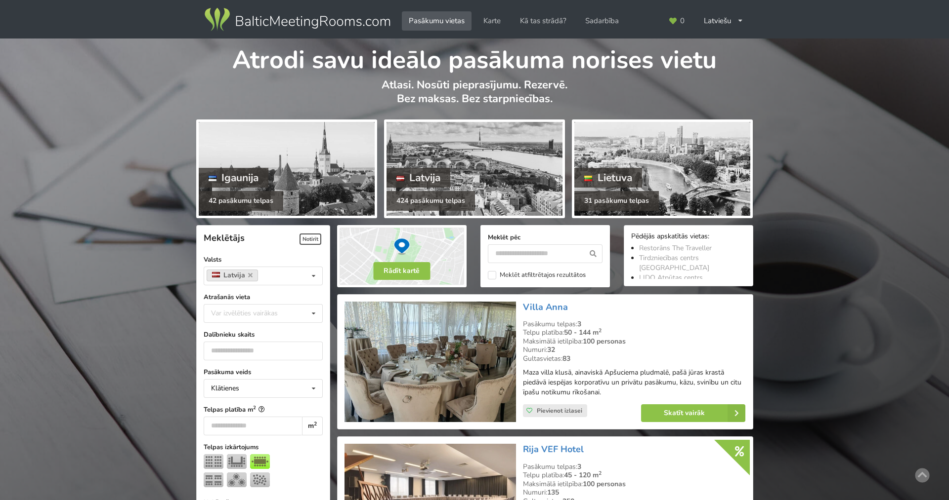
scroll to position [2066, 0]
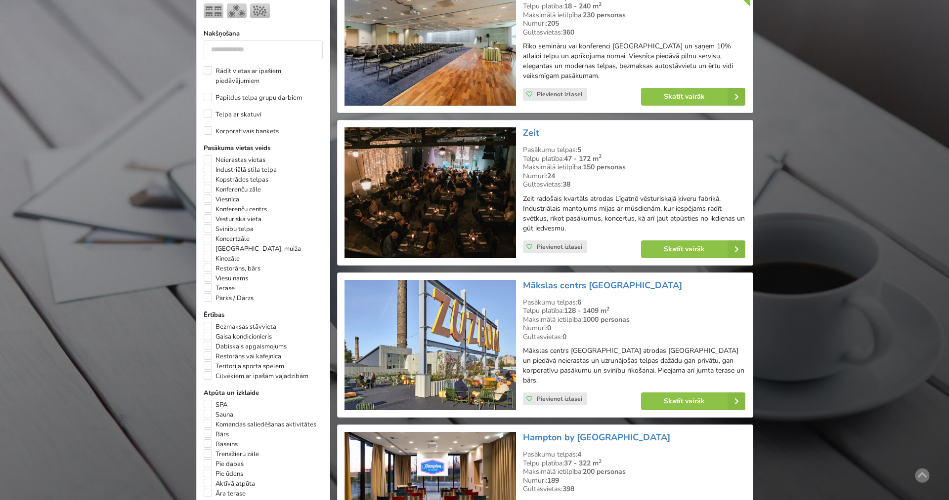
scroll to position [454, 0]
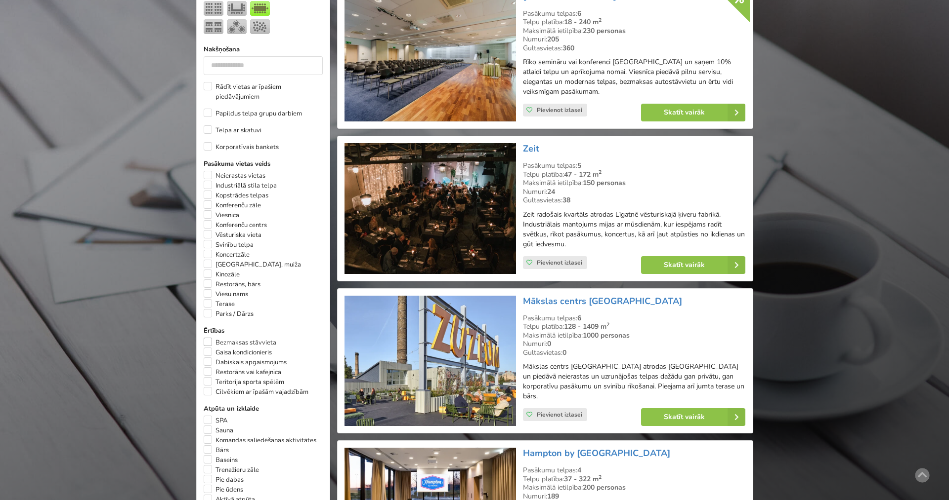
click at [209, 348] on label "Bezmaksas stāvvieta" at bounding box center [240, 343] width 73 height 10
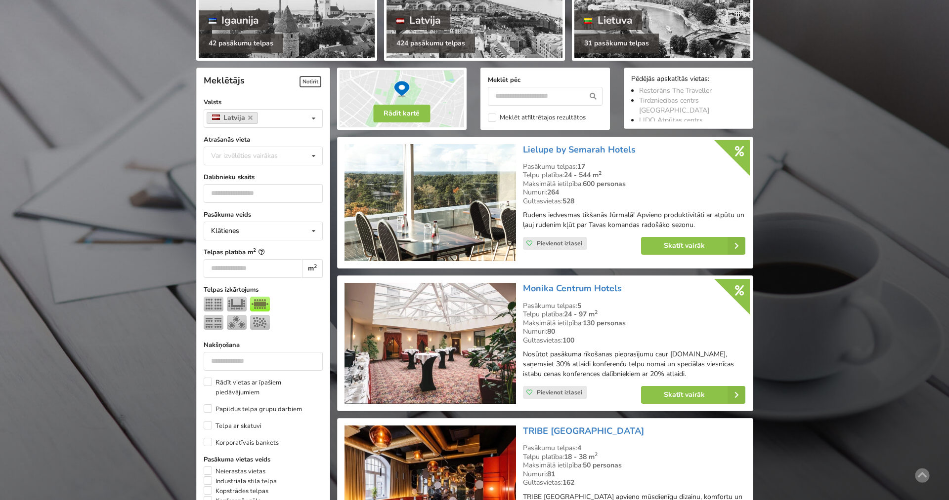
scroll to position [70, 0]
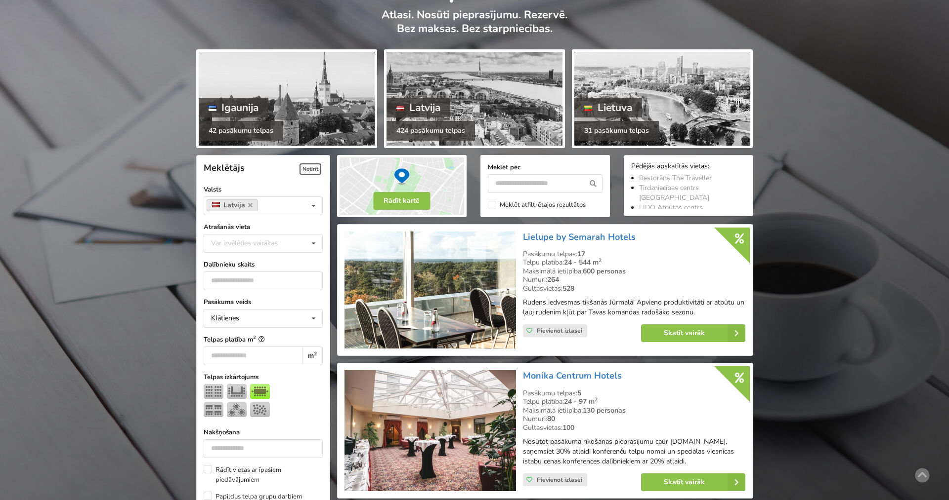
click at [672, 345] on div "Skatīt vairāk" at bounding box center [693, 334] width 118 height 32
click at [673, 335] on link "Skatīt vairāk" at bounding box center [693, 334] width 104 height 18
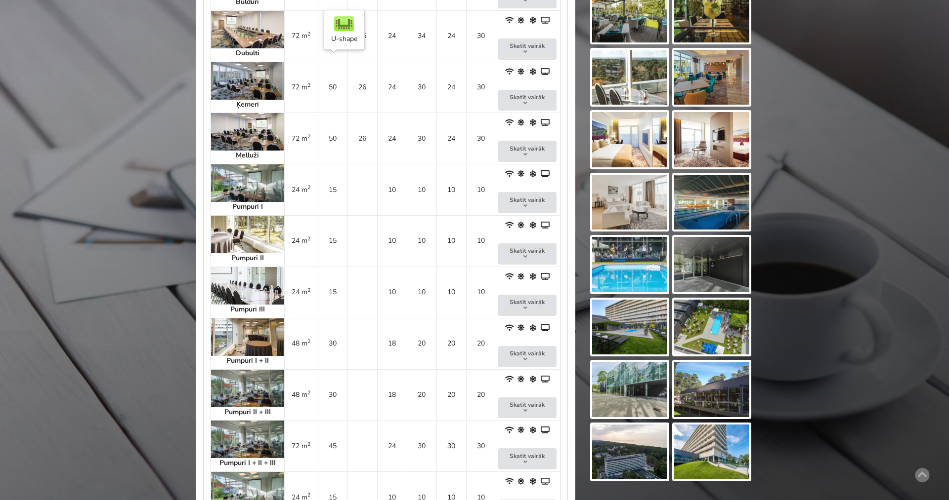
scroll to position [1109, 0]
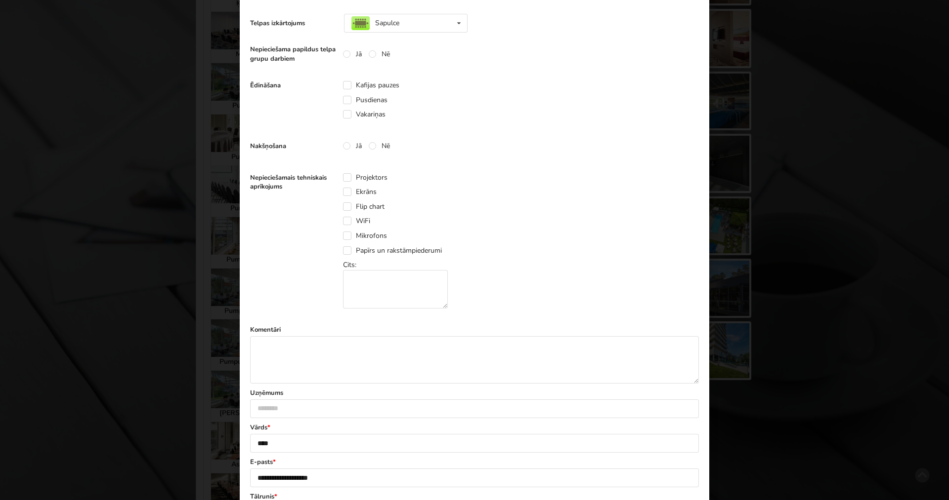
scroll to position [397, 0]
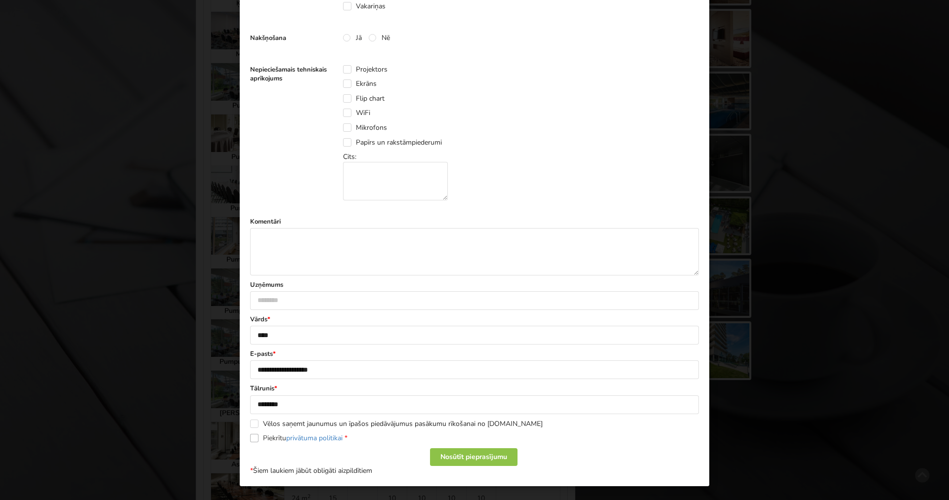
click at [257, 442] on label "Piekrītu privātuma politikai *" at bounding box center [298, 438] width 97 height 8
click at [484, 471] on p "* Šiem laukiem jābūt obligāti aizpildītiem" at bounding box center [474, 471] width 449 height 10
click at [484, 465] on div "Nosūtīt pieprasījumu" at bounding box center [473, 458] width 87 height 18
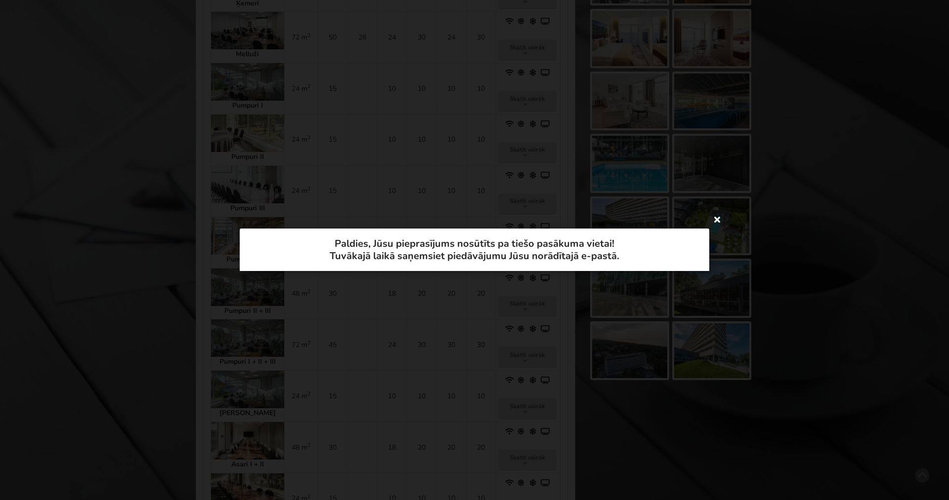
click at [714, 224] on icon at bounding box center [717, 219] width 16 height 16
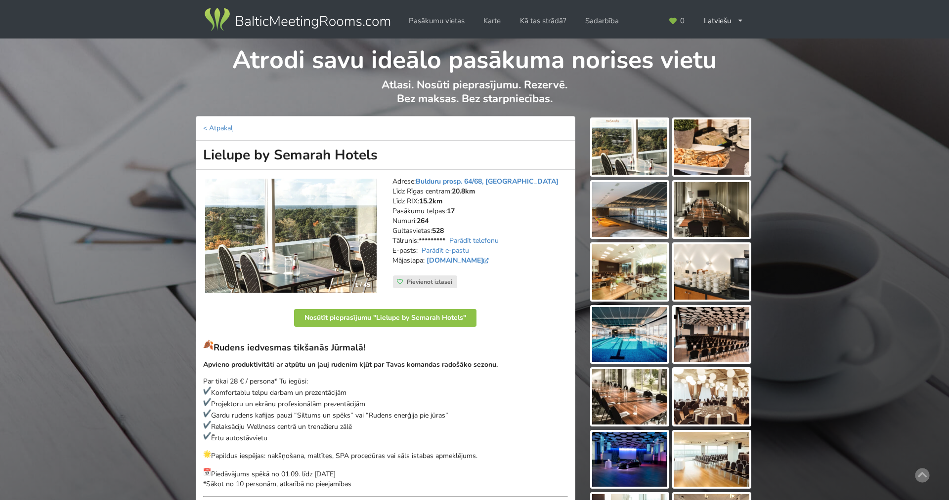
scroll to position [1109, 0]
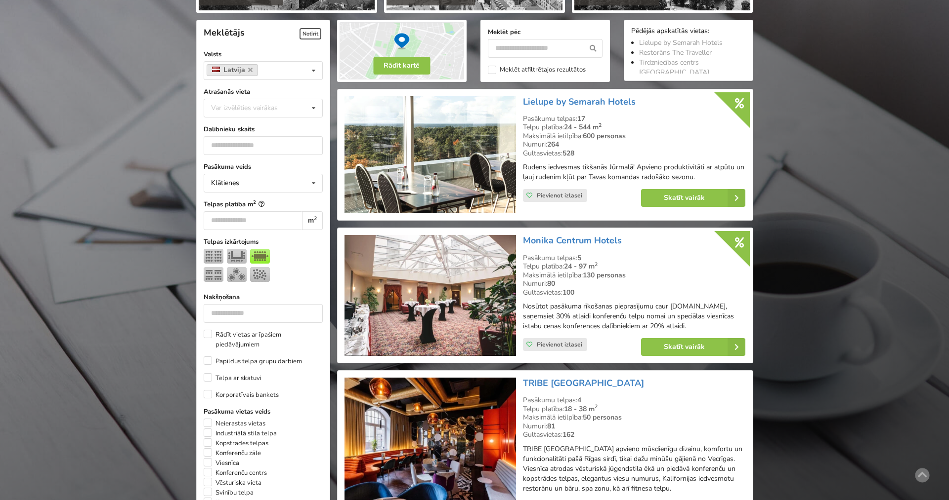
scroll to position [221, 0]
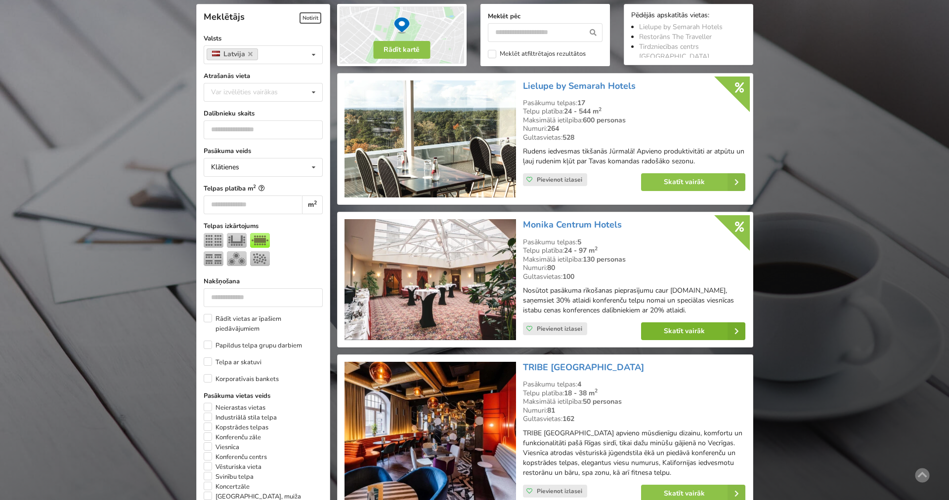
click at [672, 338] on link "Skatīt vairāk" at bounding box center [693, 332] width 104 height 18
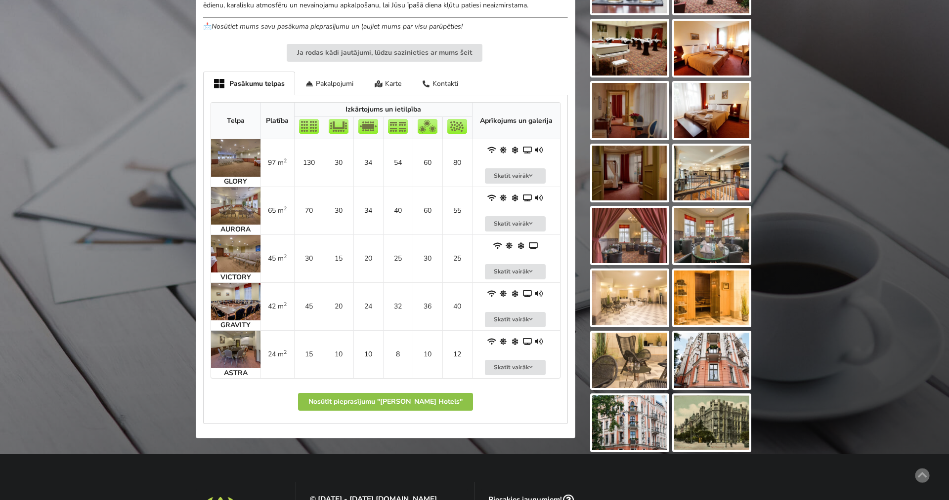
scroll to position [554, 0]
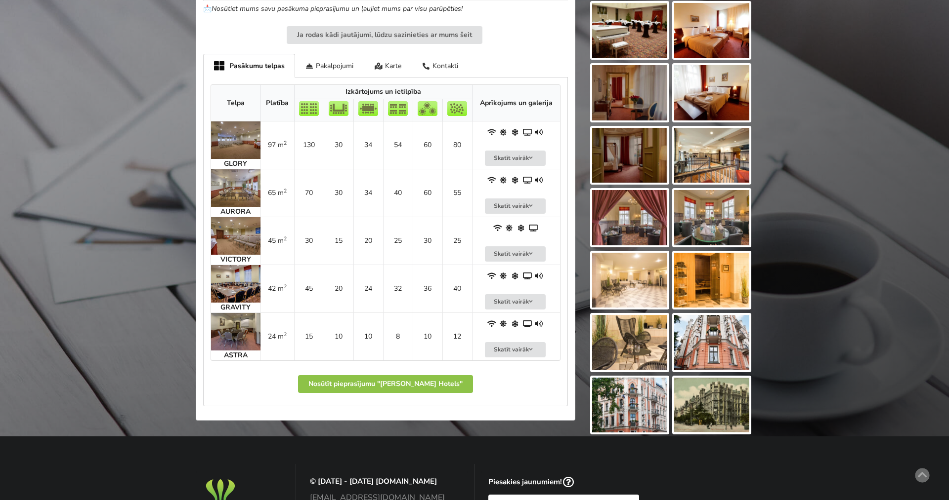
click at [244, 342] on img at bounding box center [235, 332] width 49 height 38
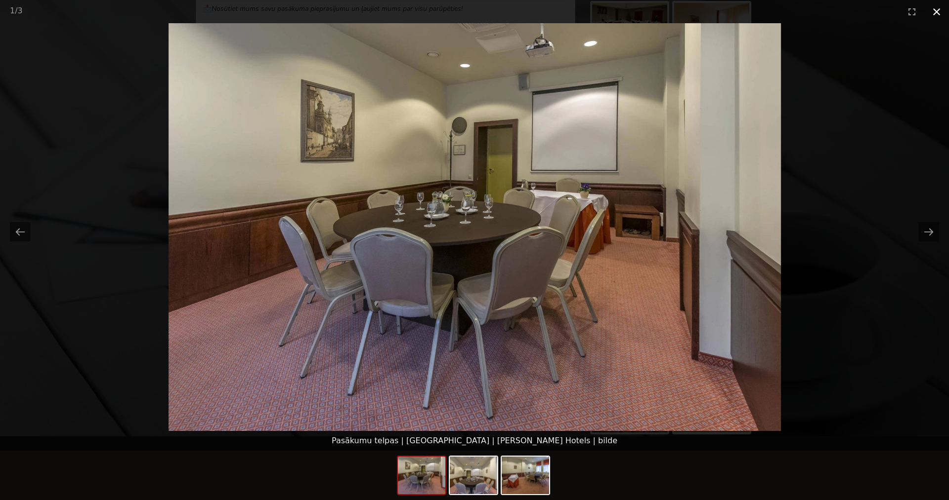
click at [936, 15] on button "Close gallery" at bounding box center [936, 11] width 25 height 23
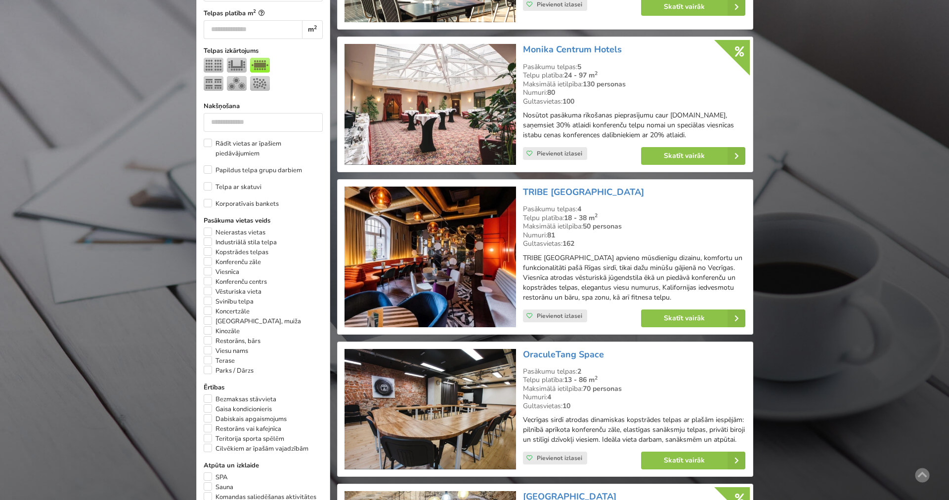
scroll to position [423, 0]
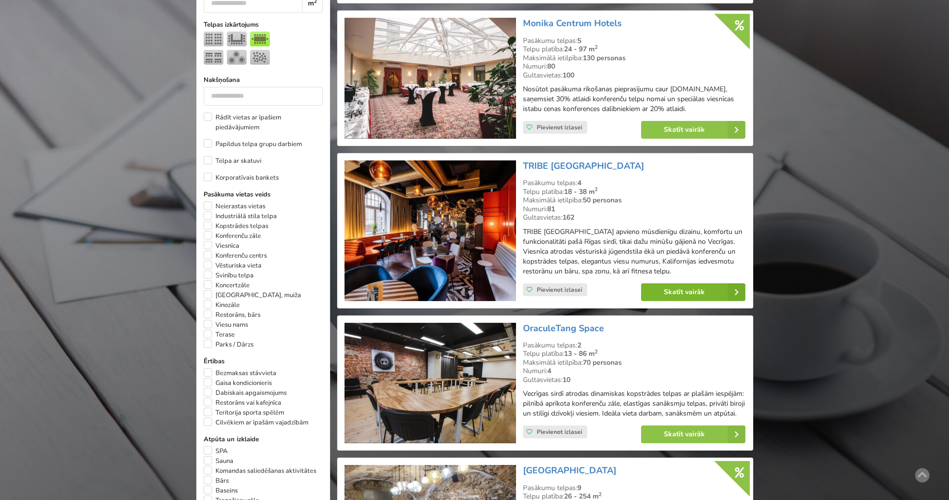
click at [669, 301] on link "Skatīt vairāk" at bounding box center [693, 293] width 104 height 18
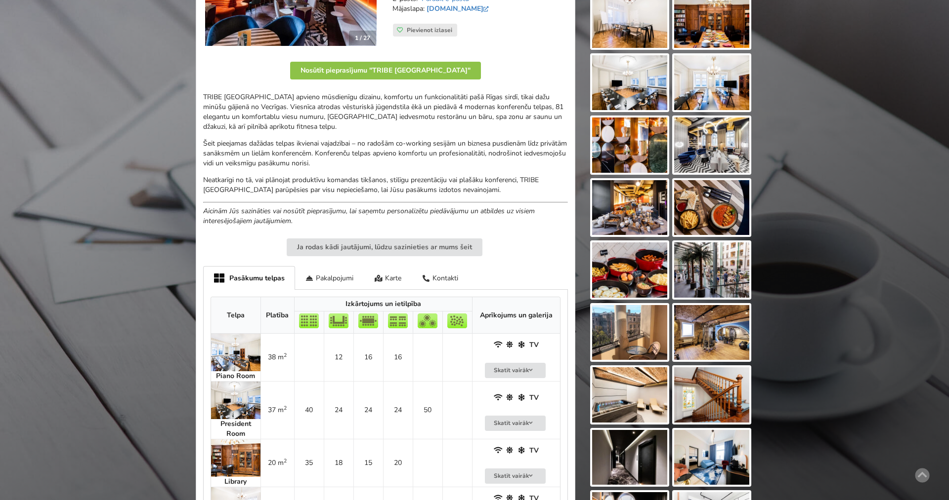
scroll to position [454, 0]
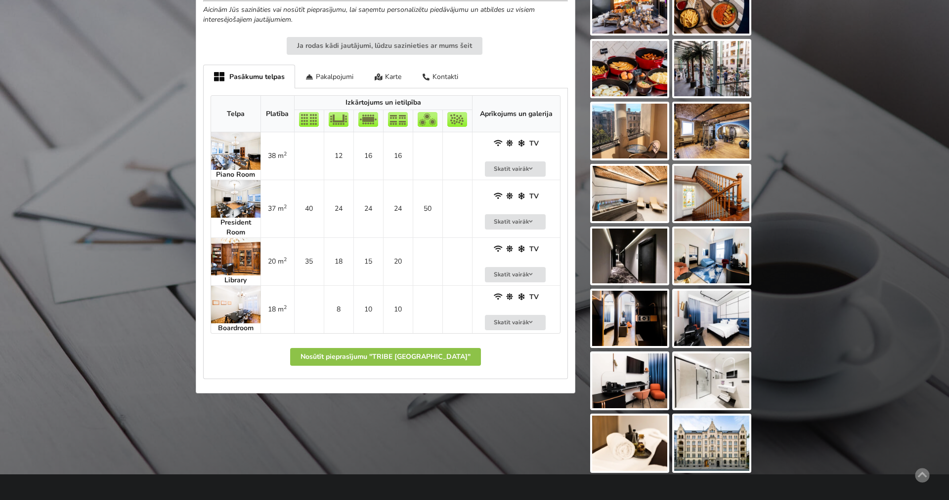
click at [218, 308] on img at bounding box center [235, 305] width 49 height 38
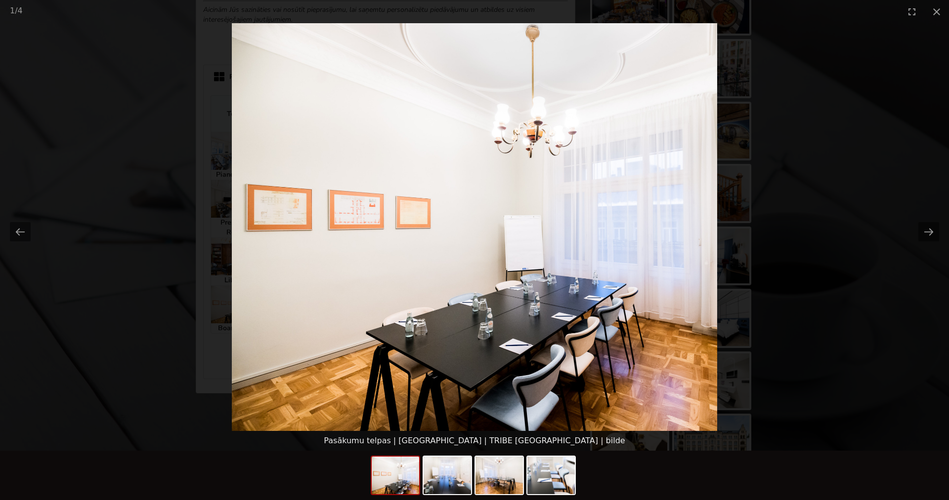
scroll to position [0, 0]
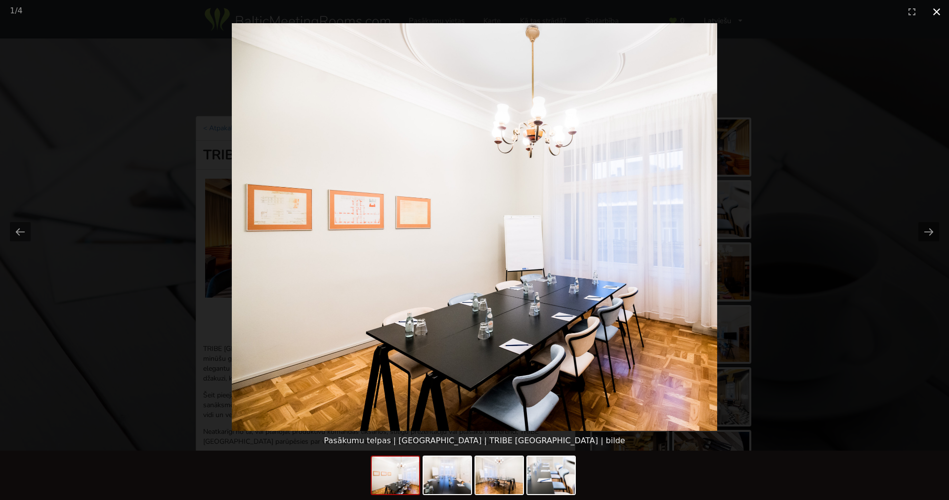
click at [937, 14] on button "Close gallery" at bounding box center [936, 11] width 25 height 23
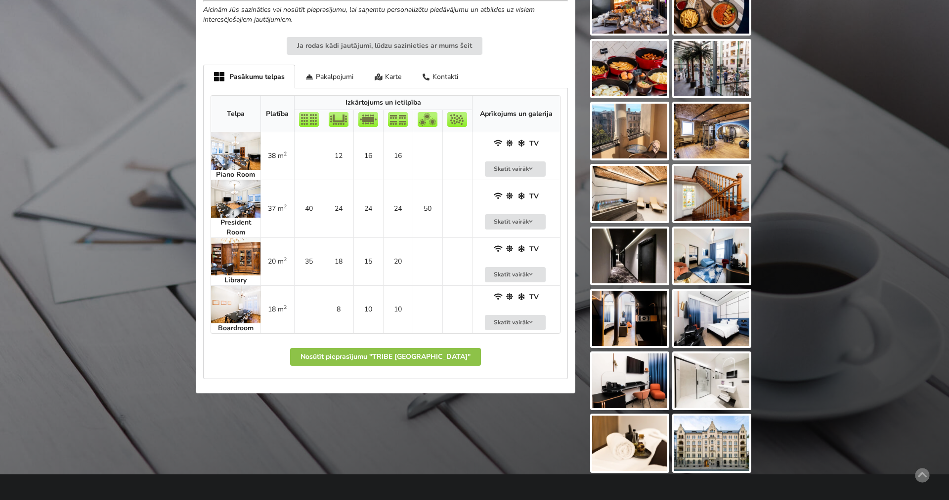
click at [232, 264] on img at bounding box center [235, 257] width 49 height 38
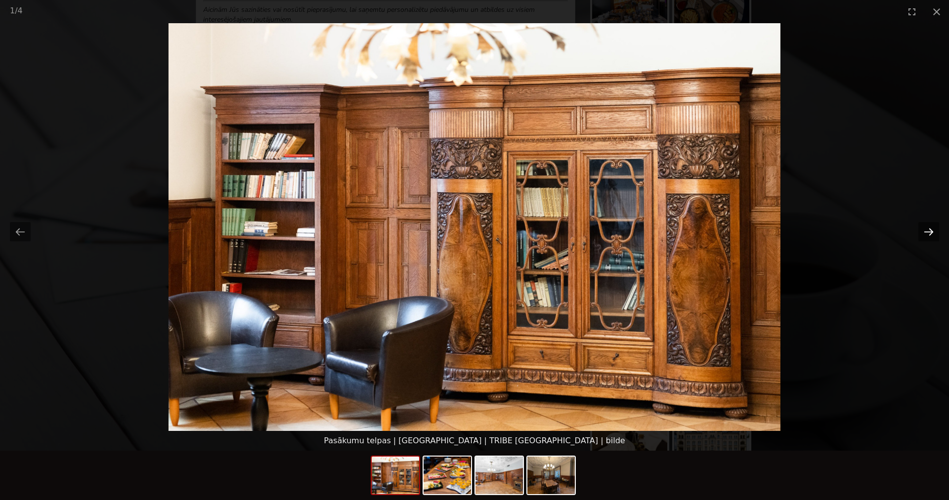
click at [926, 227] on button "Next slide" at bounding box center [928, 231] width 21 height 19
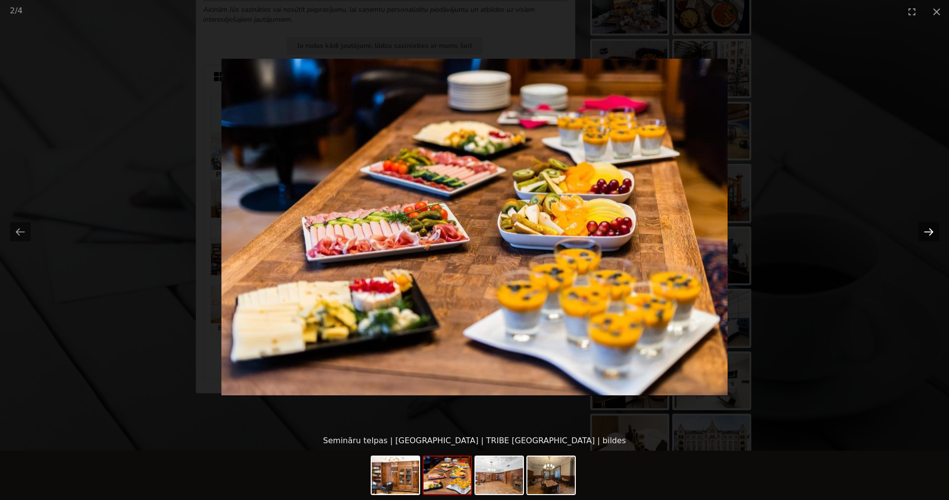
click at [926, 227] on button "Next slide" at bounding box center [928, 231] width 21 height 19
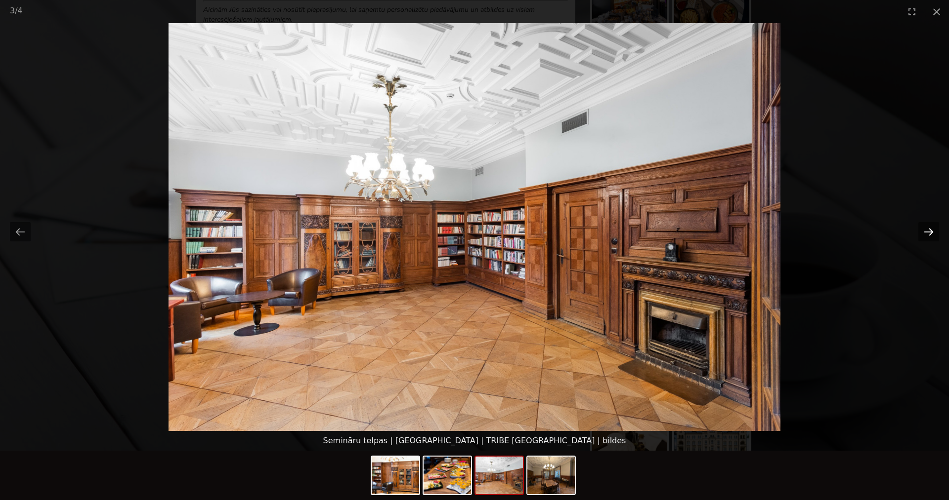
click at [926, 227] on button "Next slide" at bounding box center [928, 231] width 21 height 19
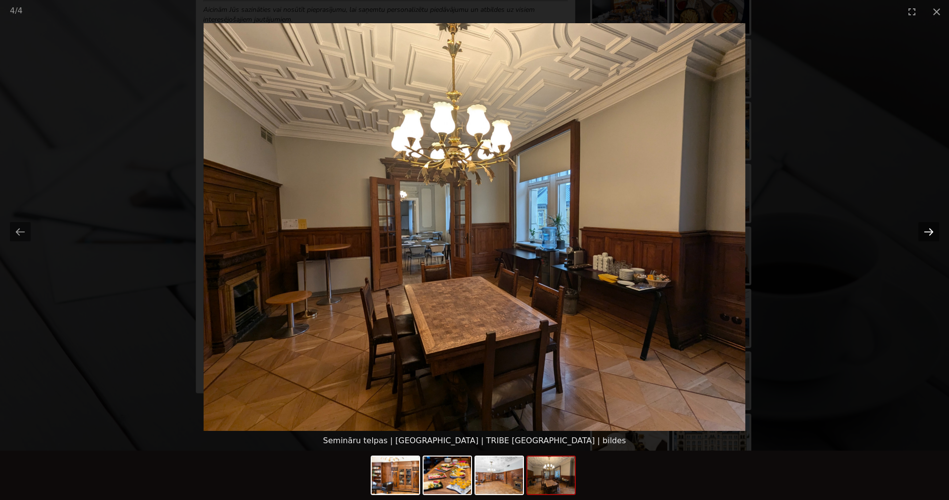
click at [926, 227] on button "Next slide" at bounding box center [928, 231] width 21 height 19
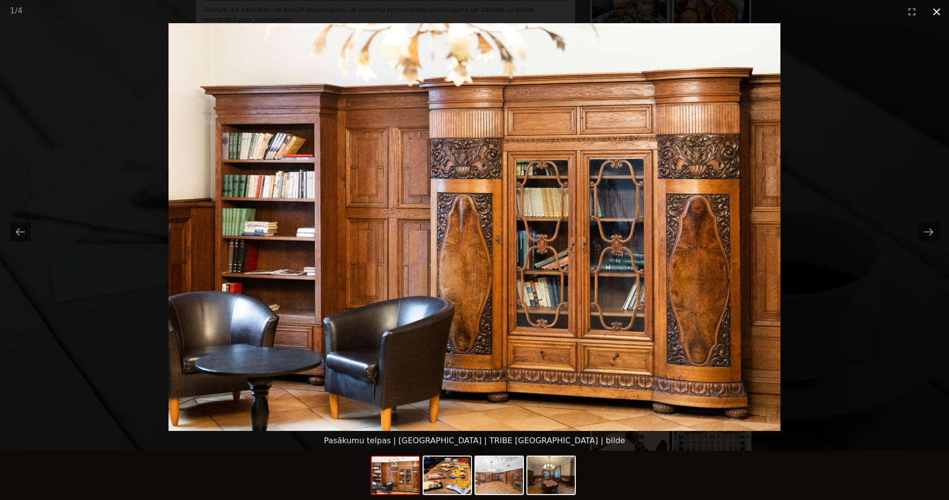
click at [938, 11] on button "Close gallery" at bounding box center [936, 11] width 25 height 23
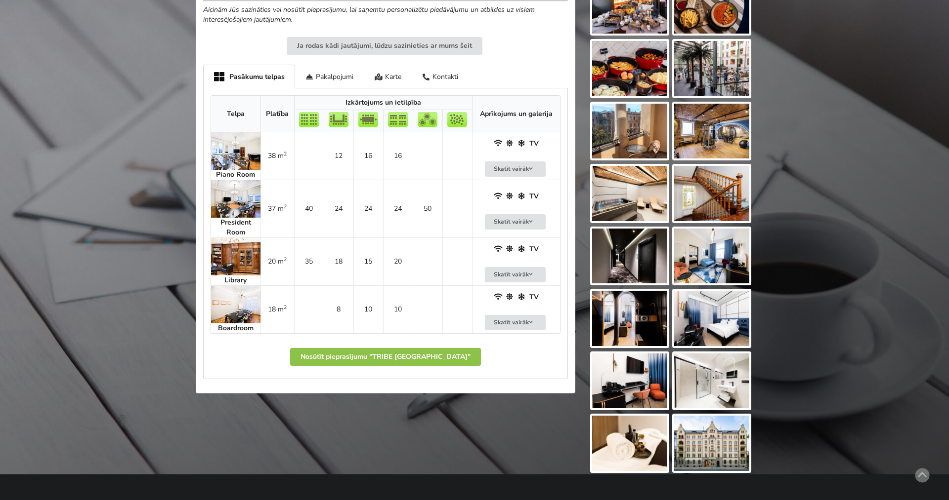
click at [241, 207] on img at bounding box center [235, 199] width 49 height 38
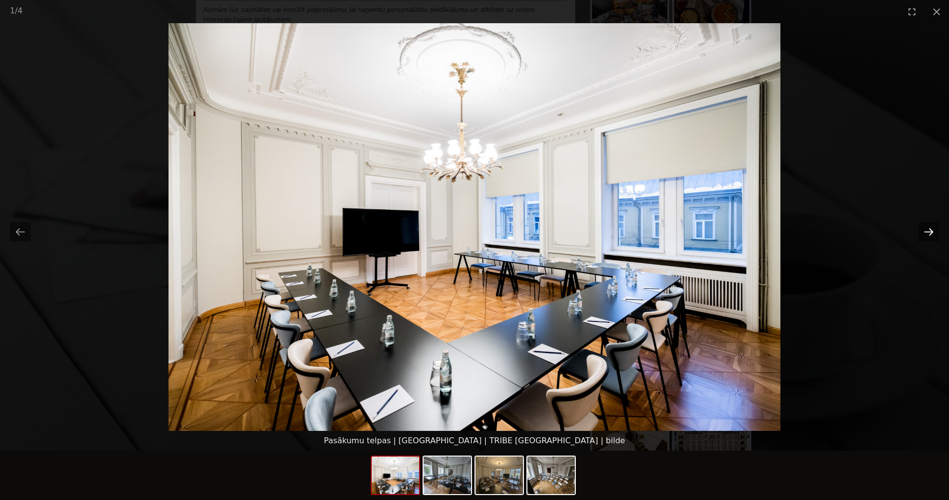
click at [921, 229] on button "Next slide" at bounding box center [928, 231] width 21 height 19
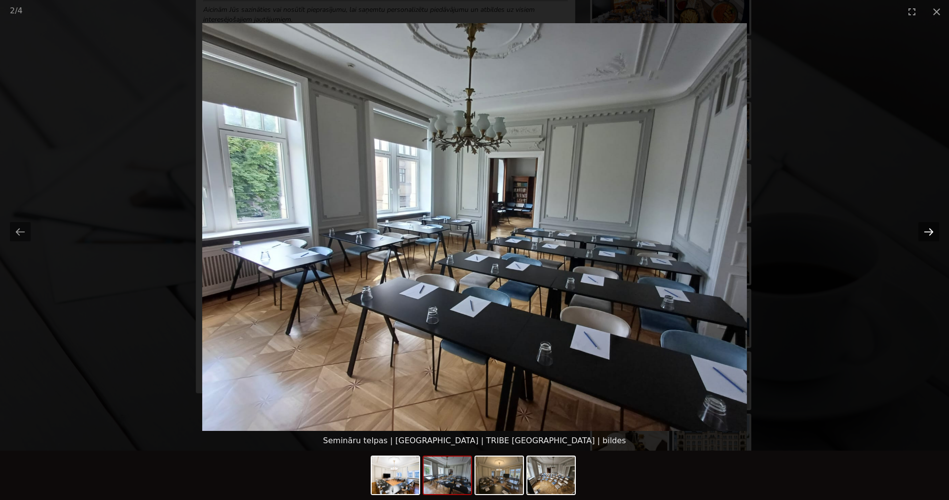
click at [921, 229] on button "Next slide" at bounding box center [928, 231] width 21 height 19
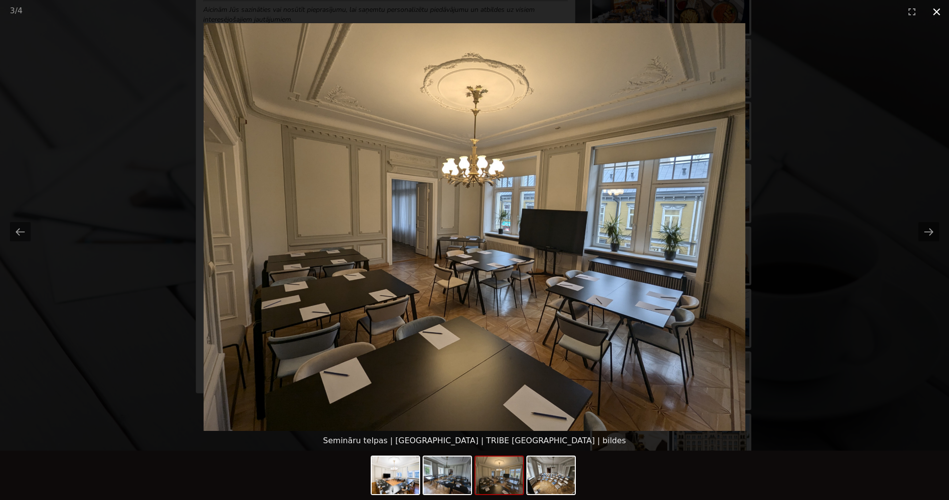
click at [936, 16] on button "Close gallery" at bounding box center [936, 11] width 25 height 23
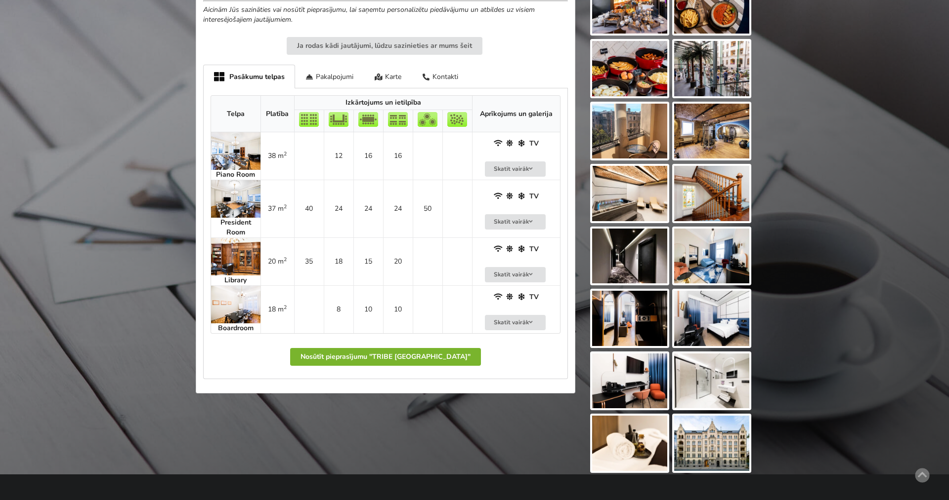
click at [414, 355] on button "Nosūtīt pieprasījumu "TRIBE Riga City Centre"" at bounding box center [385, 357] width 191 height 18
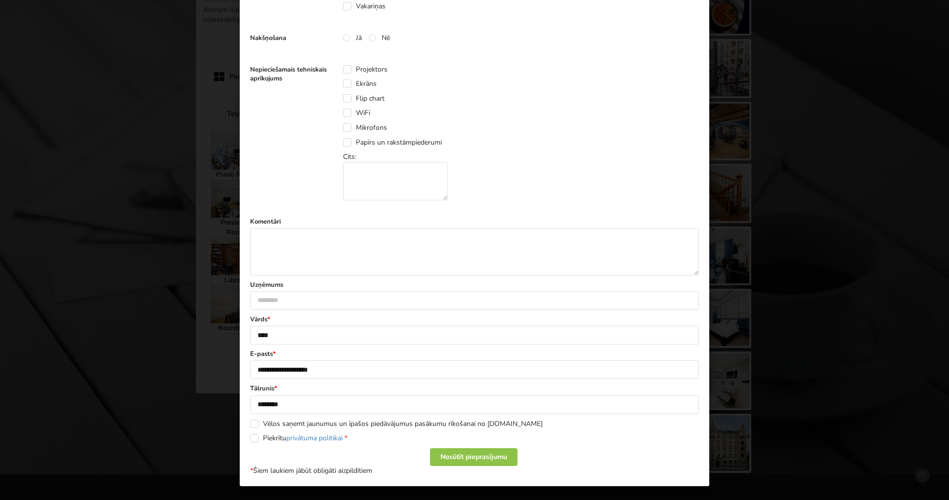
scroll to position [397, 0]
click at [250, 436] on label "Piekrītu privātuma politikai *" at bounding box center [298, 438] width 97 height 8
click at [456, 454] on div "Nosūtīt pieprasījumu" at bounding box center [473, 458] width 87 height 18
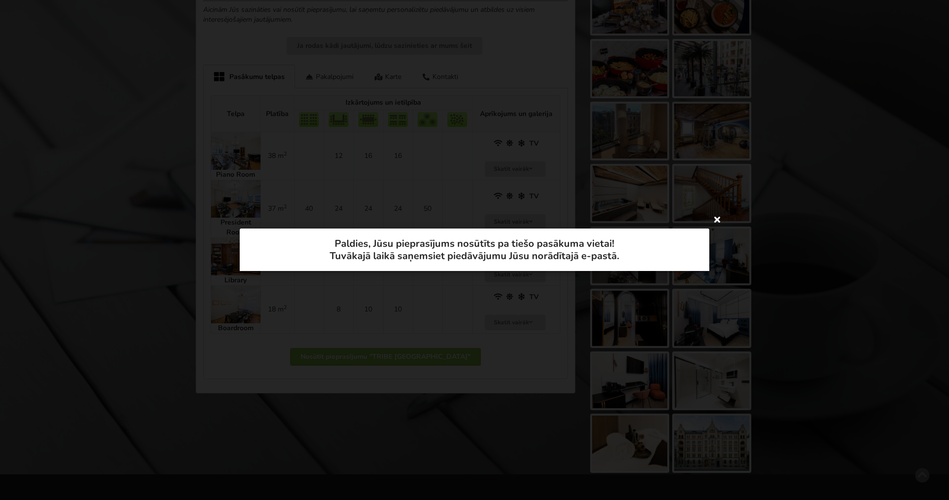
click at [716, 223] on icon at bounding box center [717, 219] width 16 height 16
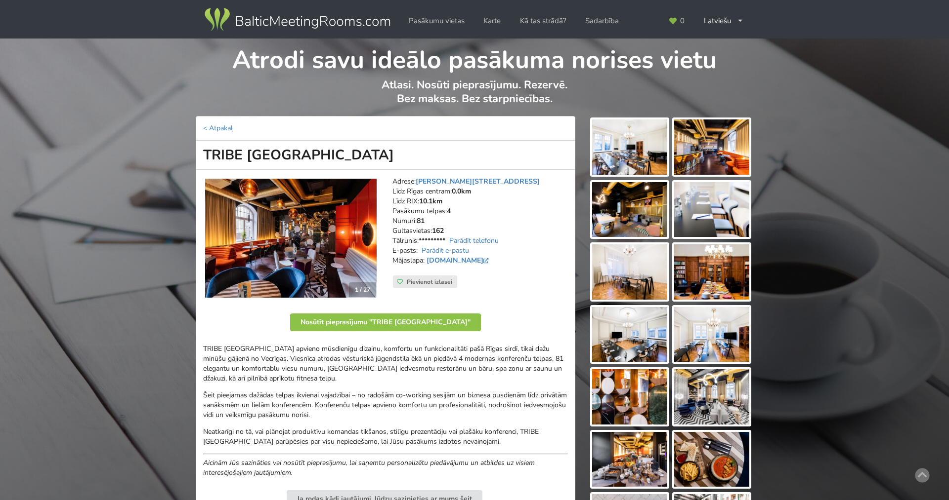
scroll to position [454, 0]
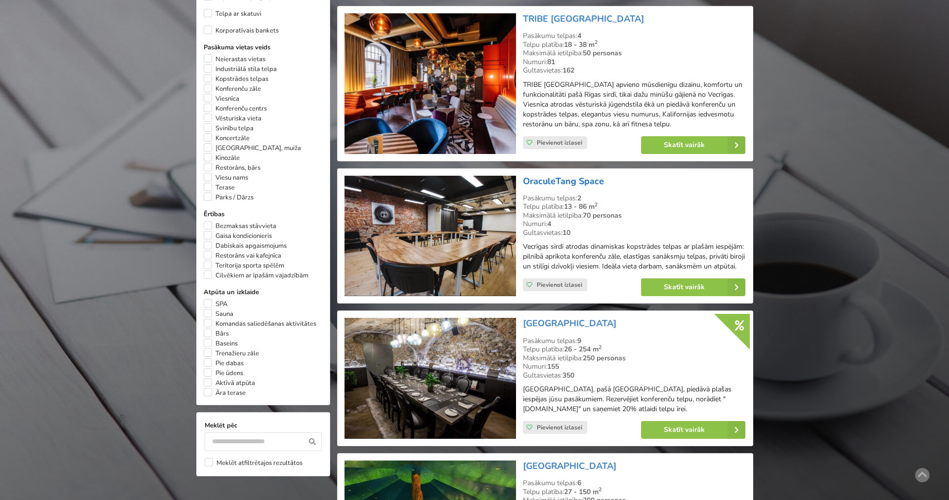
scroll to position [574, 0]
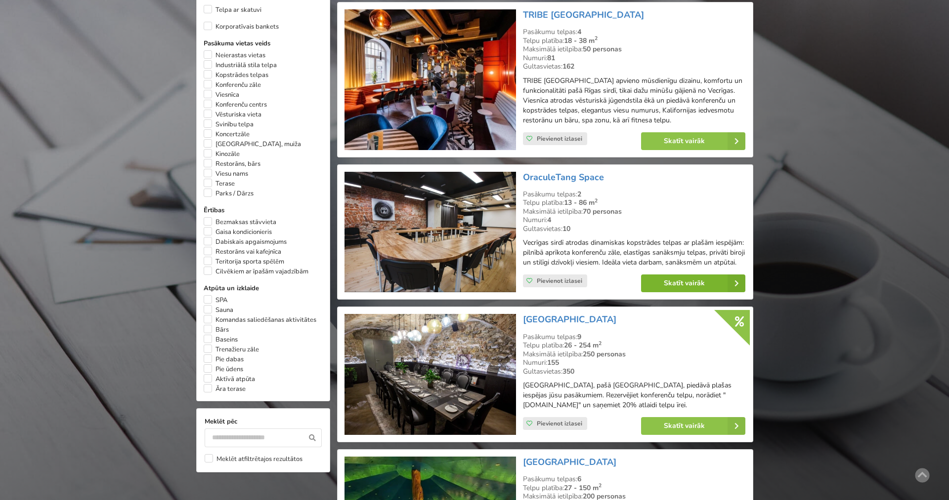
click at [653, 292] on link "Skatīt vairāk" at bounding box center [693, 284] width 104 height 18
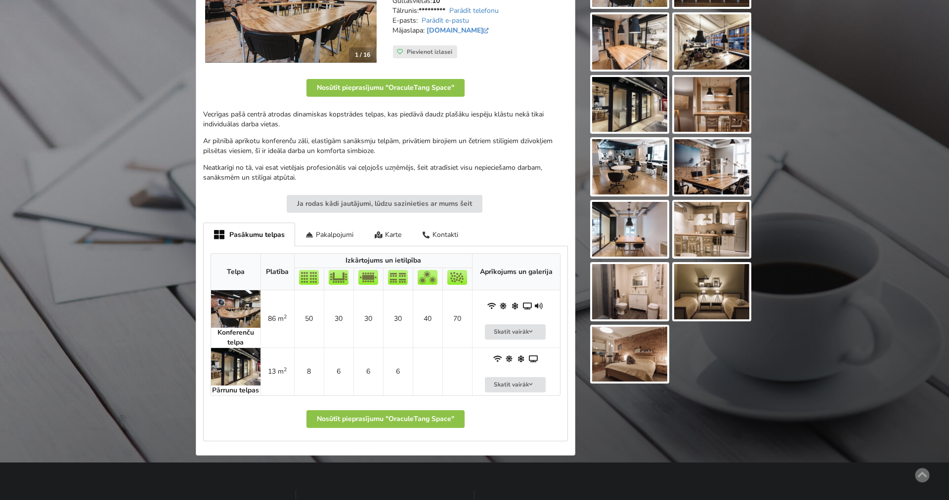
scroll to position [302, 0]
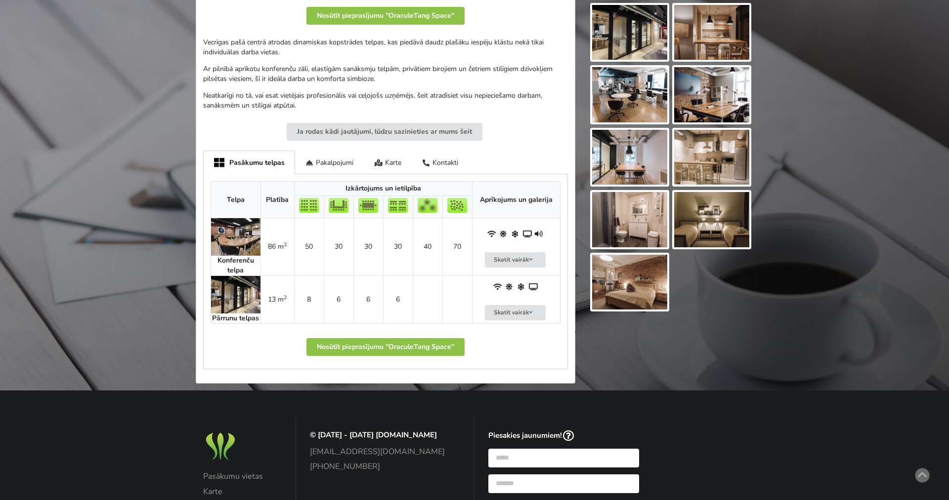
click at [235, 297] on img at bounding box center [235, 295] width 49 height 38
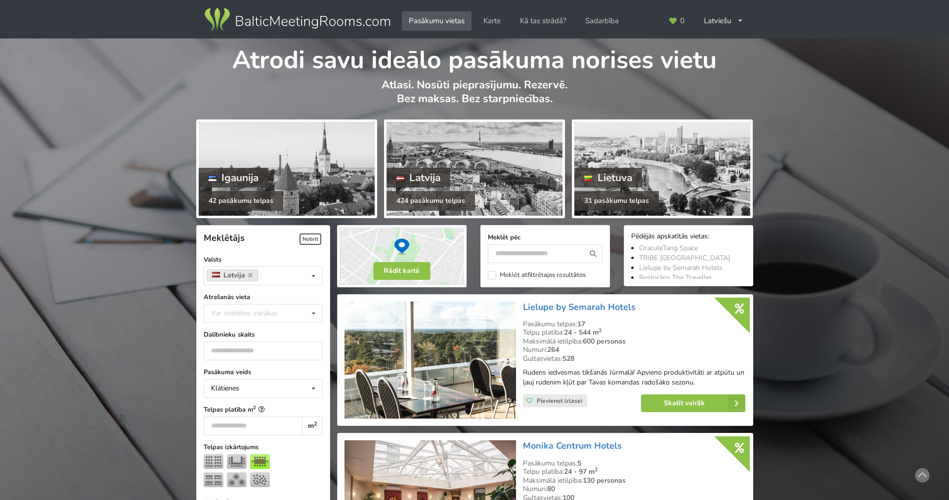
scroll to position [574, 0]
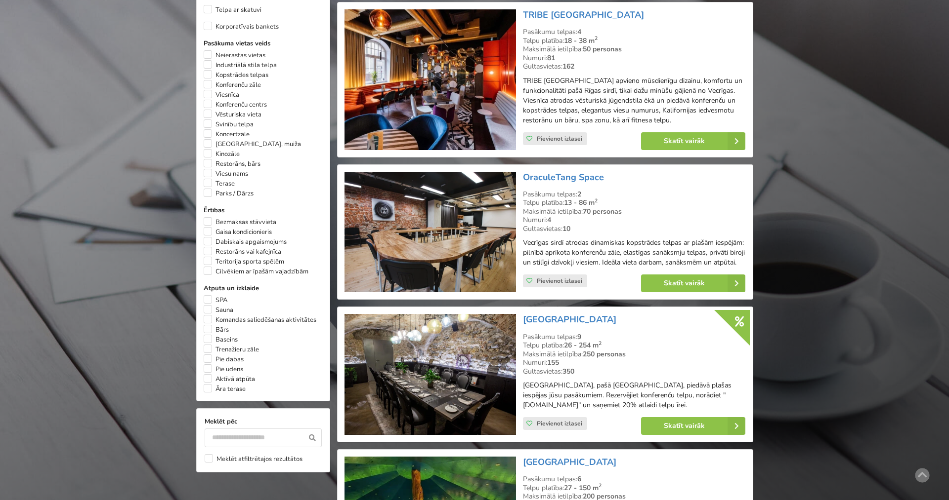
click at [479, 262] on img at bounding box center [429, 232] width 171 height 121
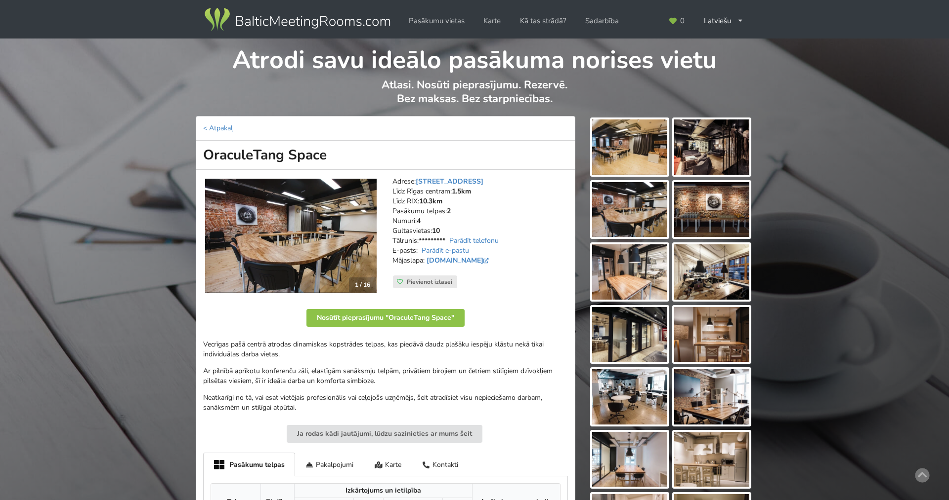
scroll to position [202, 0]
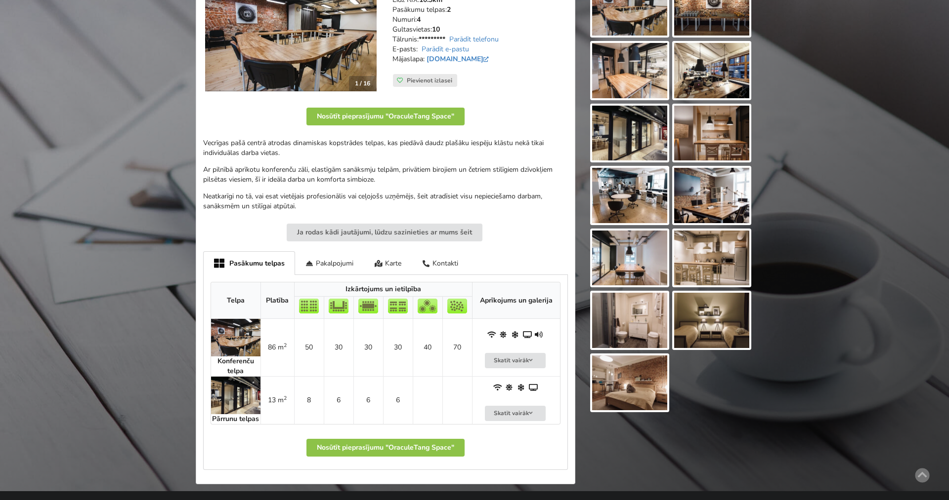
click at [240, 340] on img at bounding box center [235, 338] width 49 height 38
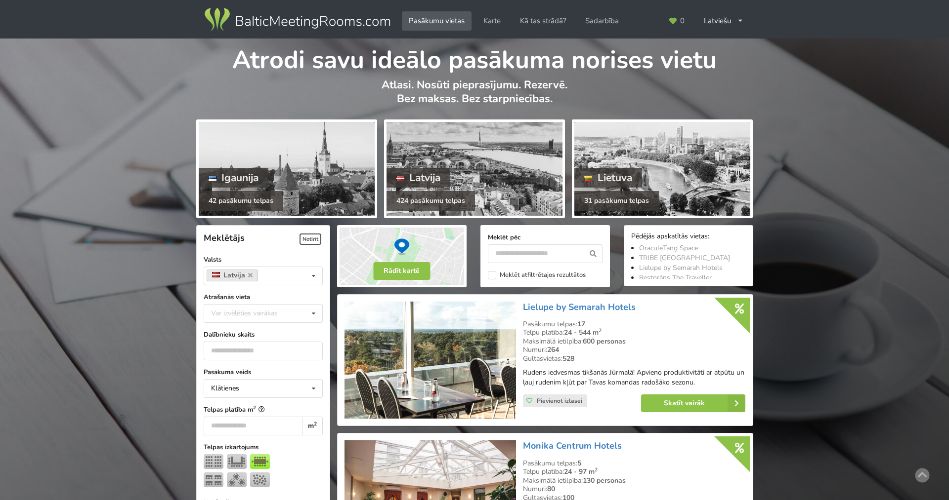
scroll to position [574, 0]
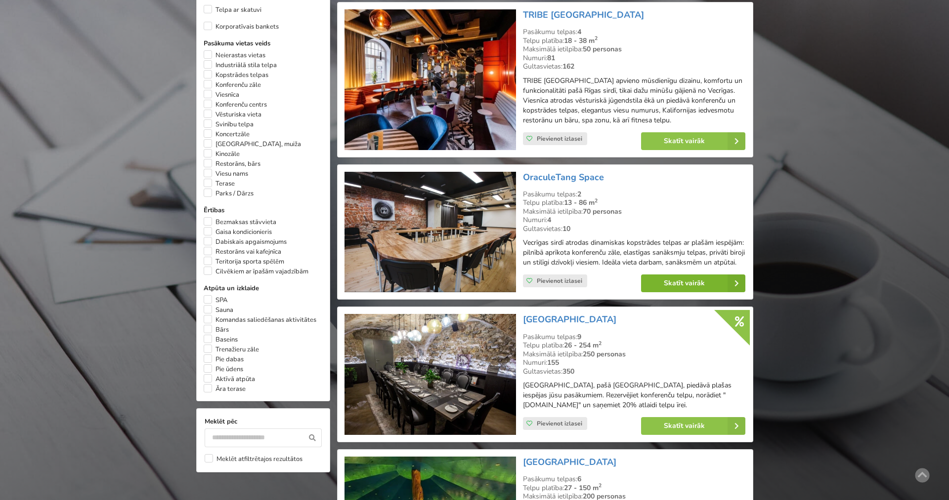
click at [666, 292] on link "Skatīt vairāk" at bounding box center [693, 284] width 104 height 18
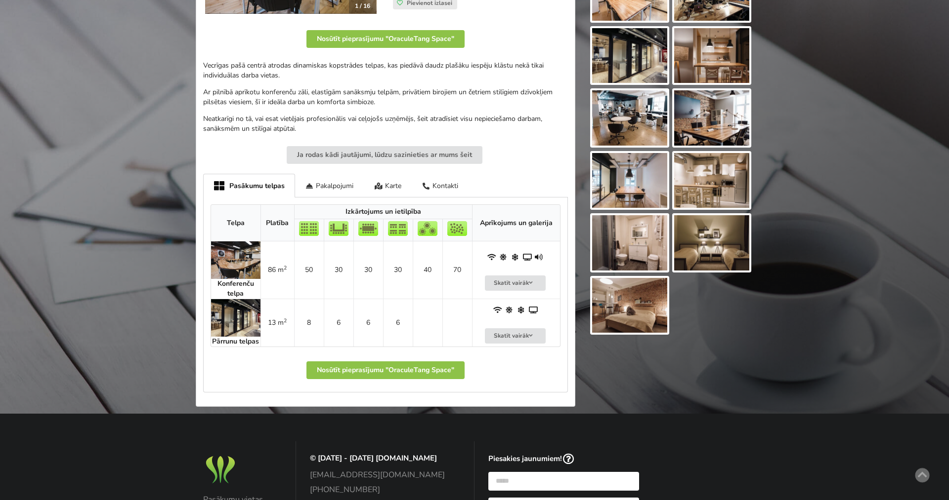
scroll to position [302, 0]
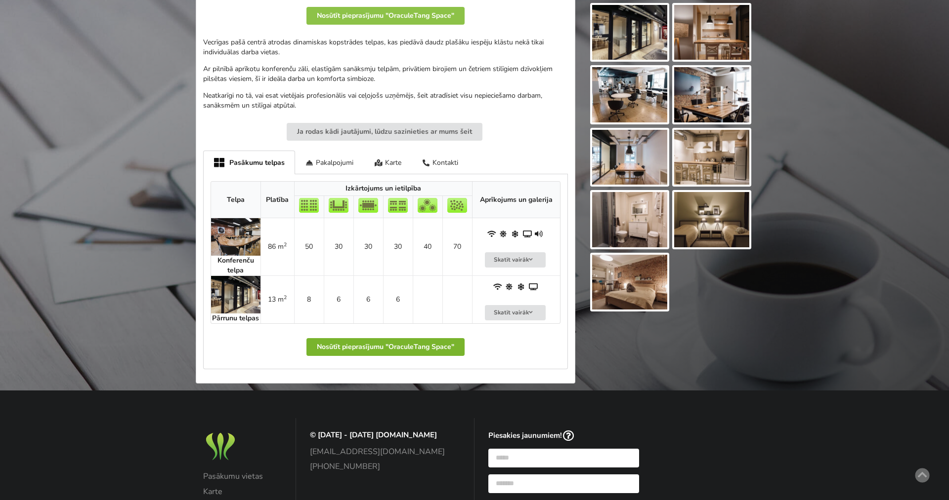
click at [390, 350] on button "Nosūtīt pieprasījumu "OraculeTang Space"" at bounding box center [385, 347] width 158 height 18
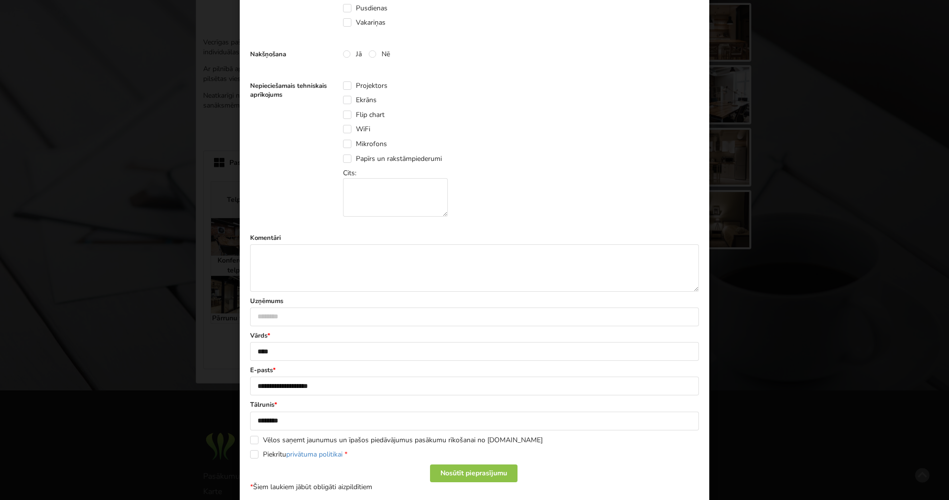
scroll to position [397, 0]
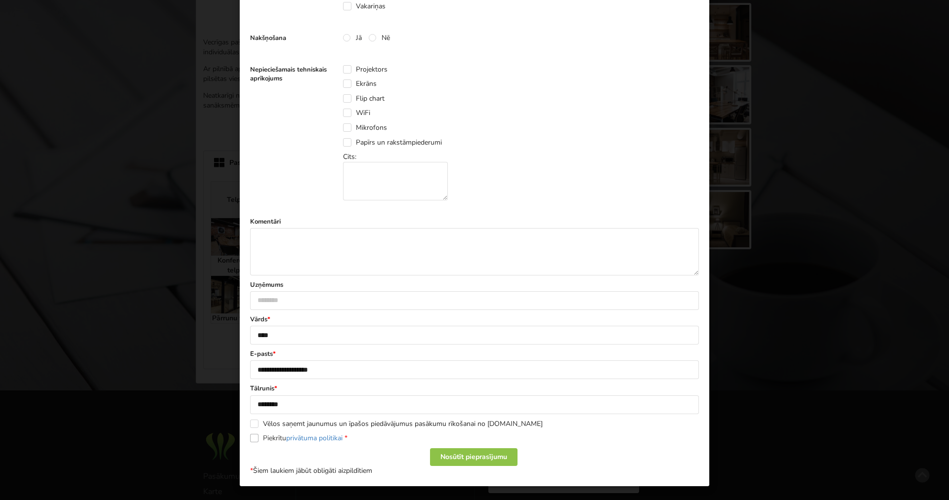
click at [256, 438] on label "Piekrītu privātuma politikai *" at bounding box center [298, 438] width 97 height 8
click at [498, 467] on p "* Šiem laukiem jābūt obligāti aizpildītiem" at bounding box center [474, 471] width 449 height 10
click at [498, 461] on div "Nosūtīt pieprasījumu" at bounding box center [473, 458] width 87 height 18
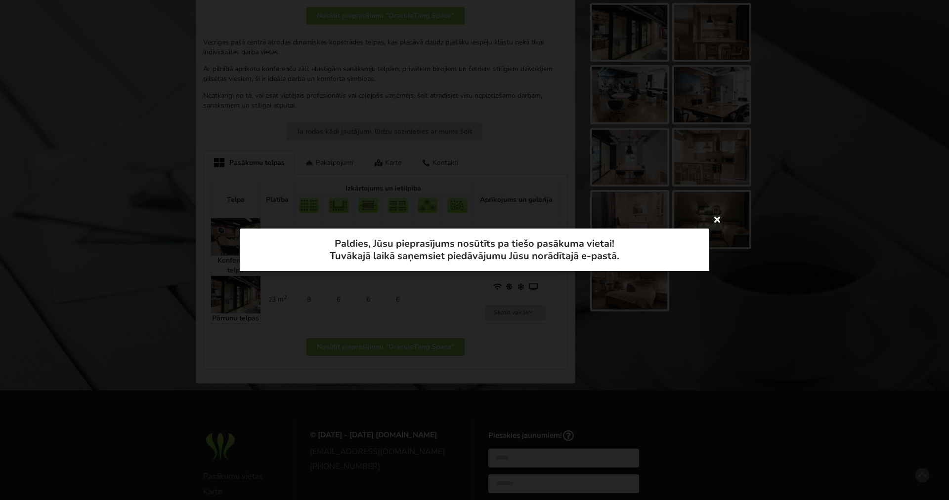
click at [717, 217] on icon at bounding box center [717, 219] width 16 height 16
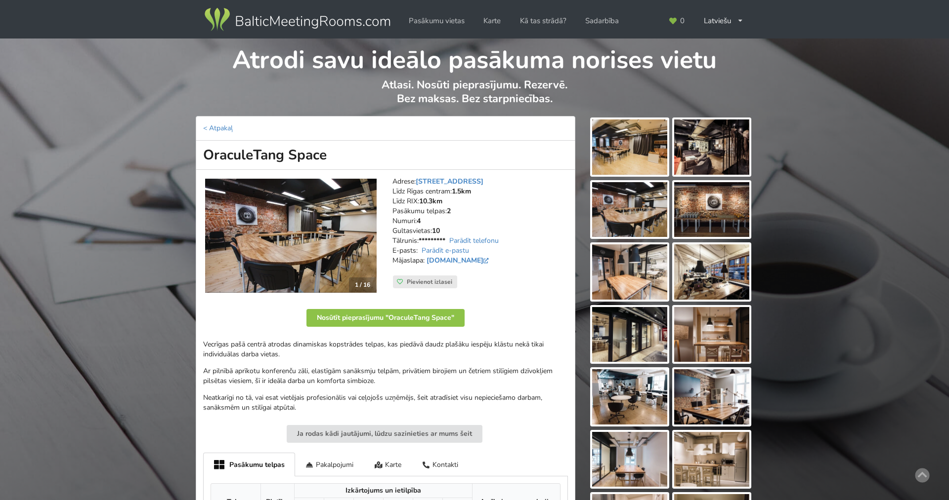
scroll to position [302, 0]
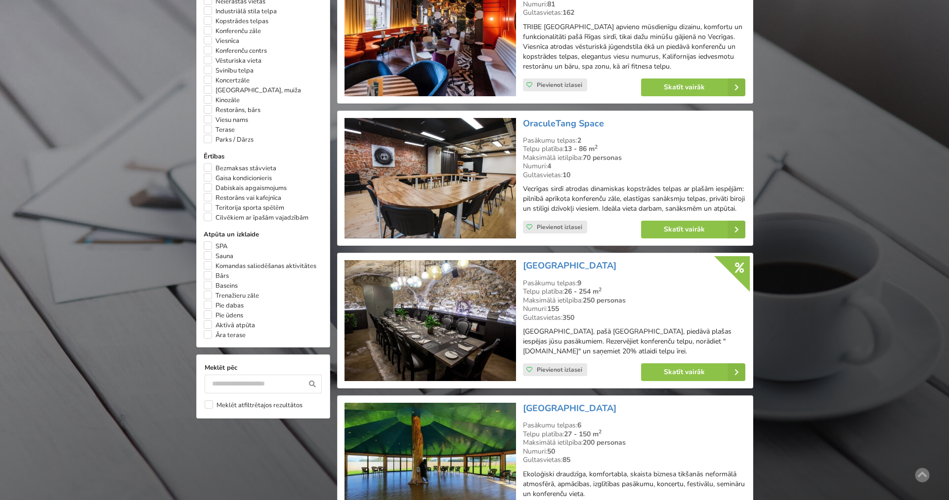
scroll to position [675, 0]
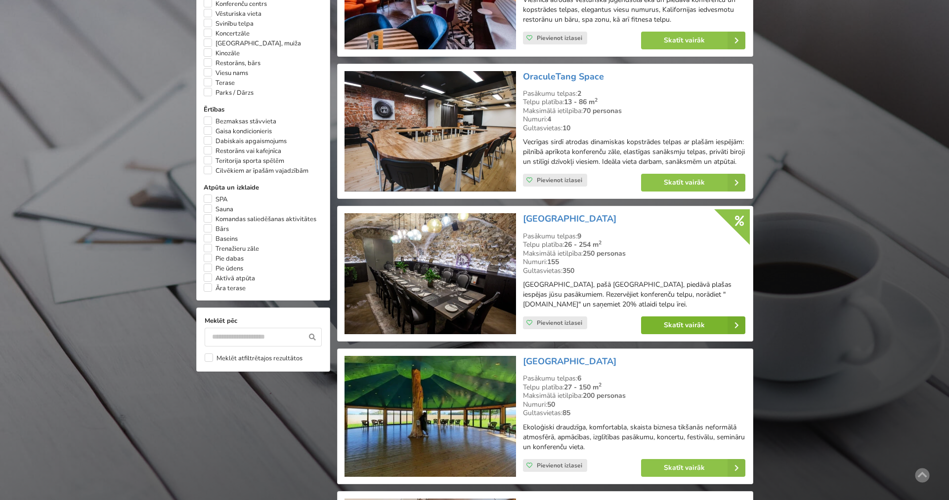
click at [662, 334] on link "Skatīt vairāk" at bounding box center [693, 326] width 104 height 18
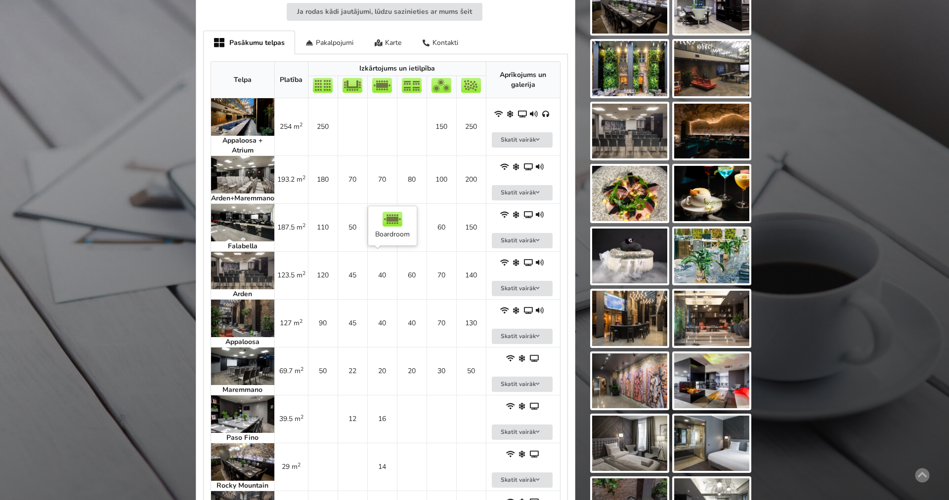
scroll to position [655, 0]
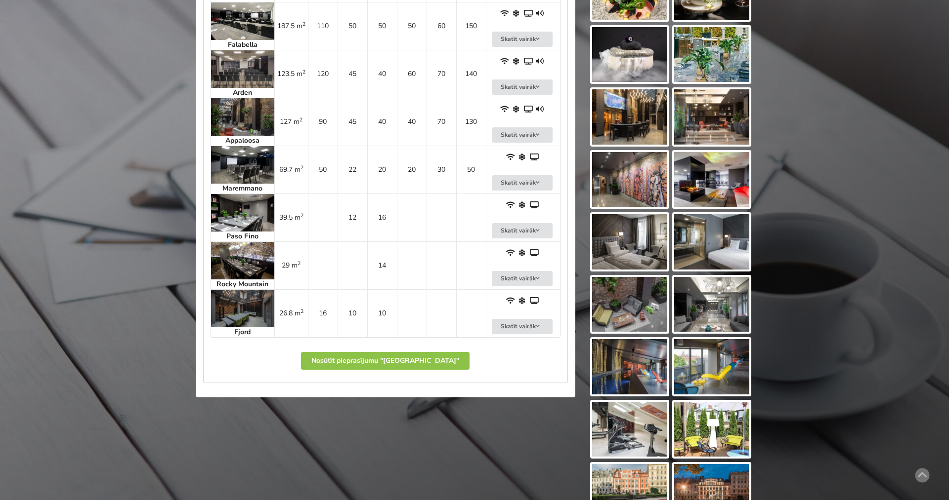
click at [236, 305] on img at bounding box center [242, 309] width 63 height 38
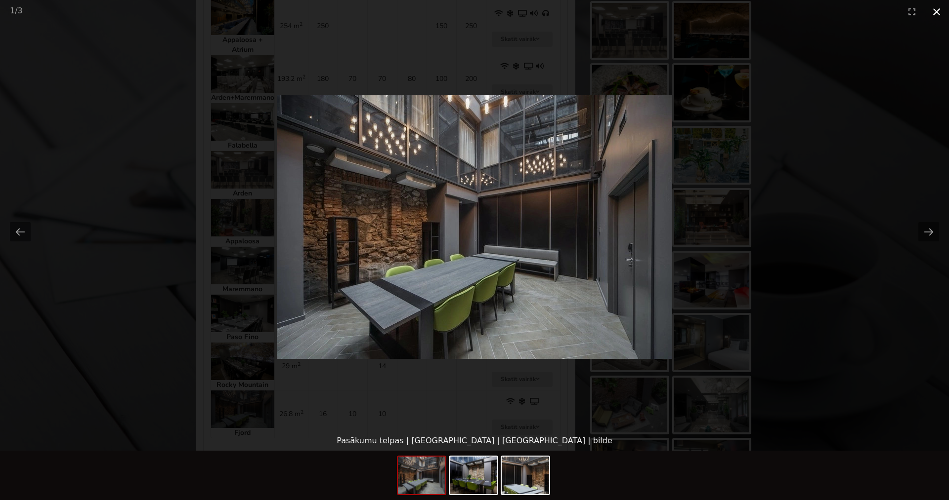
click at [932, 14] on button "Close gallery" at bounding box center [936, 11] width 25 height 23
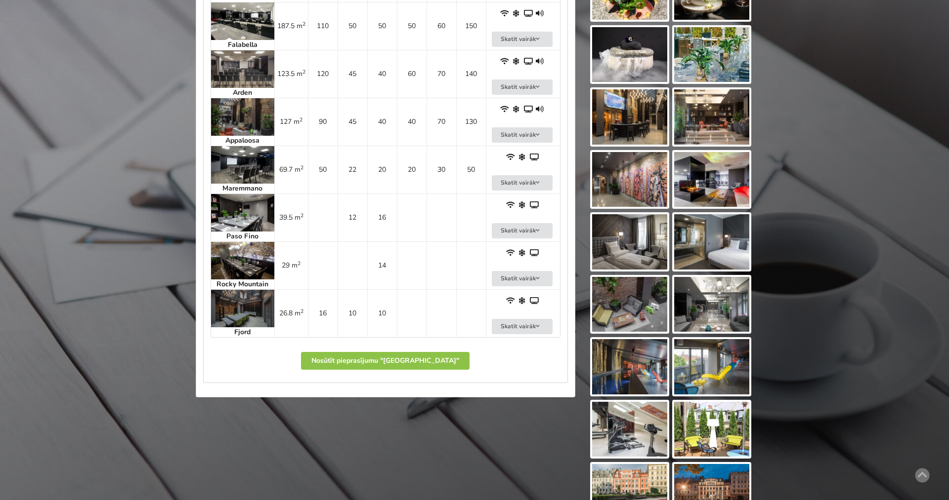
click at [270, 268] on img at bounding box center [242, 261] width 63 height 38
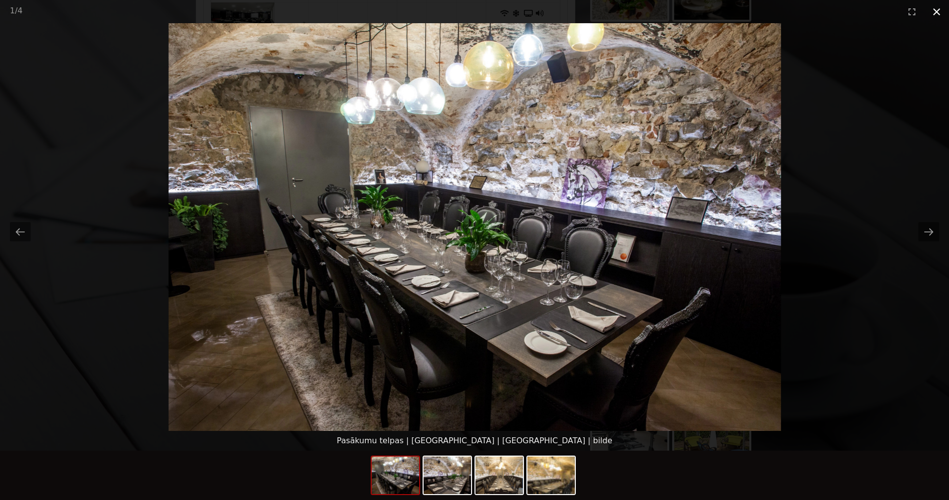
click at [929, 7] on button "Close gallery" at bounding box center [936, 11] width 25 height 23
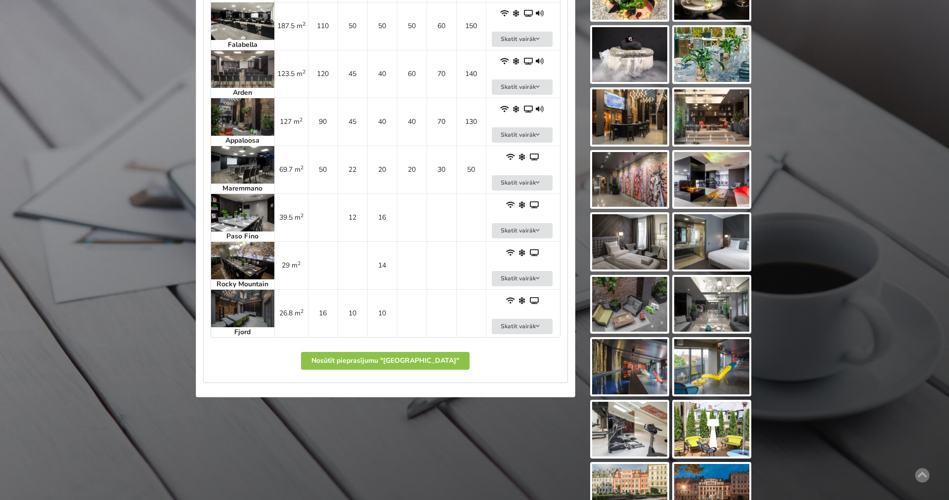
click at [235, 211] on img at bounding box center [242, 213] width 63 height 38
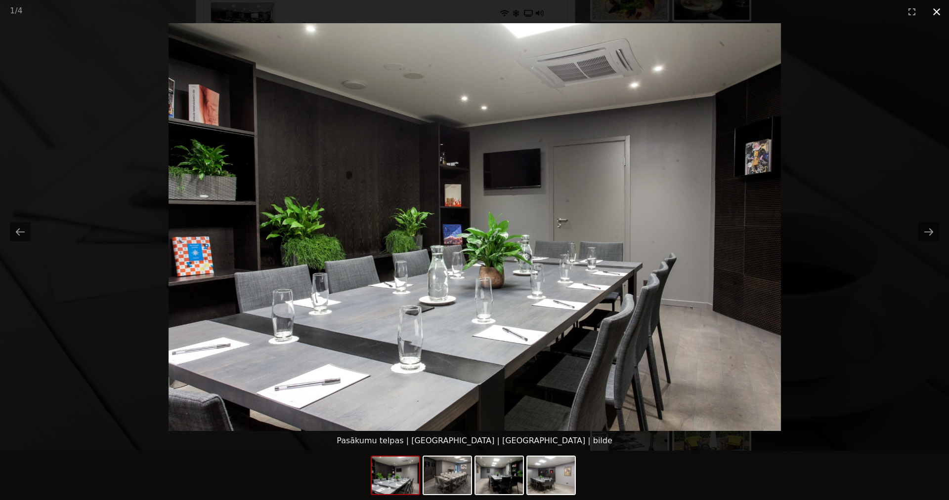
click at [935, 7] on button "Close gallery" at bounding box center [936, 11] width 25 height 23
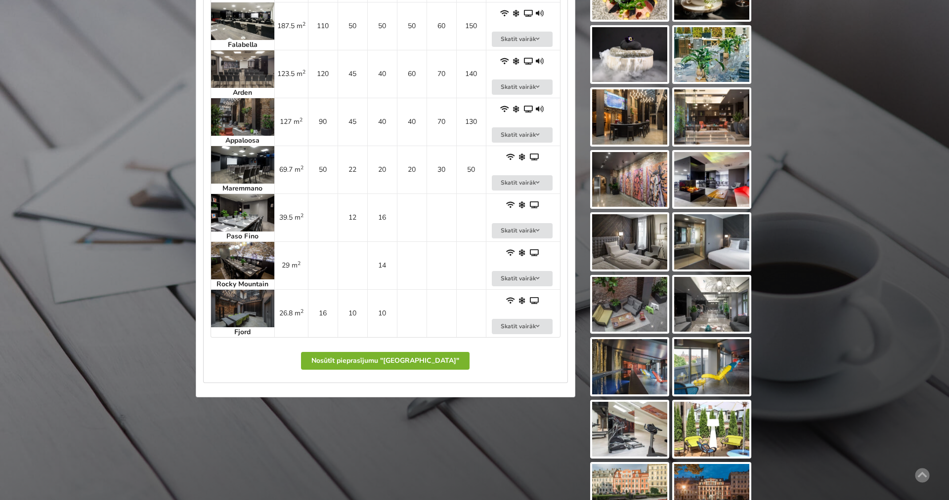
click at [405, 355] on button "Nosūtīt pieprasījumu "Pullman Riga Old Town Hotel"" at bounding box center [385, 361] width 168 height 18
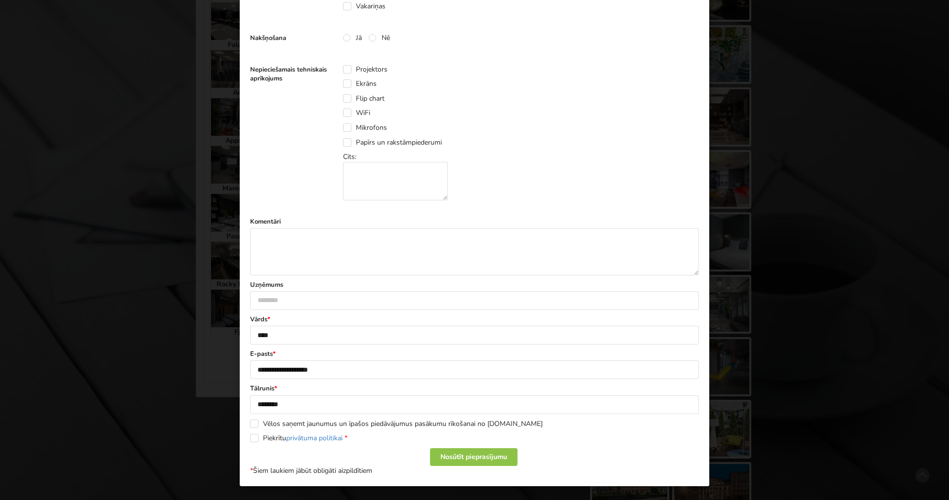
scroll to position [397, 0]
click at [266, 434] on form "**********" at bounding box center [474, 104] width 449 height 744
click at [265, 438] on label "Piekrītu privātuma politikai *" at bounding box center [298, 438] width 97 height 8
click at [412, 447] on form "**********" at bounding box center [474, 104] width 449 height 744
click at [452, 453] on div "Nosūtīt pieprasījumu" at bounding box center [473, 458] width 87 height 18
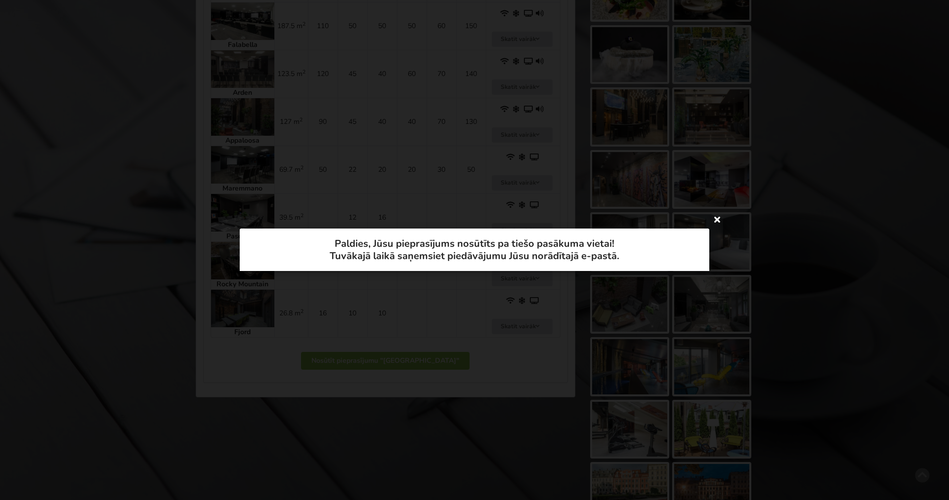
click at [720, 217] on icon at bounding box center [717, 219] width 16 height 16
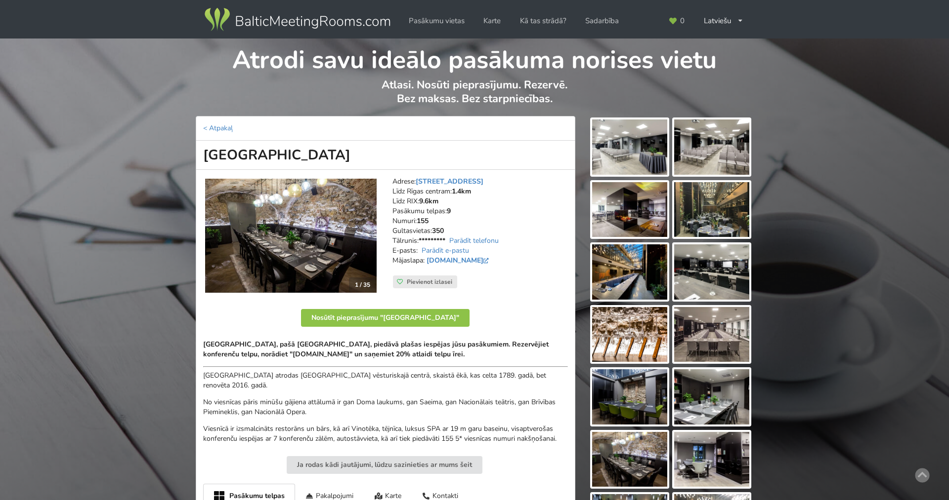
scroll to position [655, 0]
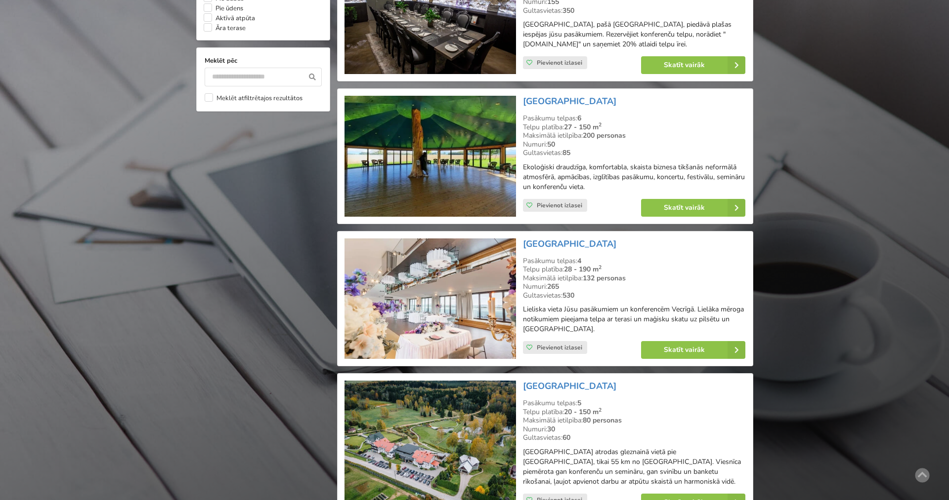
scroll to position [977, 0]
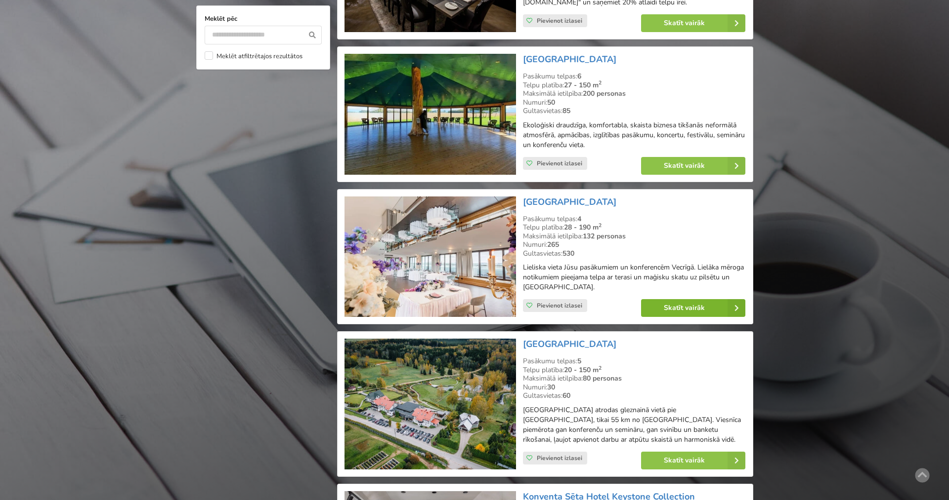
click at [681, 317] on link "Skatīt vairāk" at bounding box center [693, 308] width 104 height 18
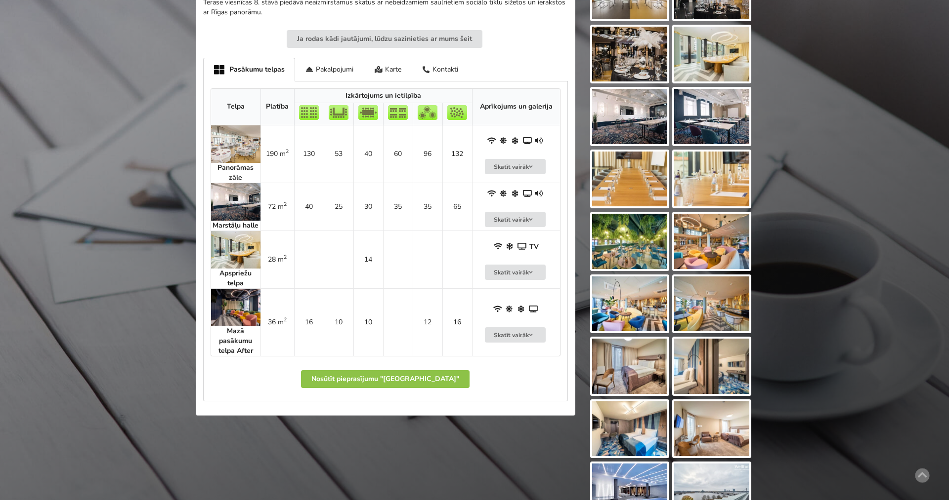
scroll to position [403, 0]
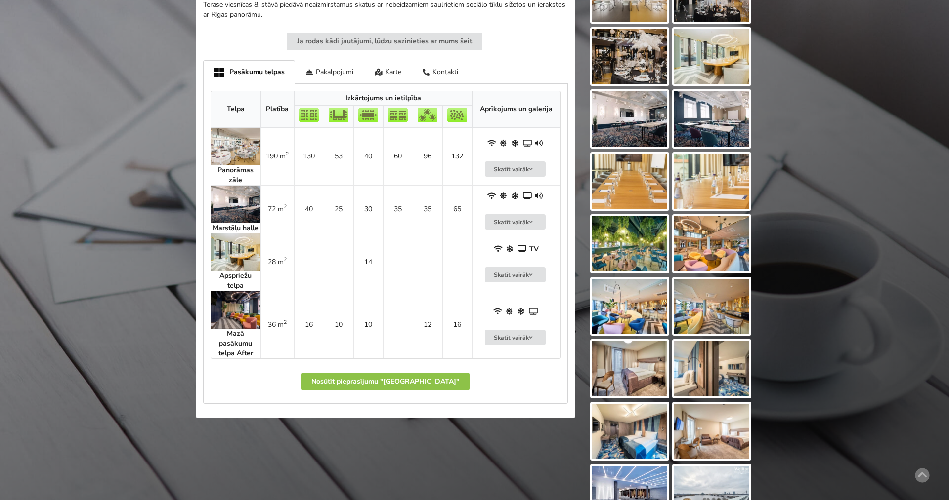
click at [235, 249] on img at bounding box center [235, 253] width 49 height 38
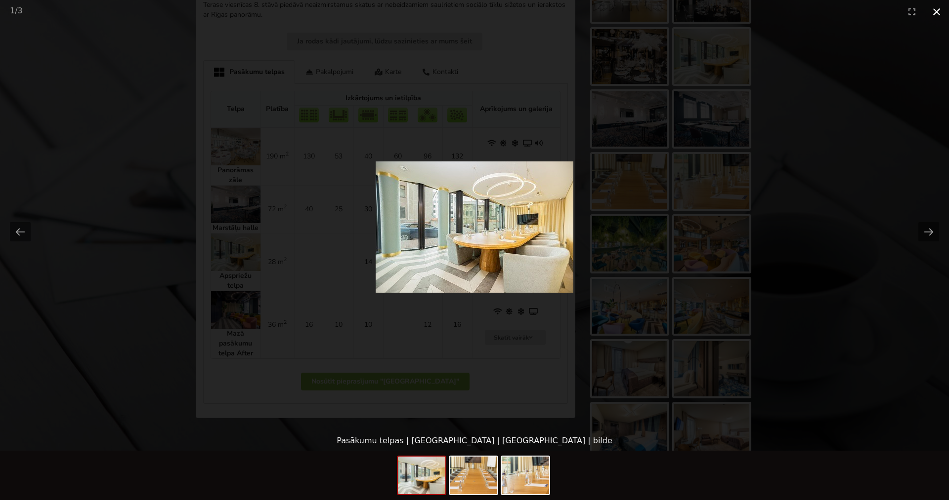
click at [929, 7] on button "Close gallery" at bounding box center [936, 11] width 25 height 23
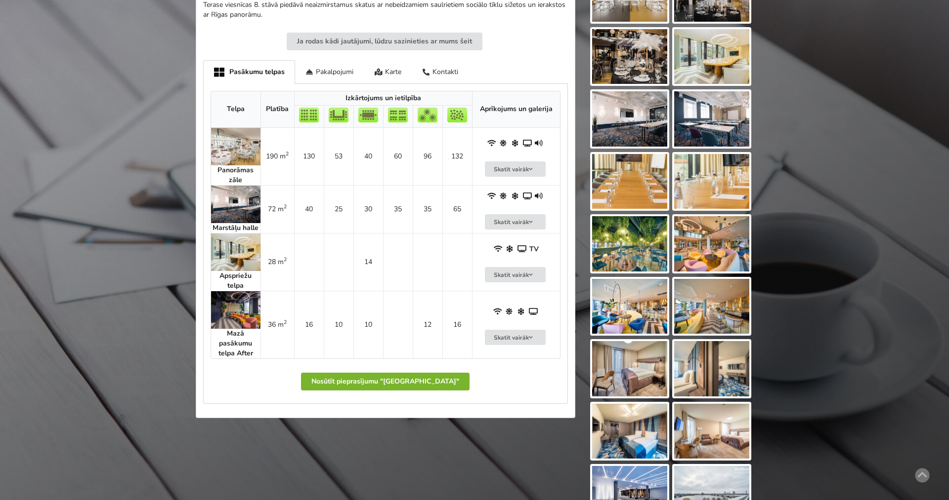
click at [416, 386] on button "Nosūtīt pieprasījumu "Wellton Riverside SPA Hotel"" at bounding box center [385, 382] width 168 height 18
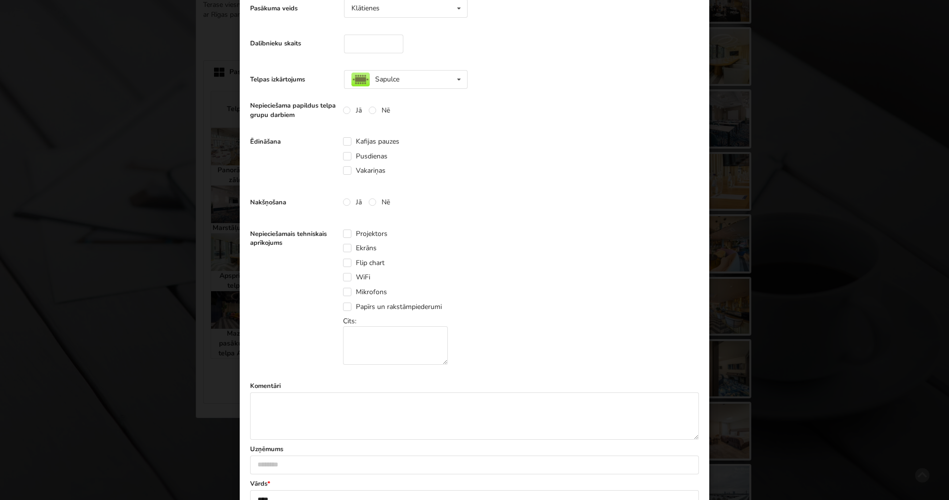
scroll to position [397, 0]
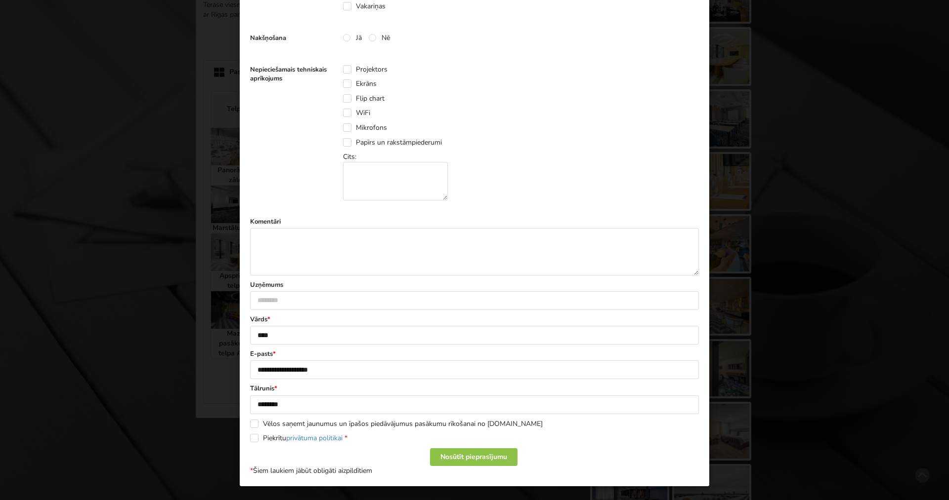
click at [257, 434] on form "**********" at bounding box center [474, 104] width 449 height 744
click at [258, 443] on label "Piekrītu privātuma politikai *" at bounding box center [298, 438] width 97 height 8
click at [447, 454] on div "Nosūtīt pieprasījumu" at bounding box center [473, 458] width 87 height 18
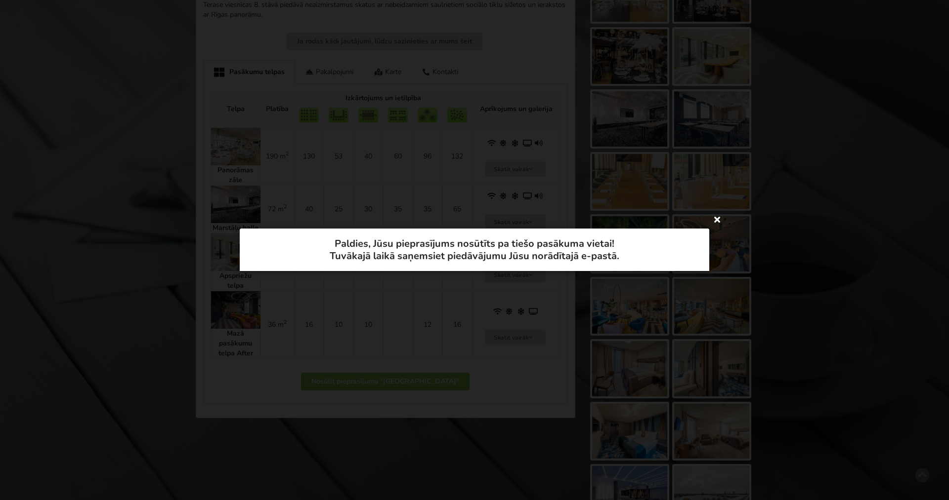
click at [713, 220] on icon at bounding box center [717, 219] width 16 height 16
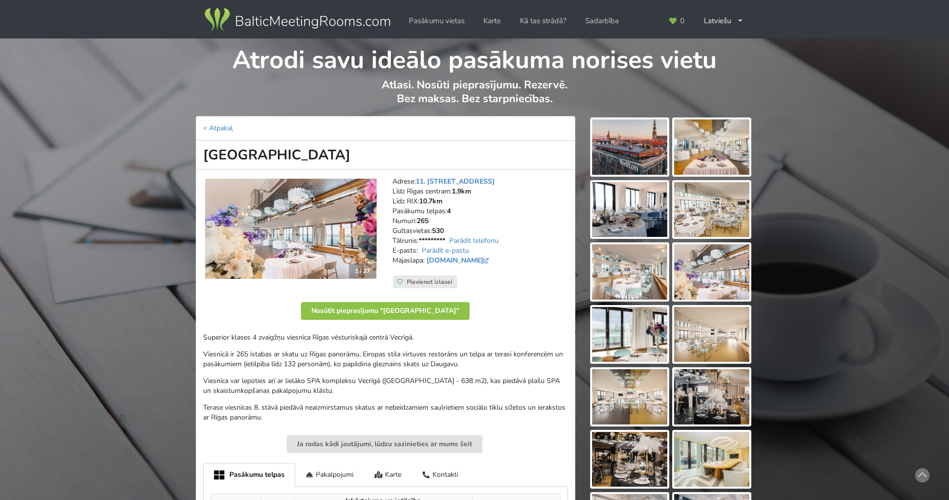
scroll to position [403, 0]
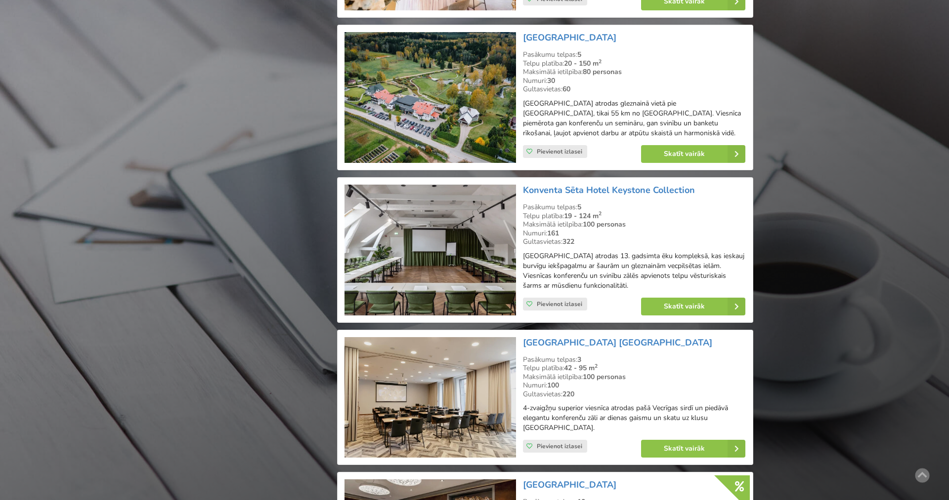
scroll to position [1330, 0]
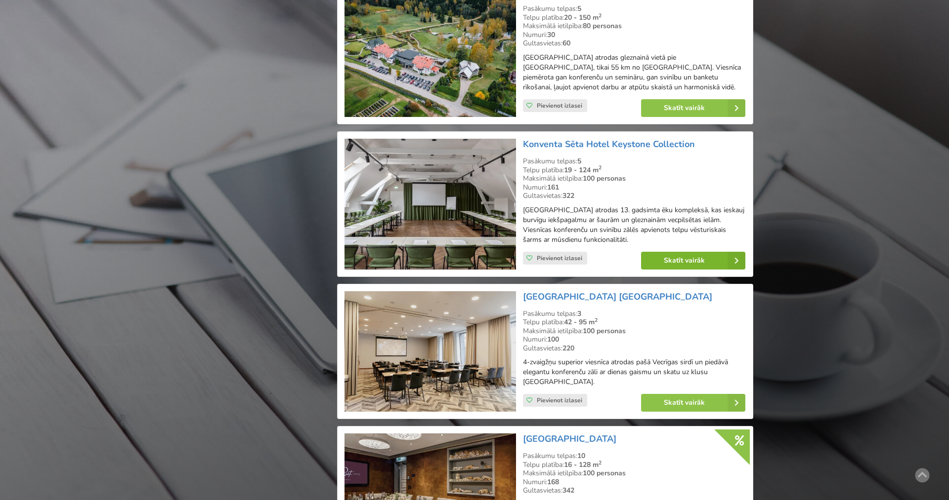
click at [662, 270] on link "Skatīt vairāk" at bounding box center [693, 261] width 104 height 18
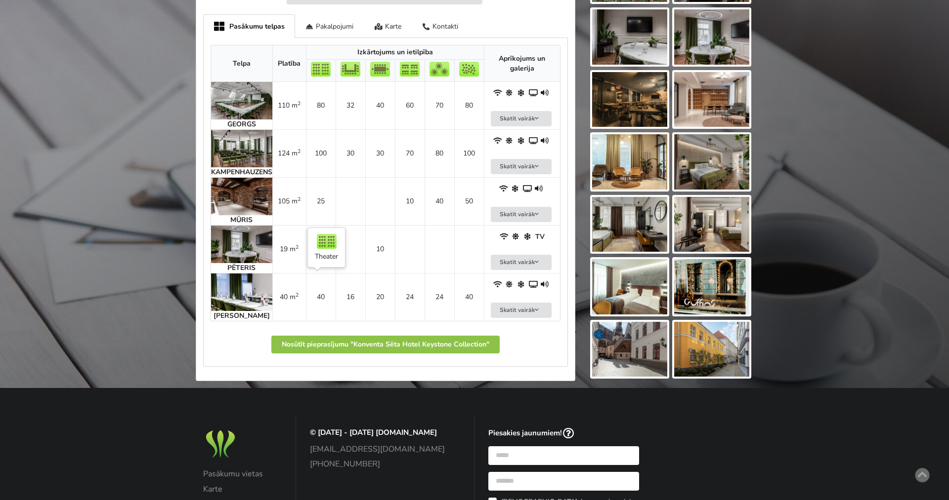
scroll to position [504, 0]
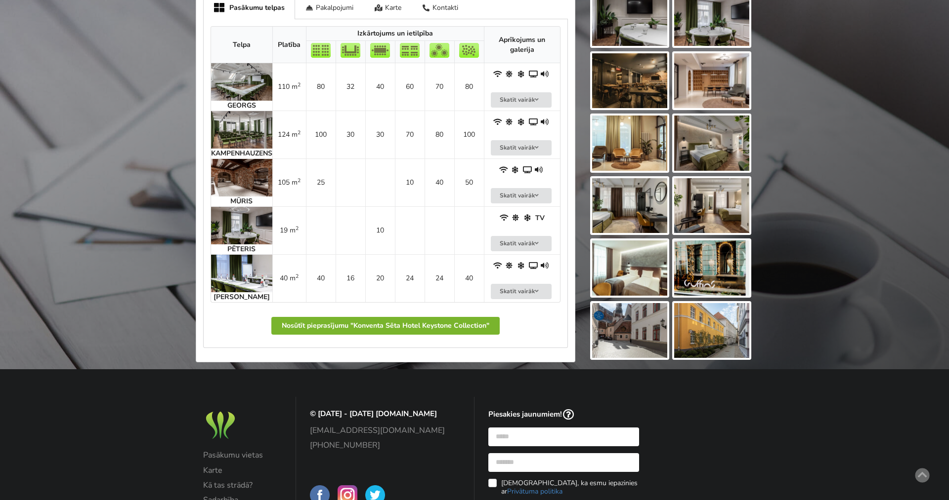
click at [298, 318] on button "Nosūtīt pieprasījumu "Konventa Sēta Hotel Keystone Collection"" at bounding box center [385, 326] width 228 height 18
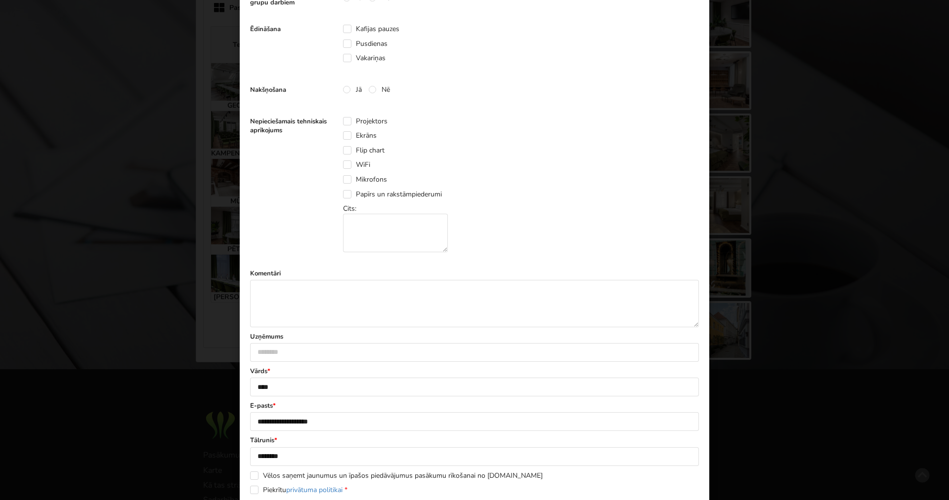
scroll to position [397, 0]
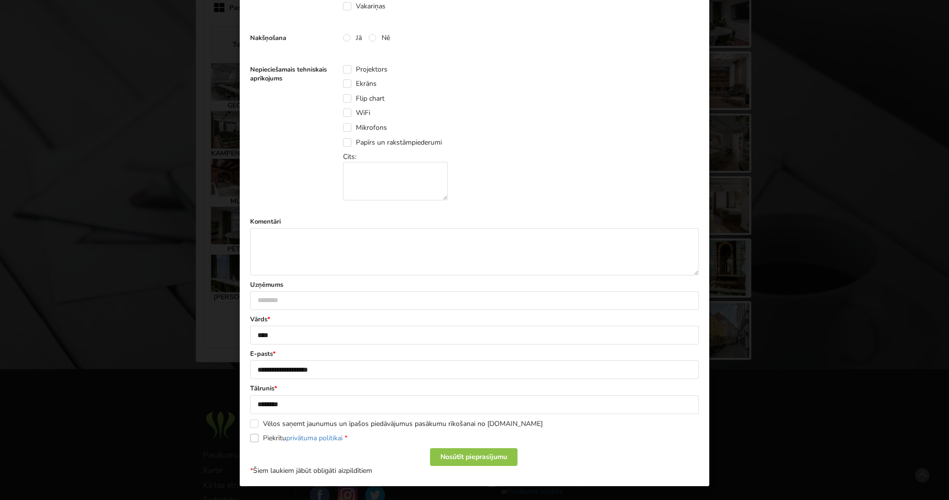
click at [260, 440] on label "Piekrītu privātuma politikai *" at bounding box center [298, 438] width 97 height 8
click at [457, 470] on p "* Šiem laukiem jābūt obligāti aizpildītiem" at bounding box center [474, 471] width 449 height 10
click at [459, 465] on div "Nosūtīt pieprasījumu" at bounding box center [473, 458] width 87 height 18
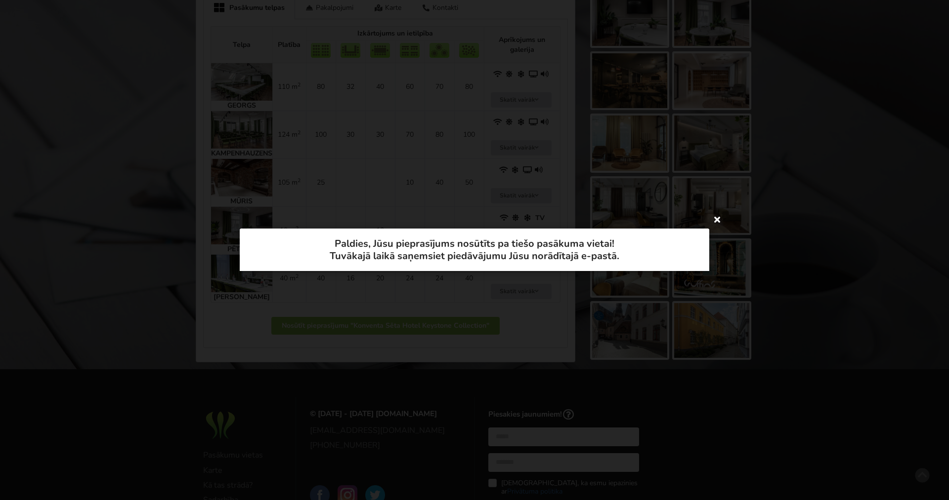
click at [717, 221] on icon at bounding box center [717, 219] width 16 height 16
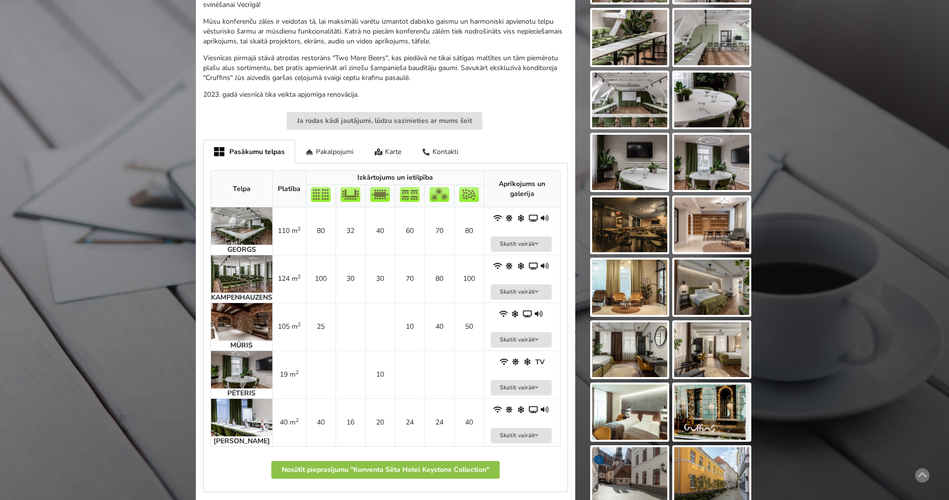
scroll to position [353, 0]
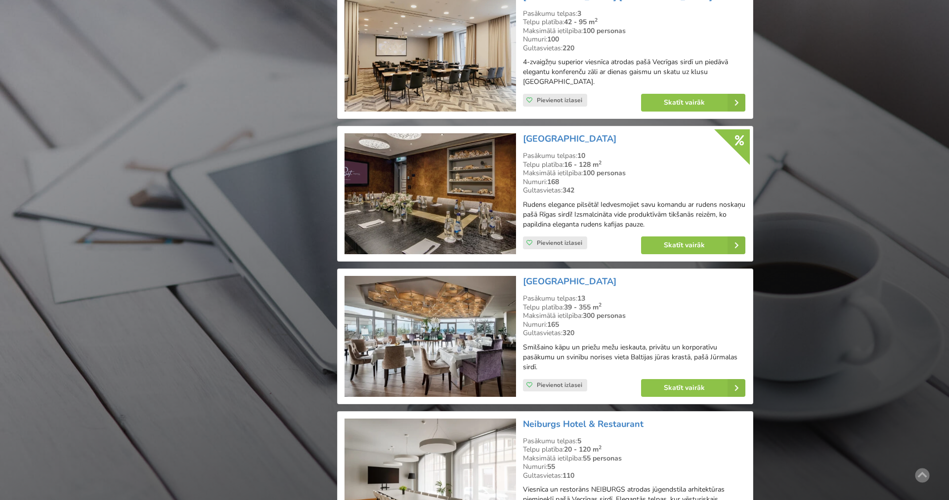
scroll to position [1632, 0]
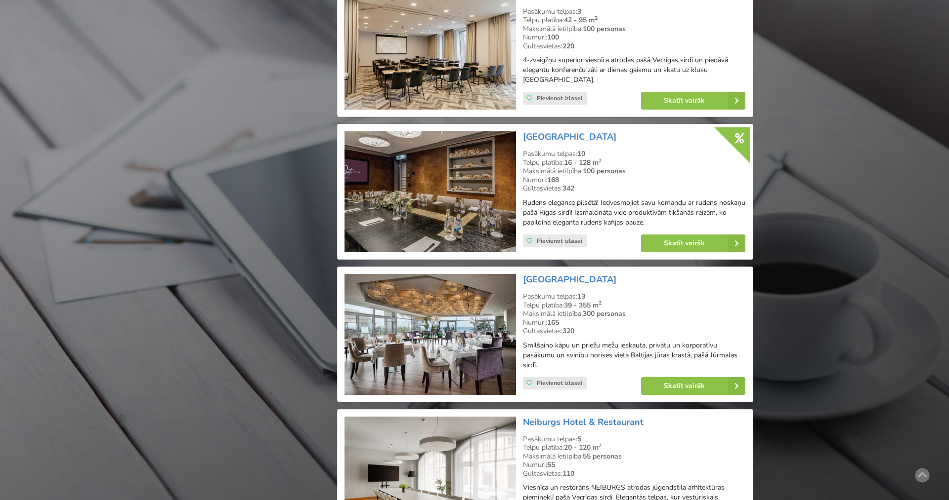
click at [720, 246] on div "Skatīt vairāk" at bounding box center [693, 244] width 118 height 32
click at [708, 252] on link "Skatīt vairāk" at bounding box center [693, 244] width 104 height 18
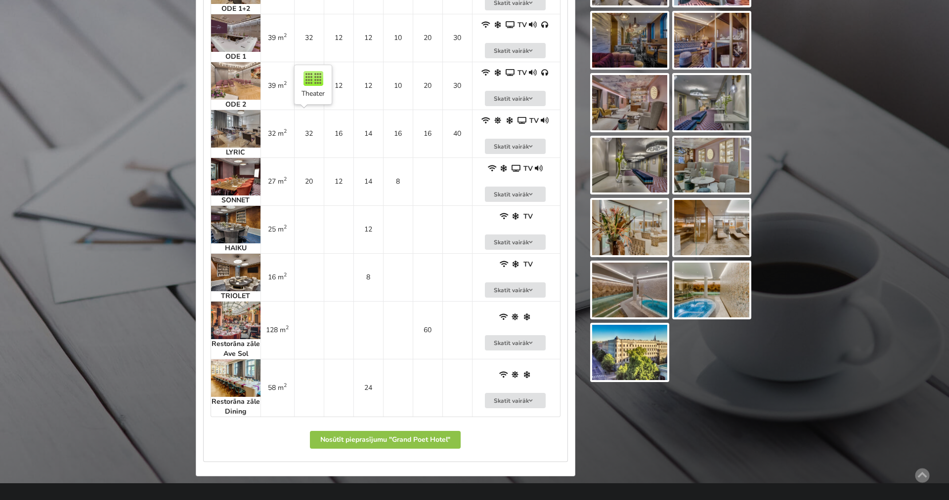
scroll to position [806, 0]
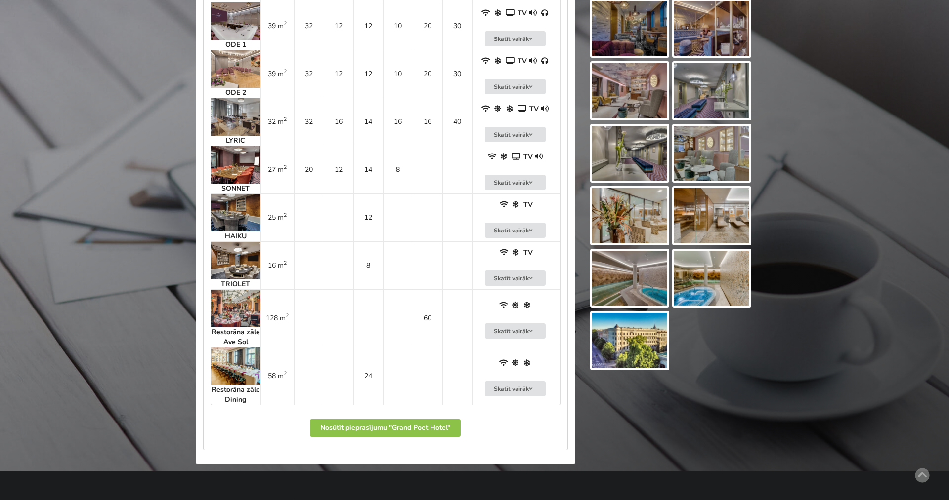
click at [243, 200] on img at bounding box center [235, 213] width 49 height 38
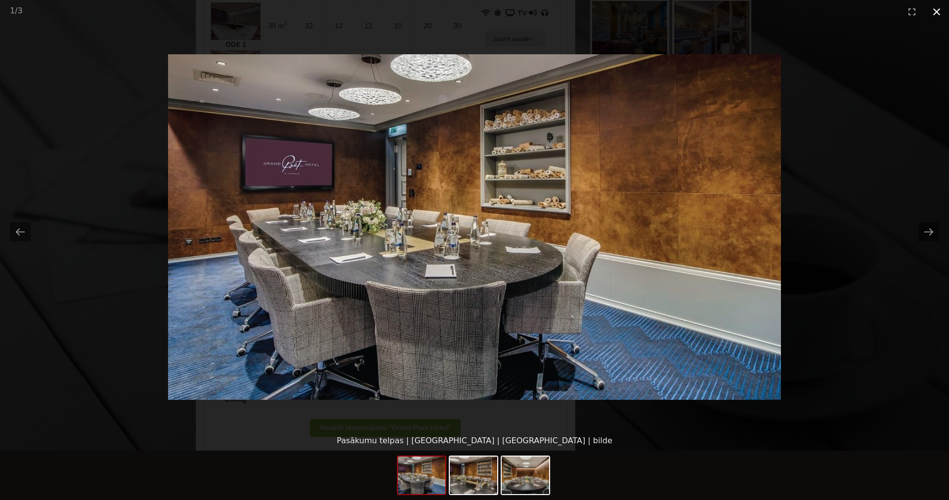
click at [936, 9] on button "Close gallery" at bounding box center [936, 11] width 25 height 23
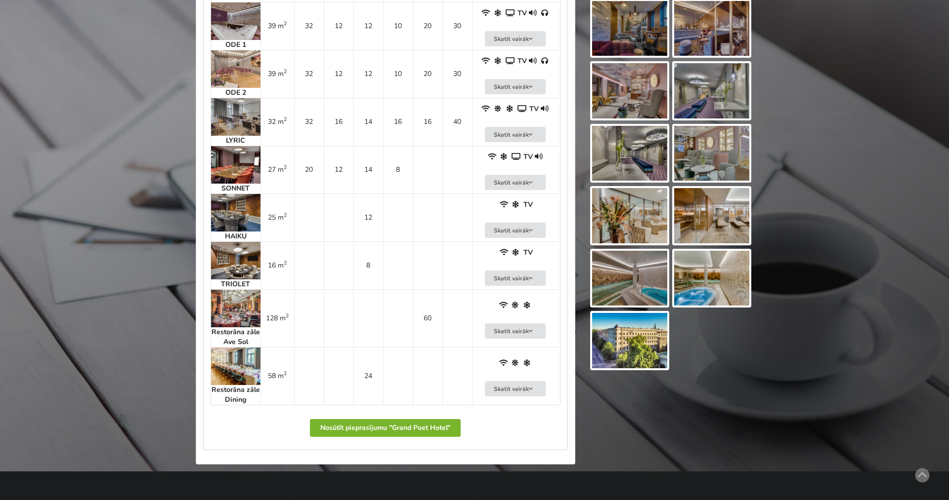
click at [391, 422] on button "Nosūtīt pieprasījumu "Grand Poet Hotel"" at bounding box center [385, 428] width 151 height 18
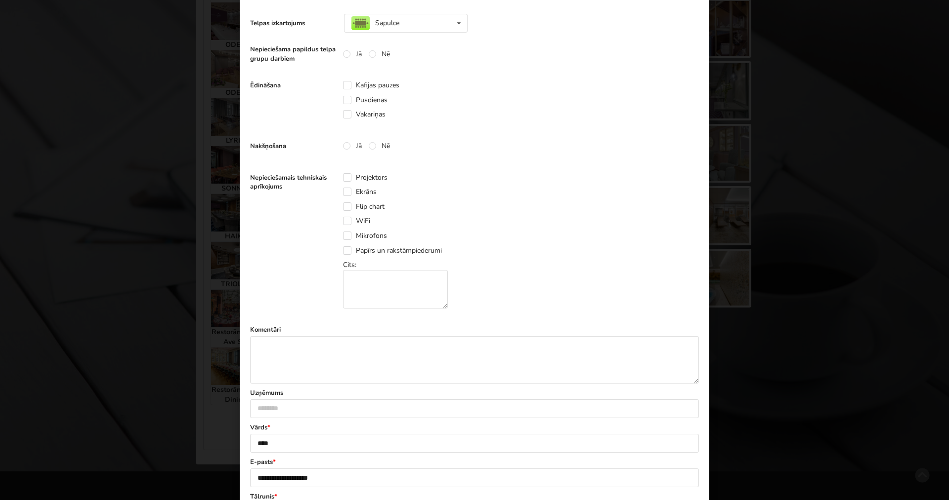
scroll to position [397, 0]
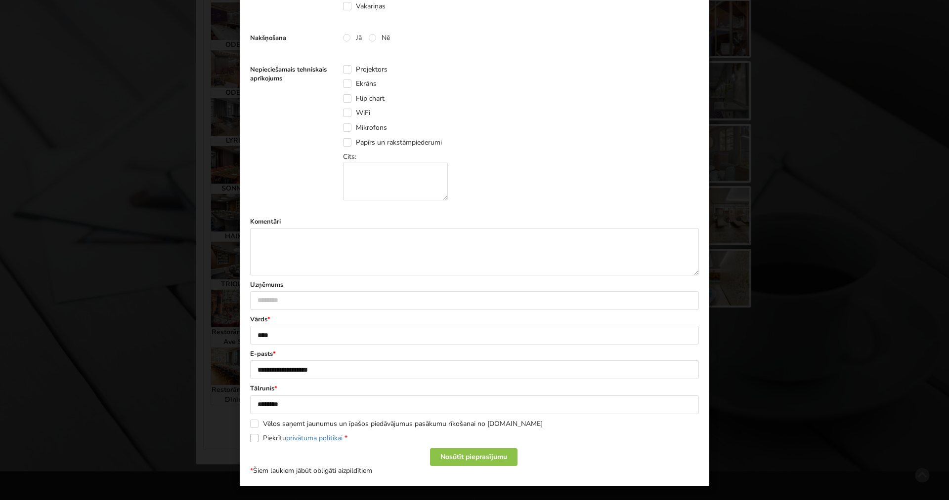
click at [250, 439] on label "Piekrītu privātuma politikai *" at bounding box center [298, 438] width 97 height 8
click at [440, 454] on div "Nosūtīt pieprasījumu" at bounding box center [473, 458] width 87 height 18
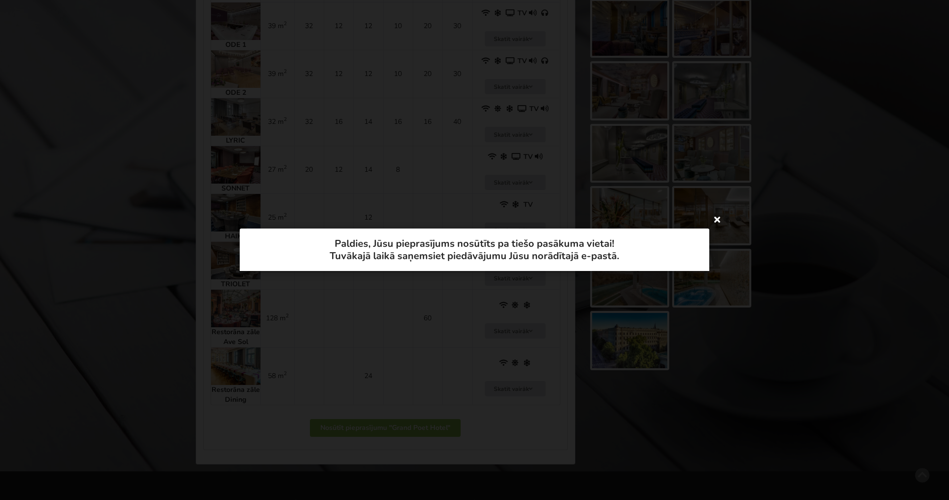
click at [718, 219] on icon at bounding box center [717, 219] width 16 height 16
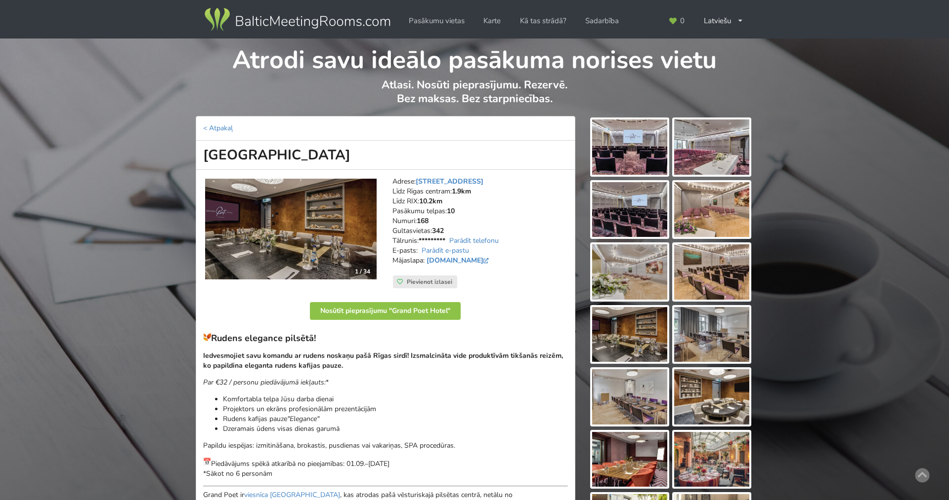
scroll to position [806, 0]
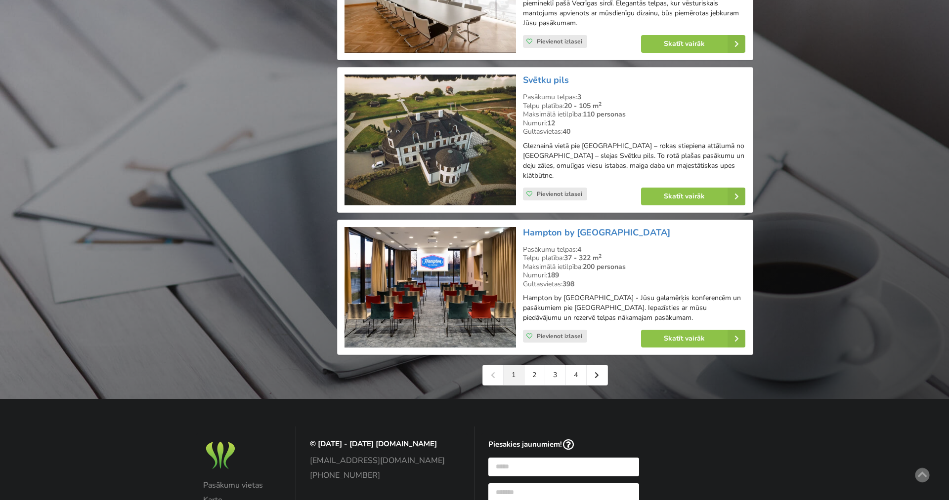
scroll to position [2136, 0]
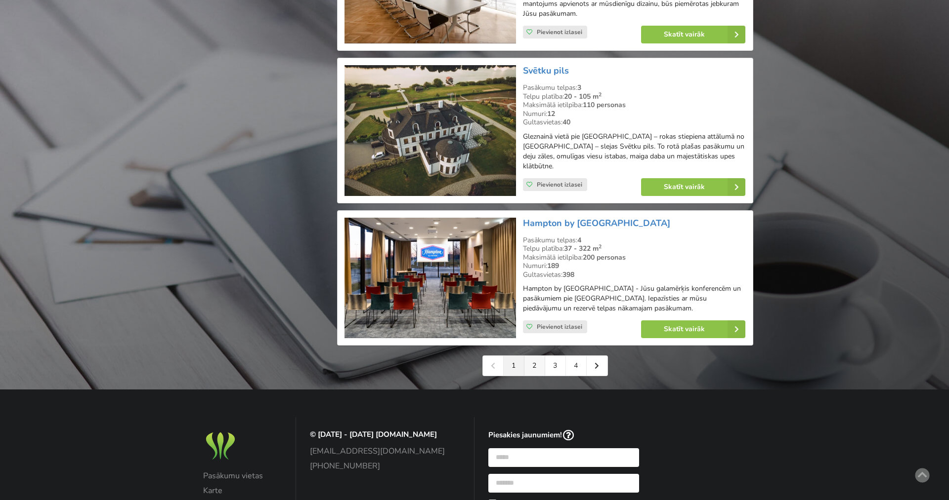
click at [536, 371] on link "2" at bounding box center [534, 366] width 21 height 20
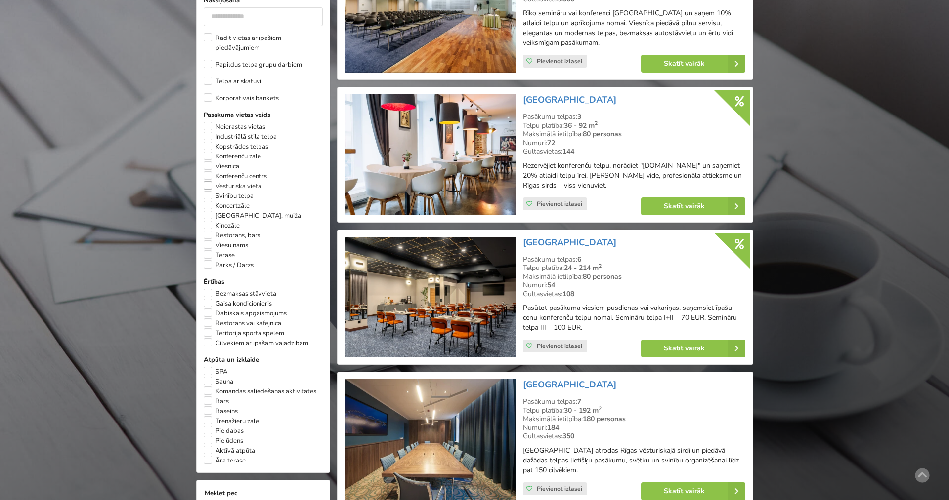
scroll to position [504, 0]
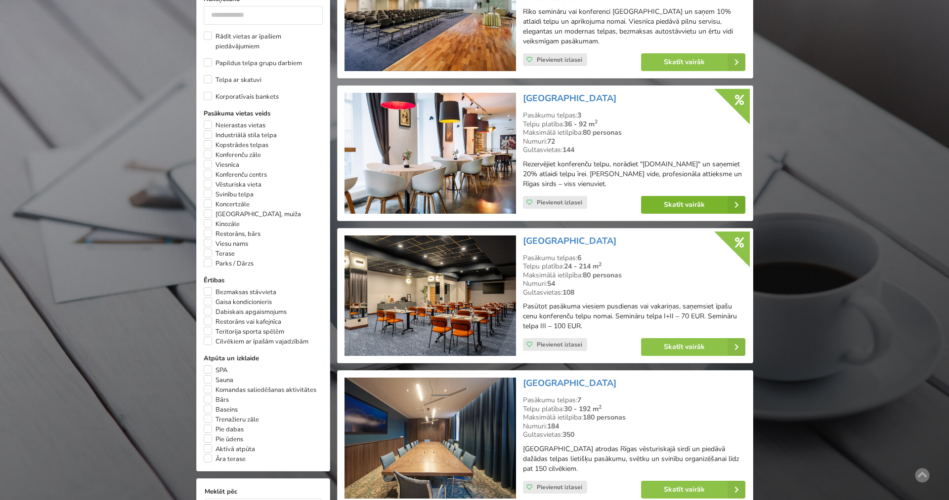
click at [673, 202] on link "Skatīt vairāk" at bounding box center [693, 205] width 104 height 18
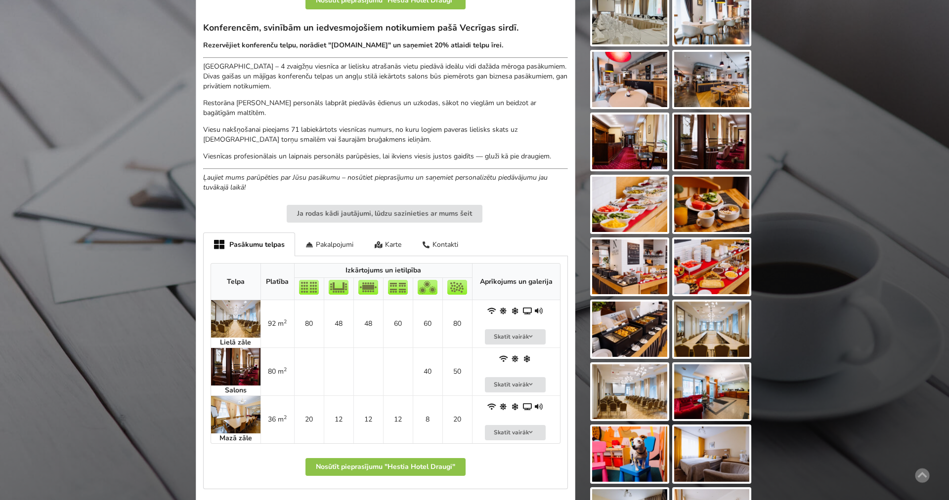
scroll to position [353, 0]
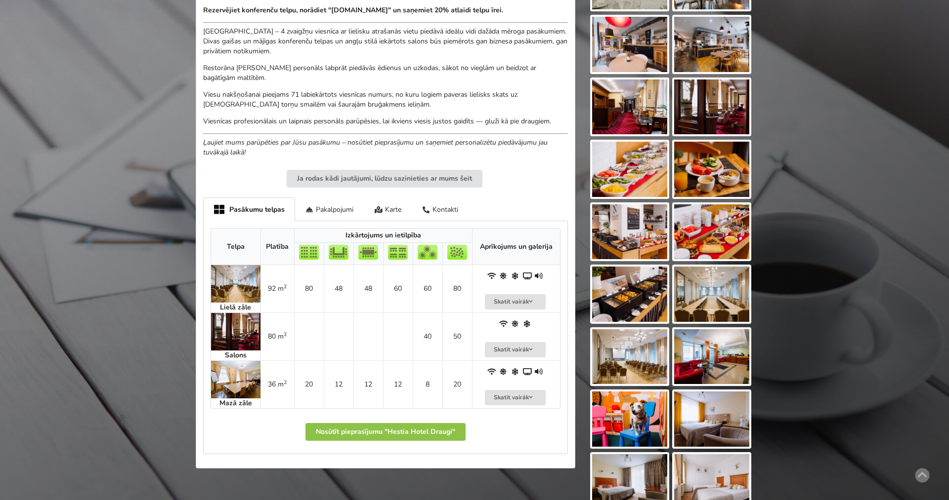
click at [214, 384] on img at bounding box center [235, 380] width 49 height 38
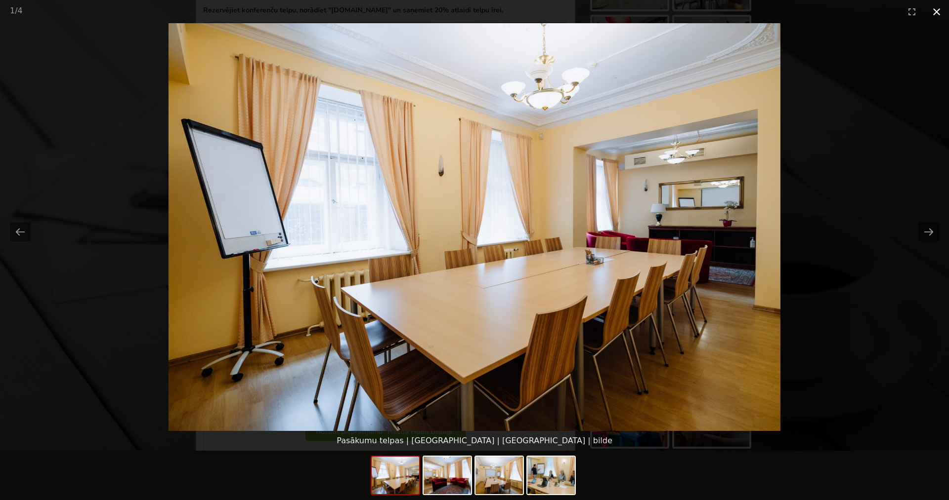
click at [934, 11] on button "Close gallery" at bounding box center [936, 11] width 25 height 23
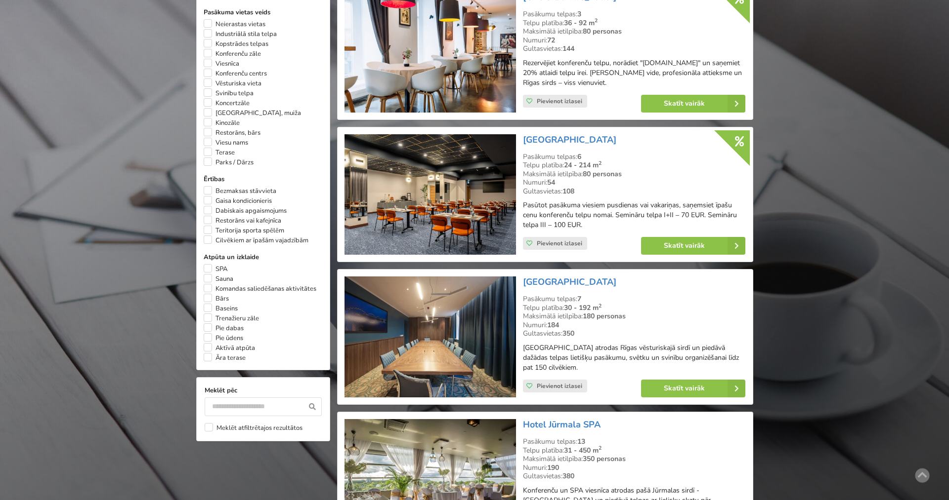
scroll to position [605, 0]
click at [687, 241] on link "Skatīt vairāk" at bounding box center [693, 247] width 104 height 18
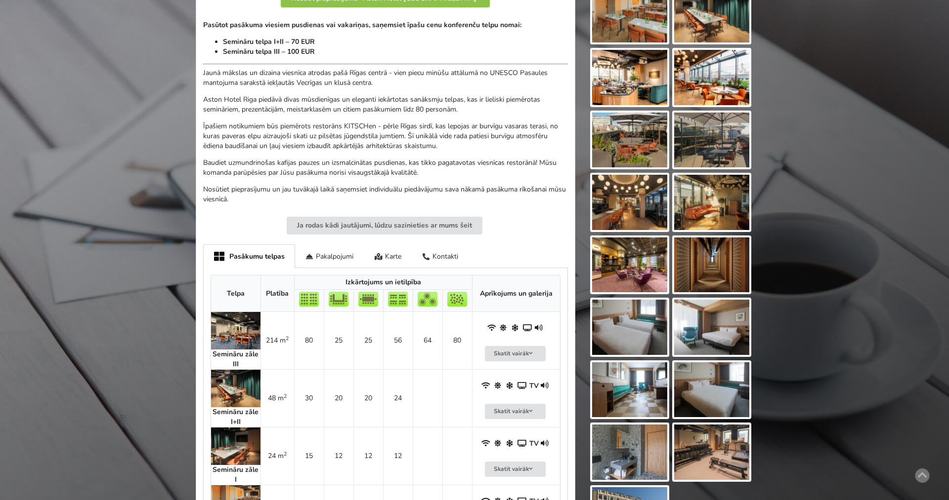
scroll to position [504, 0]
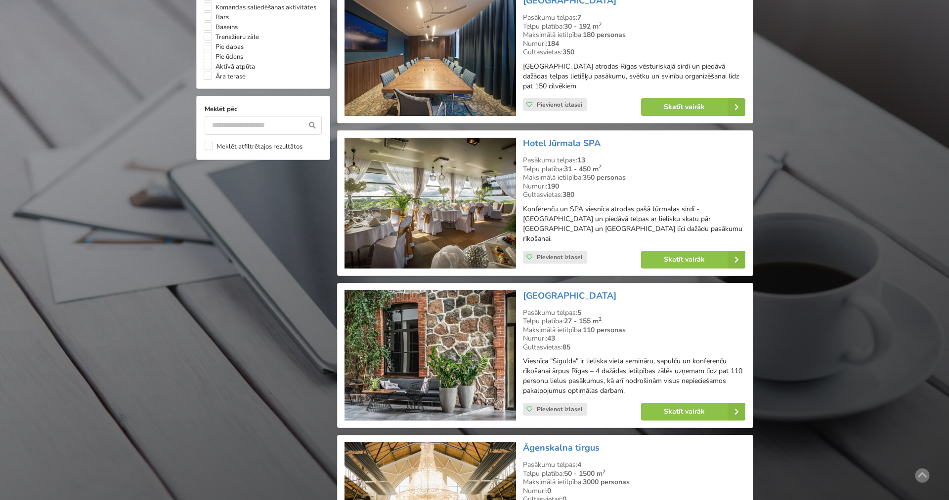
scroll to position [907, 0]
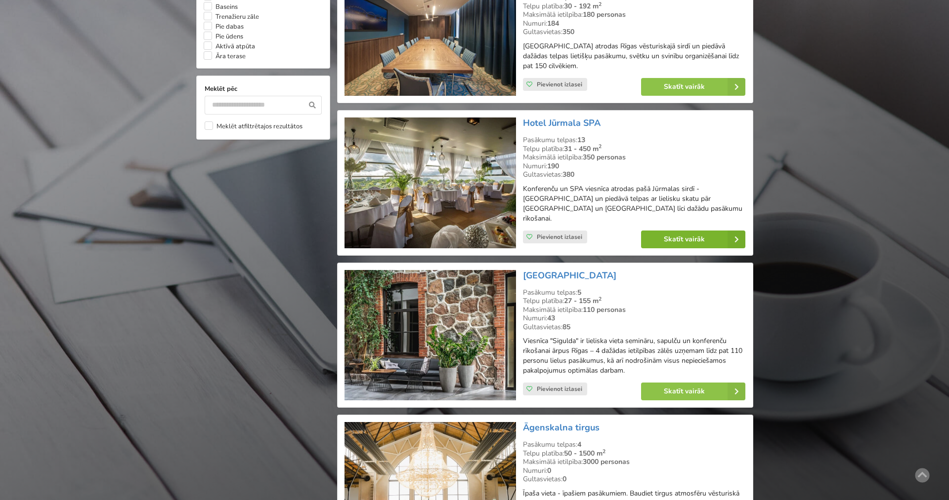
click at [657, 231] on link "Skatīt vairāk" at bounding box center [693, 240] width 104 height 18
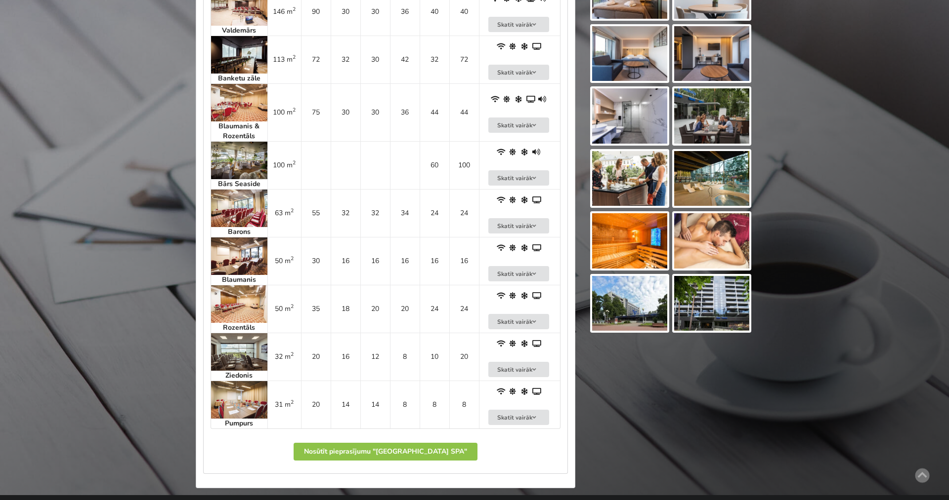
scroll to position [907, 0]
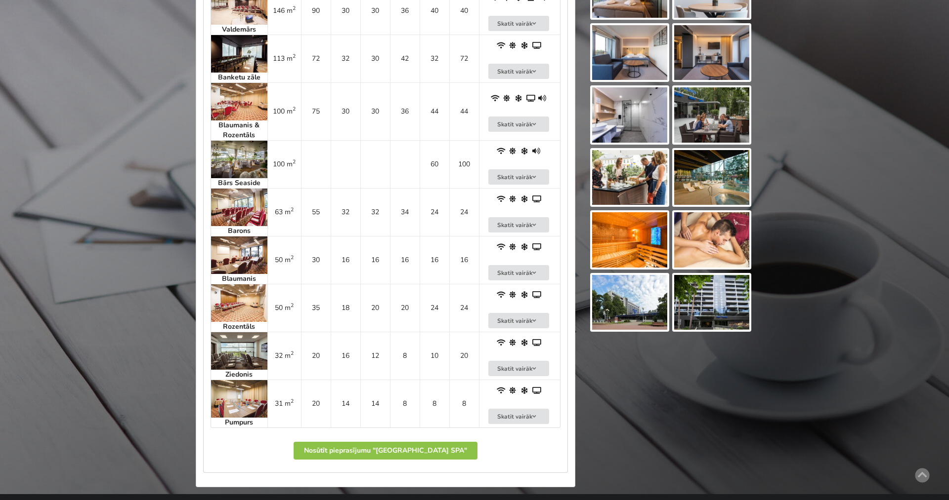
click at [236, 348] on img at bounding box center [239, 351] width 56 height 38
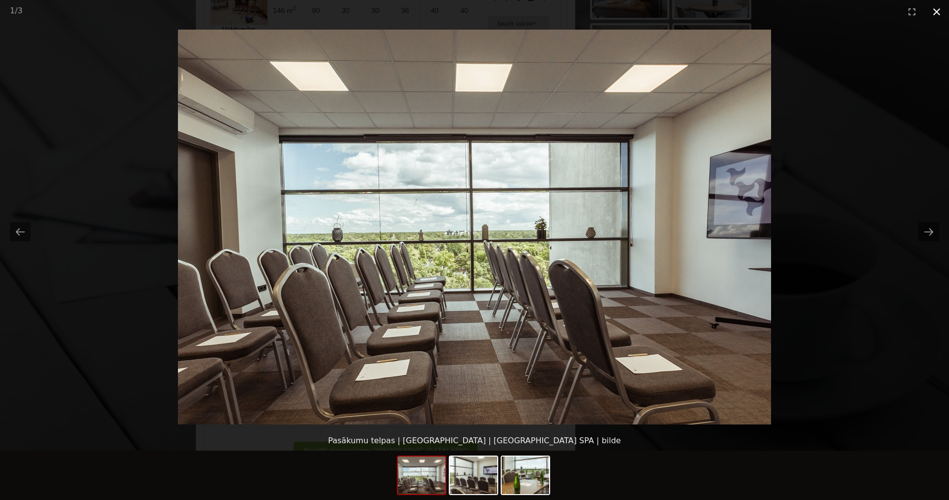
click at [936, 13] on button "Close gallery" at bounding box center [936, 11] width 25 height 23
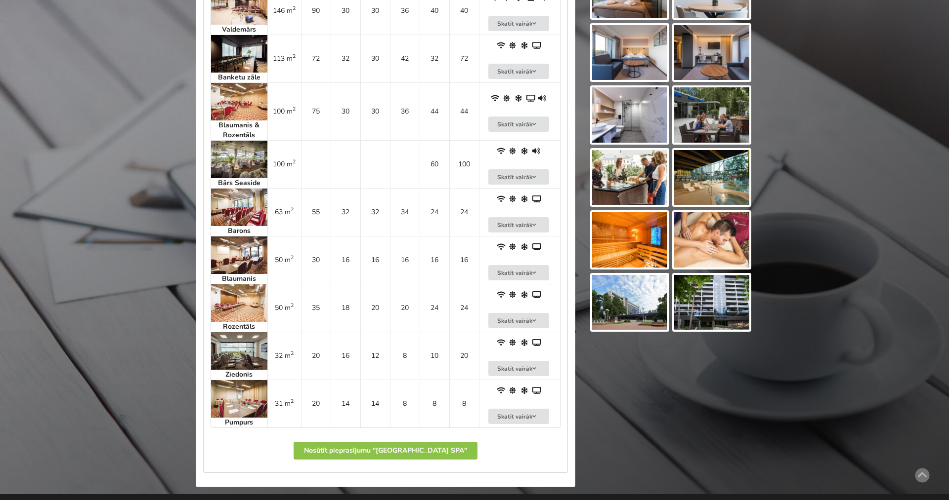
click at [232, 411] on img at bounding box center [239, 399] width 56 height 38
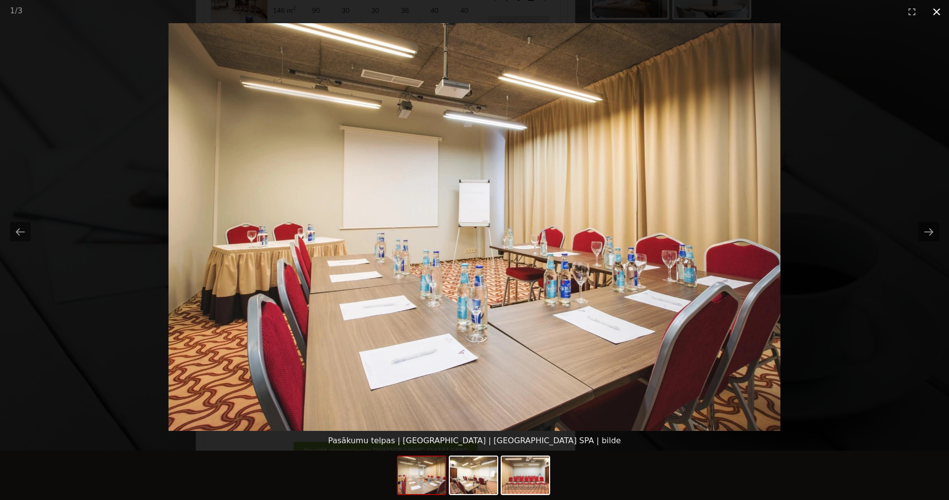
click at [937, 13] on button "Close gallery" at bounding box center [936, 11] width 25 height 23
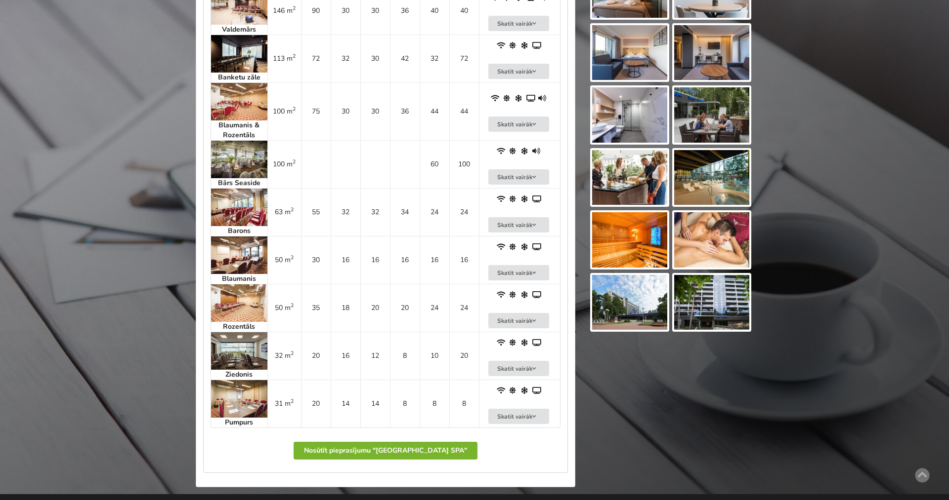
click at [372, 455] on button "Nosūtīt pieprasījumu "Hotel Jūrmala SPA"" at bounding box center [385, 451] width 184 height 18
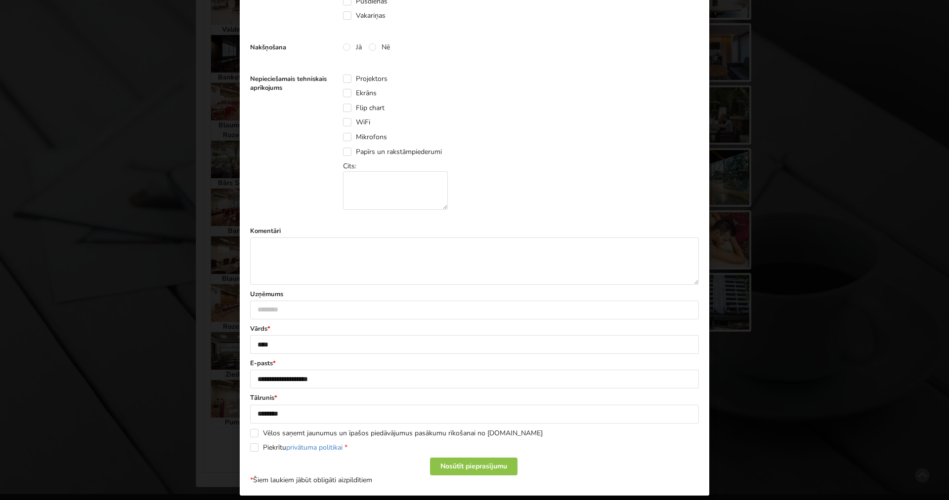
scroll to position [397, 0]
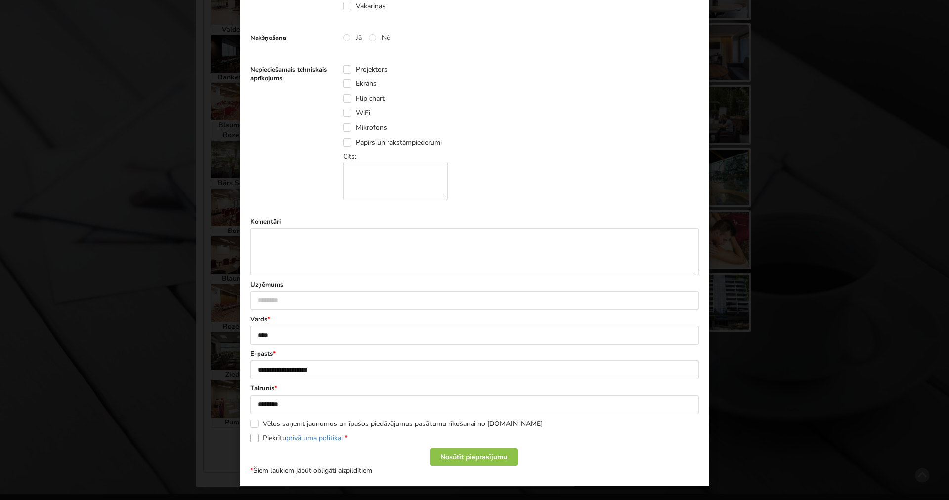
click at [257, 443] on label "Piekrītu privātuma politikai *" at bounding box center [298, 438] width 97 height 8
click at [471, 465] on div "Nosūtīt pieprasījumu" at bounding box center [473, 458] width 87 height 18
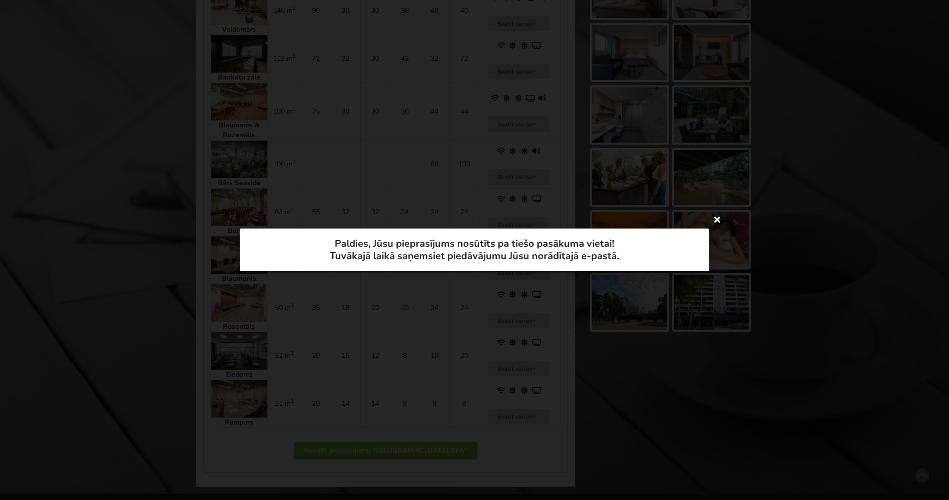
click at [718, 220] on icon at bounding box center [717, 219] width 16 height 16
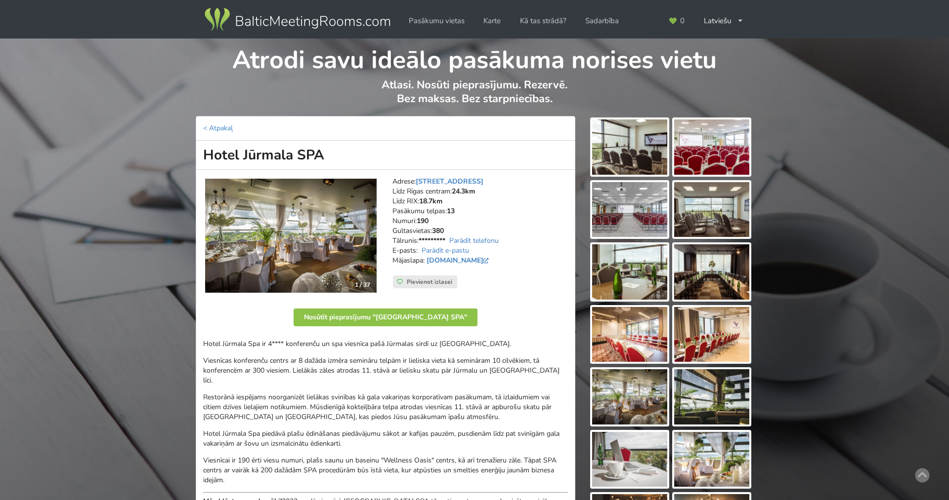
scroll to position [907, 0]
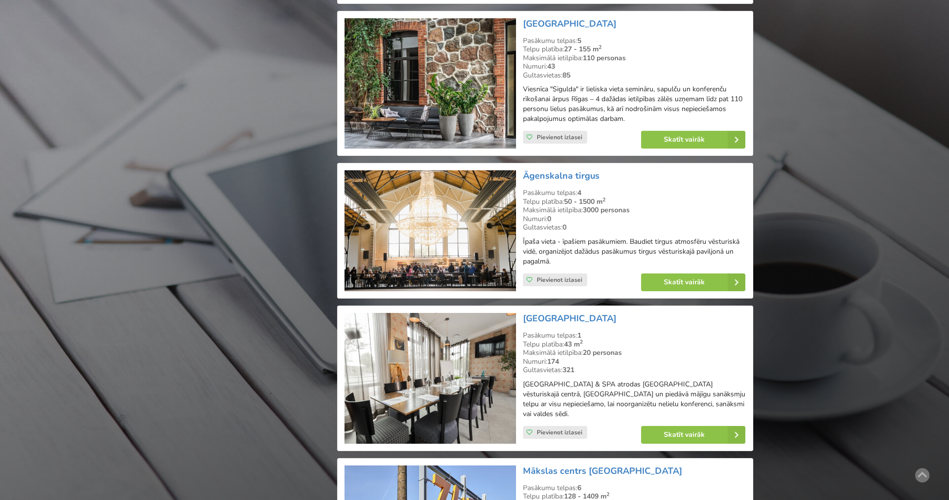
scroll to position [1310, 0]
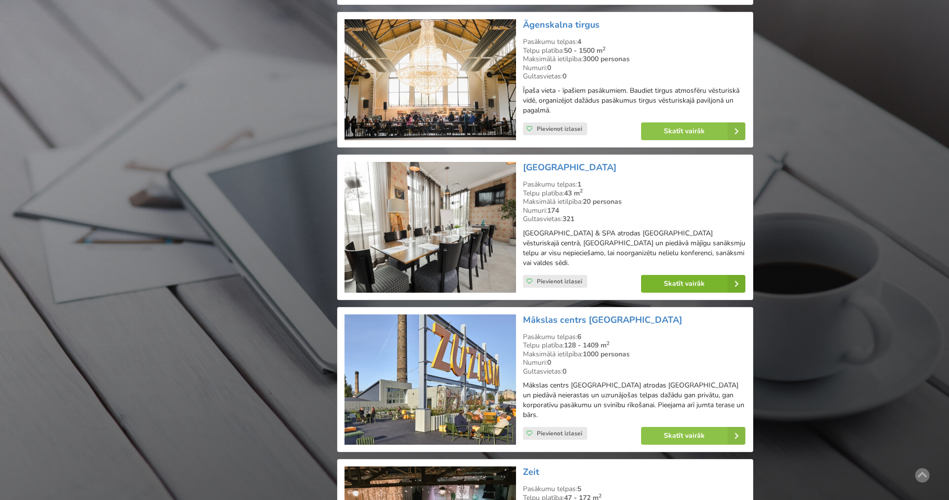
click at [688, 275] on link "Skatīt vairāk" at bounding box center [693, 284] width 104 height 18
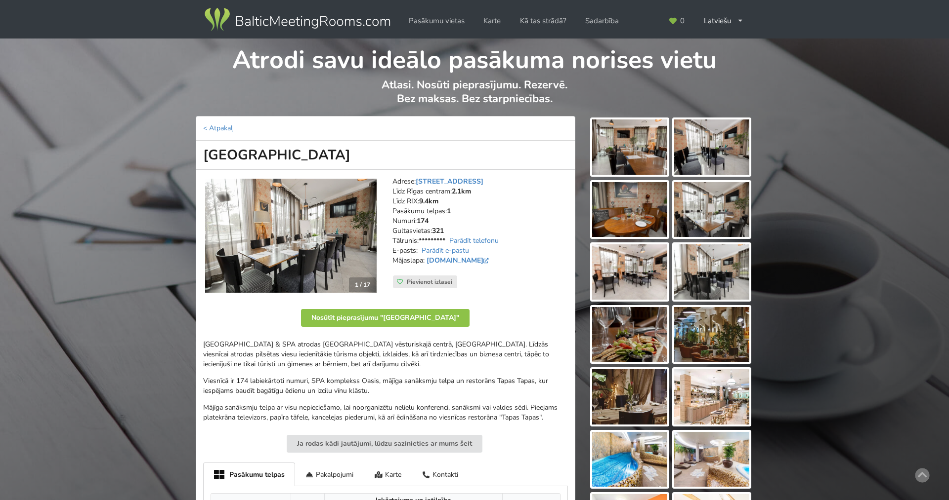
scroll to position [252, 0]
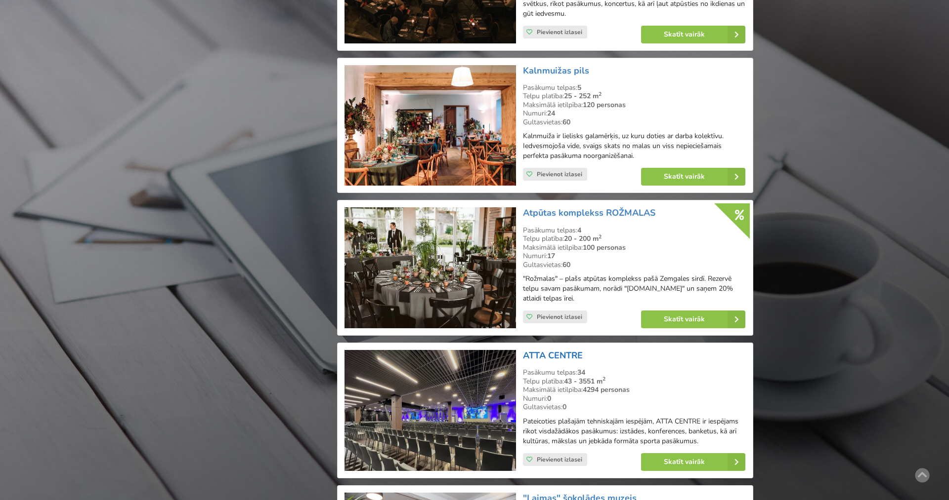
scroll to position [2066, 0]
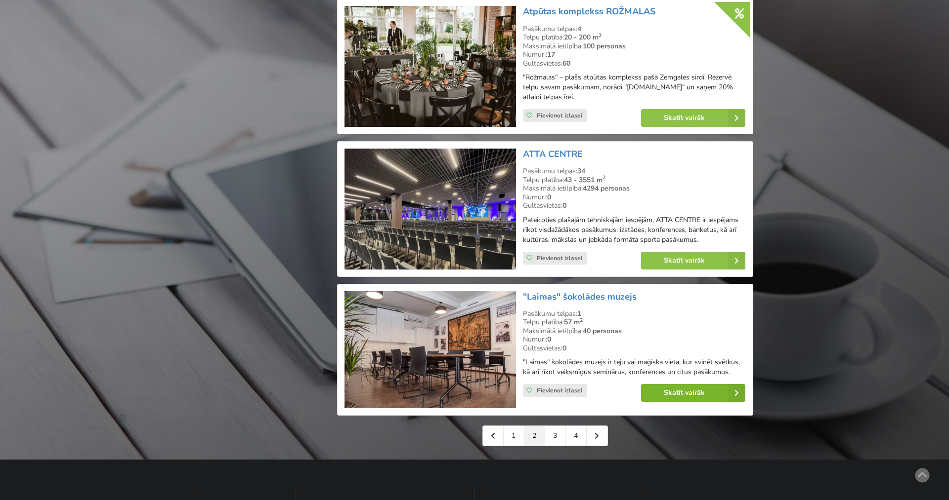
click at [654, 384] on link "Skatīt vairāk" at bounding box center [693, 393] width 104 height 18
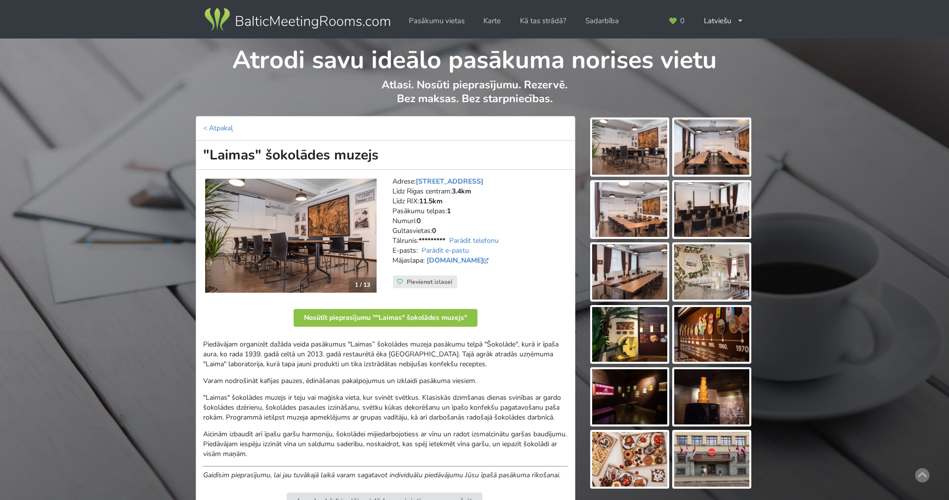
scroll to position [353, 0]
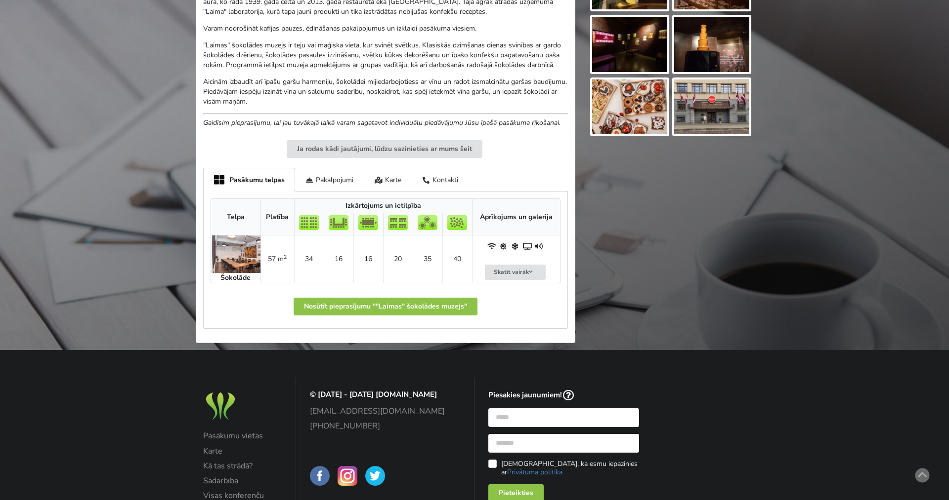
click at [247, 259] on img at bounding box center [235, 255] width 49 height 38
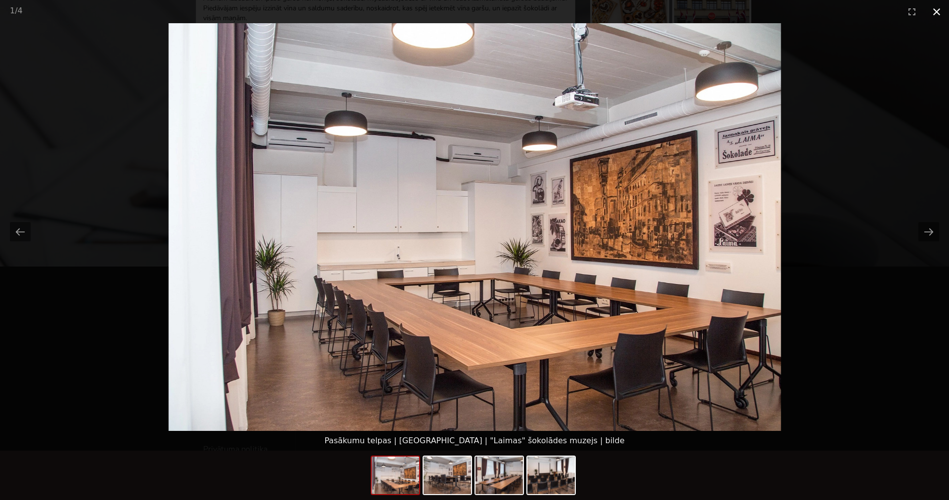
click at [939, 7] on button "Close gallery" at bounding box center [936, 11] width 25 height 23
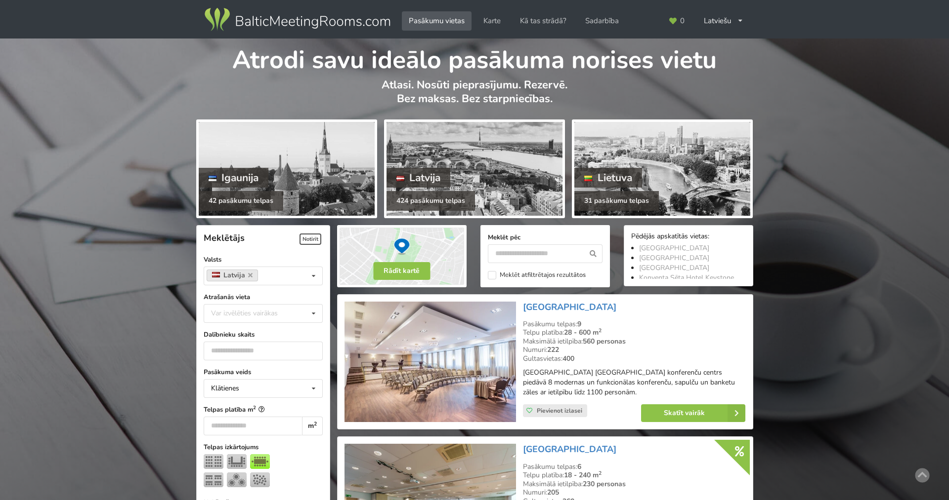
scroll to position [2066, 0]
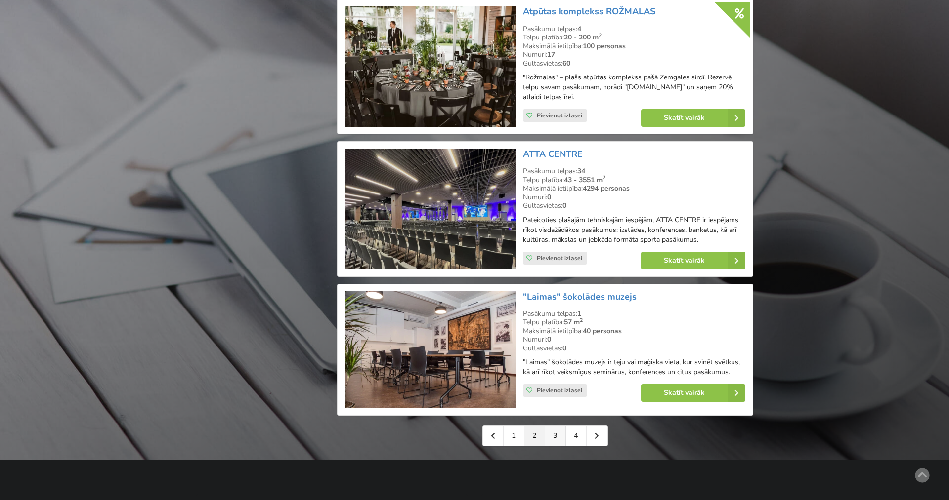
click at [558, 426] on link "3" at bounding box center [555, 436] width 21 height 20
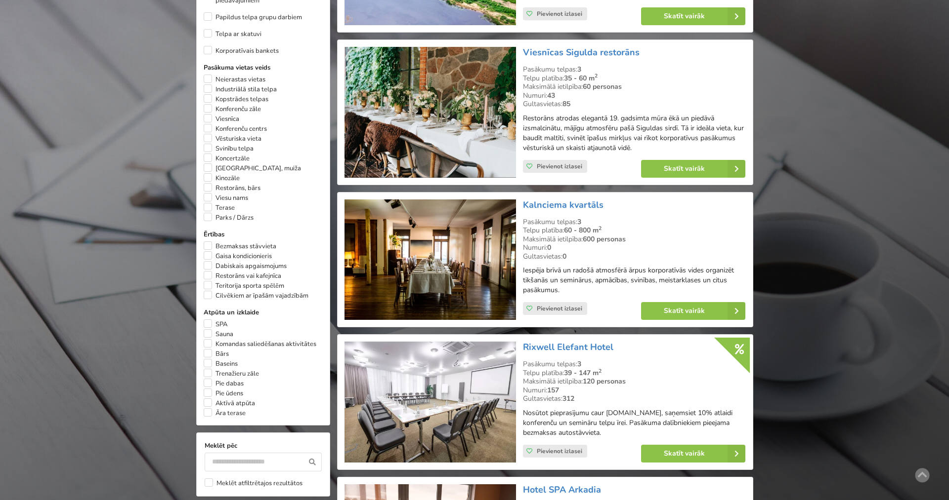
scroll to position [554, 0]
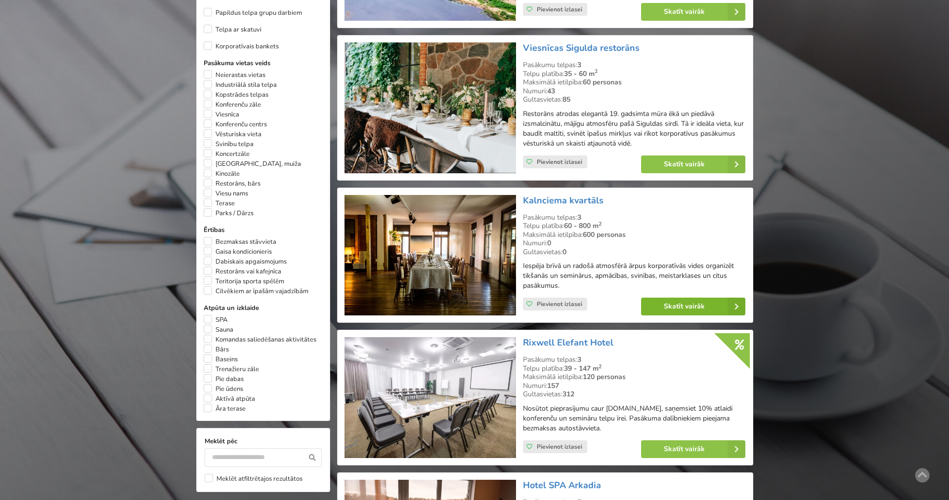
click at [661, 306] on link "Skatīt vairāk" at bounding box center [693, 307] width 104 height 18
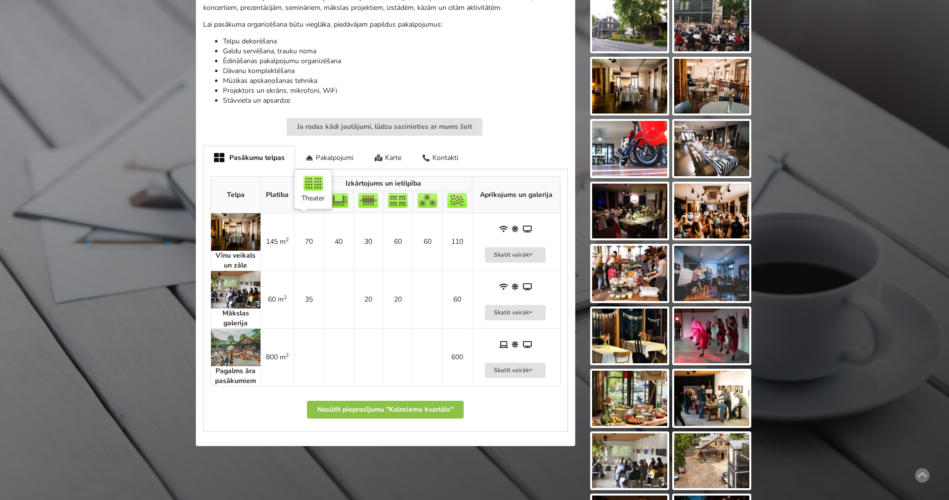
scroll to position [403, 0]
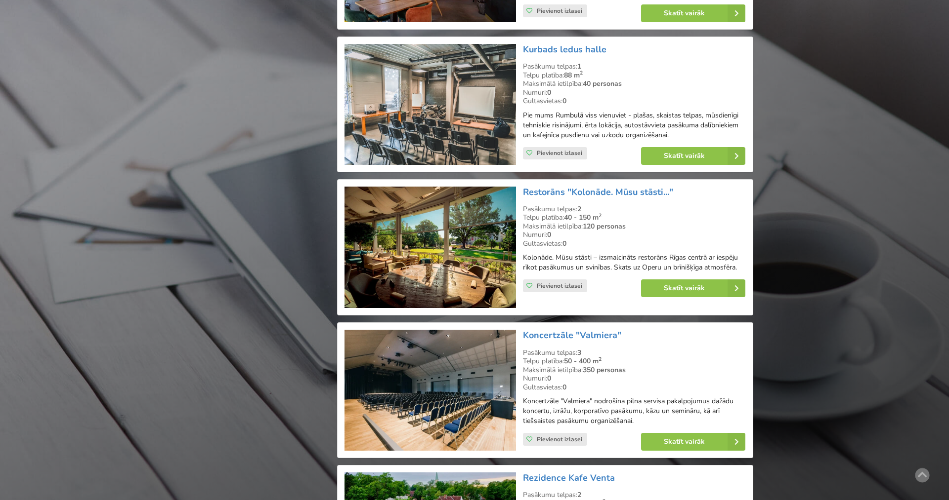
scroll to position [1864, 0]
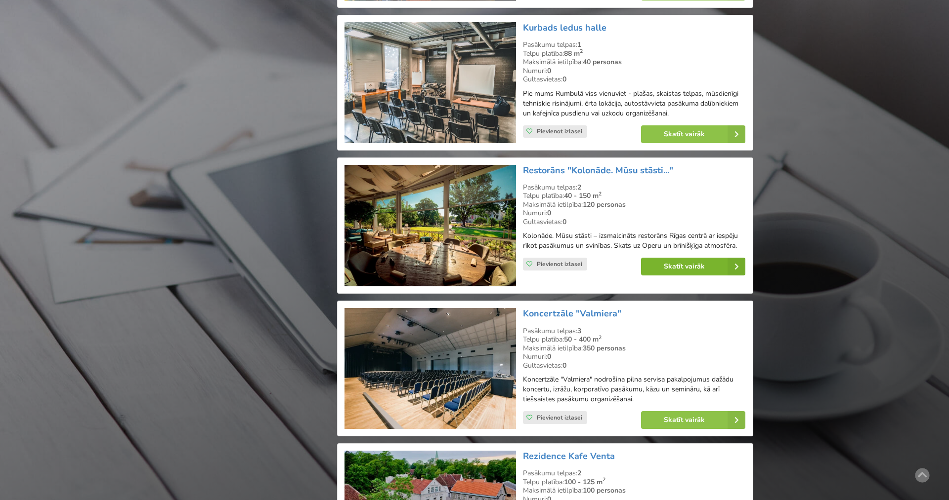
click at [689, 266] on link "Skatīt vairāk" at bounding box center [693, 267] width 104 height 18
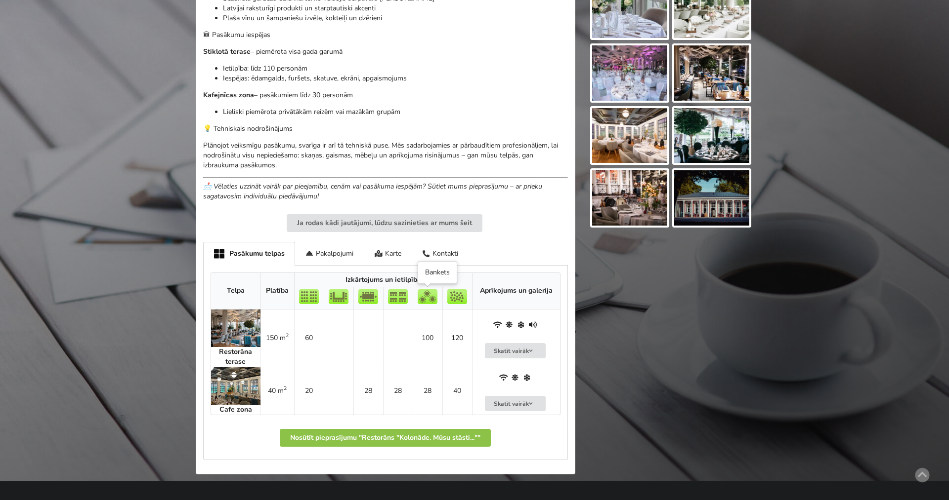
scroll to position [454, 0]
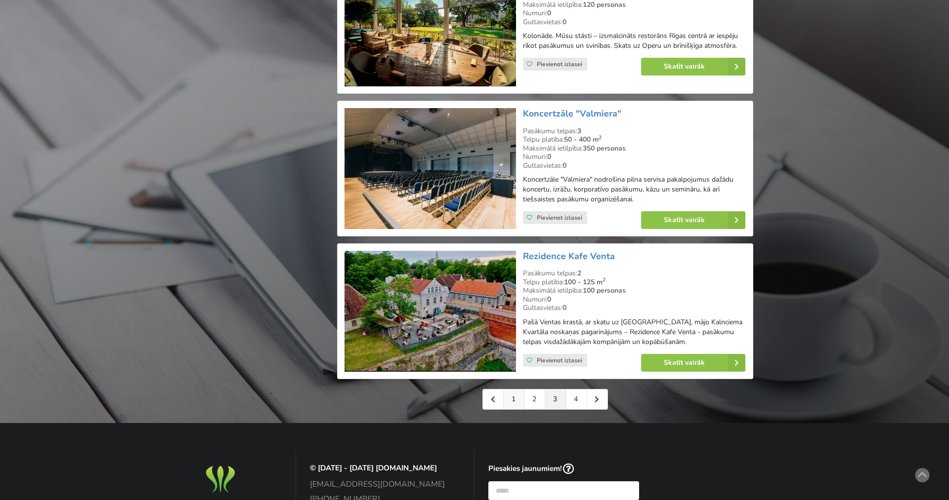
scroll to position [2116, 0]
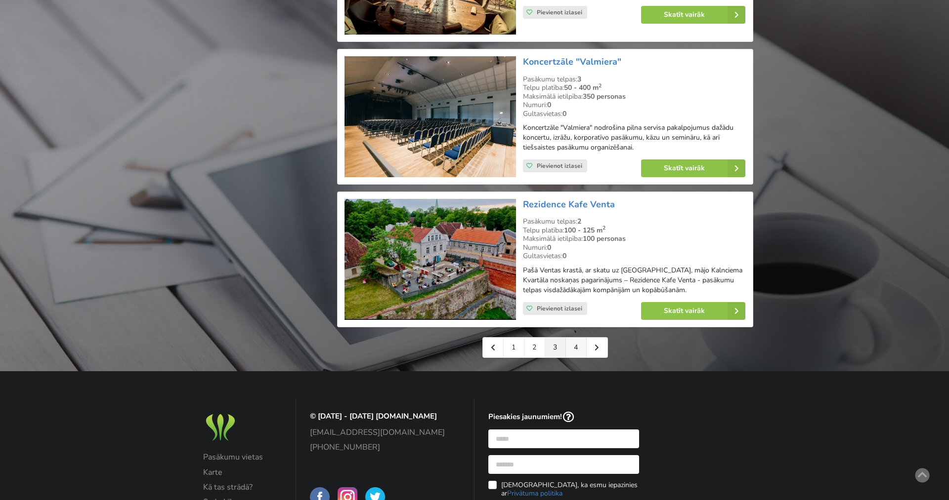
click at [574, 338] on link "4" at bounding box center [576, 348] width 21 height 20
